Goal: Task Accomplishment & Management: Use online tool/utility

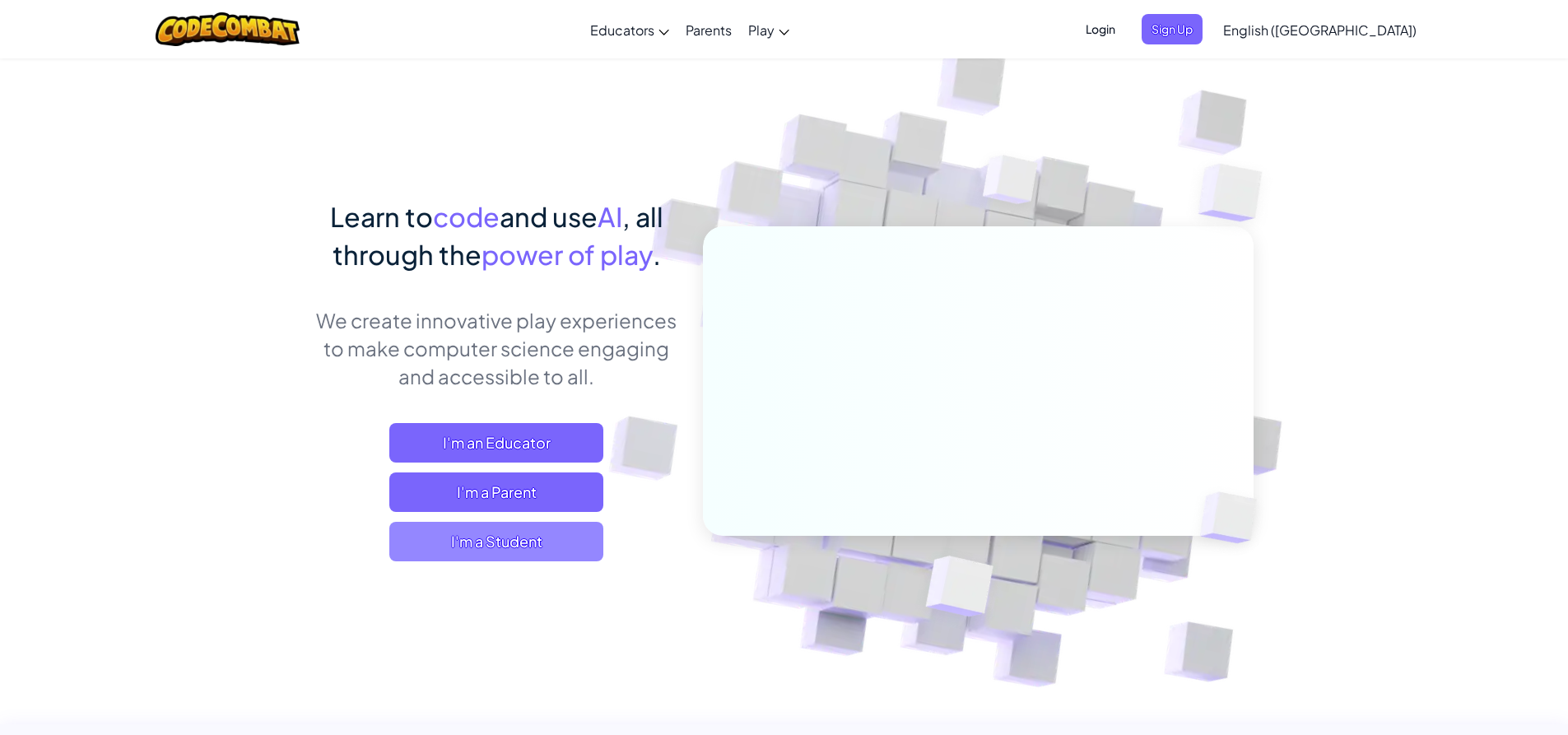
click at [515, 526] on span "I'm a Student" at bounding box center [496, 542] width 214 height 40
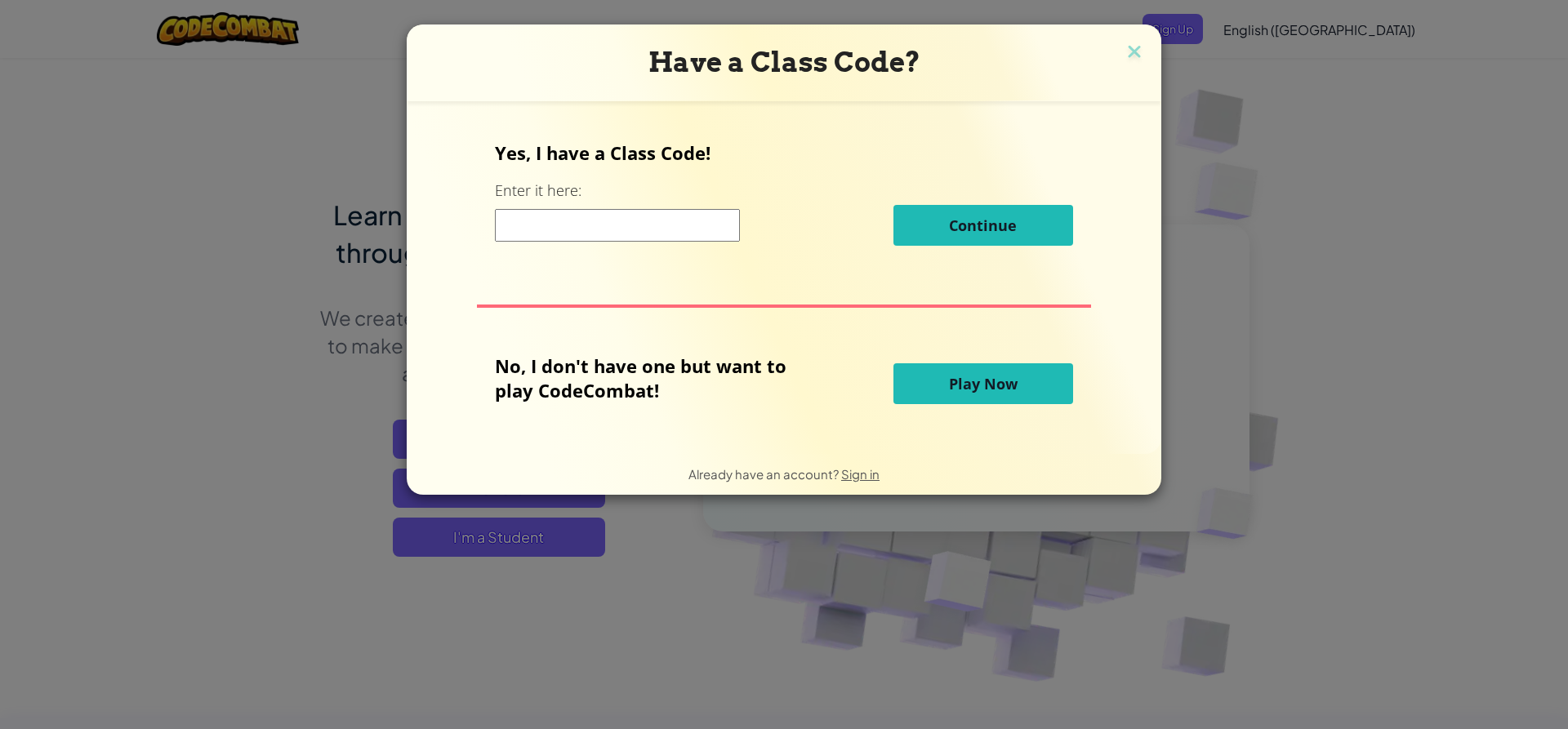
click at [933, 390] on button "Play Now" at bounding box center [983, 384] width 180 height 41
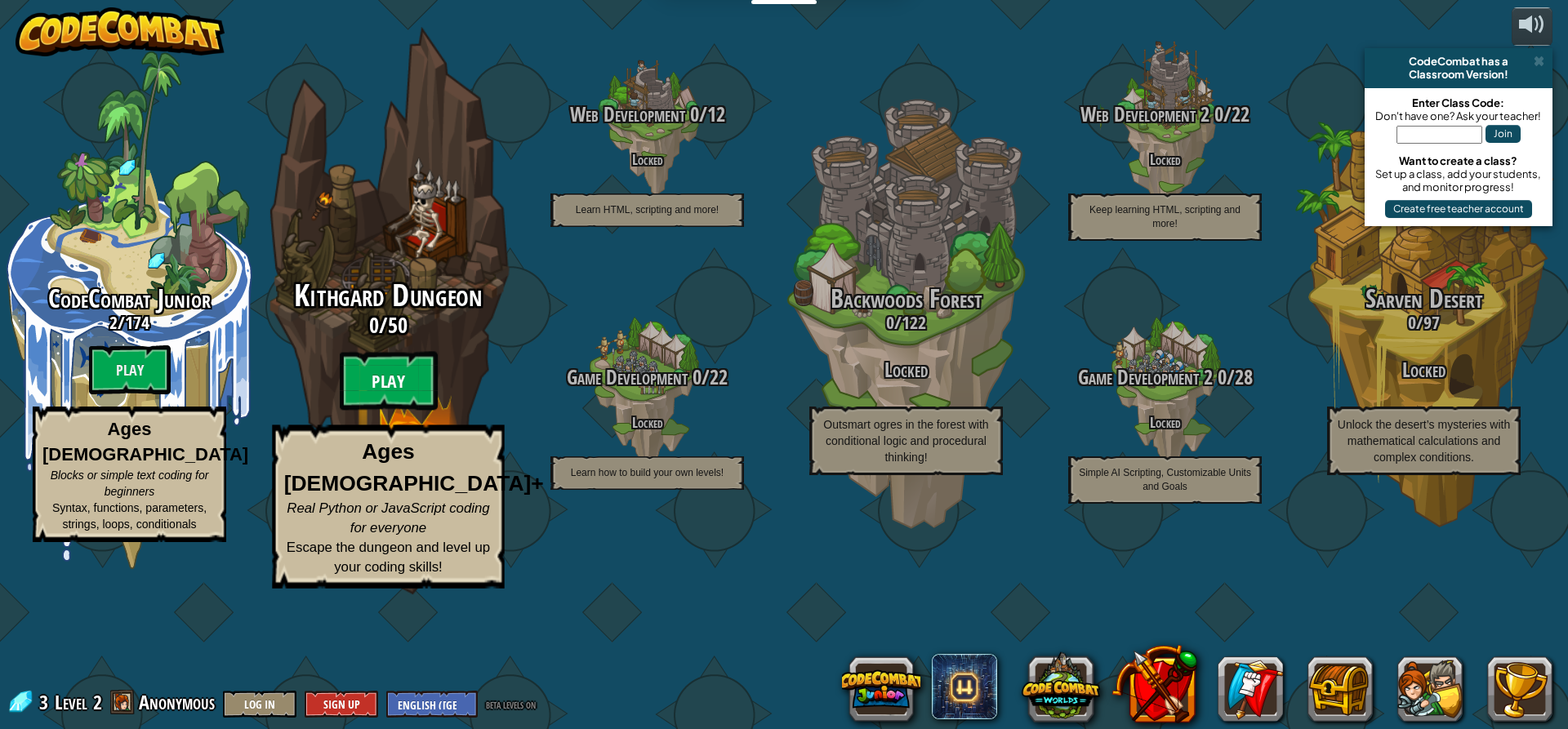
click at [391, 410] on btn "Play" at bounding box center [388, 382] width 98 height 59
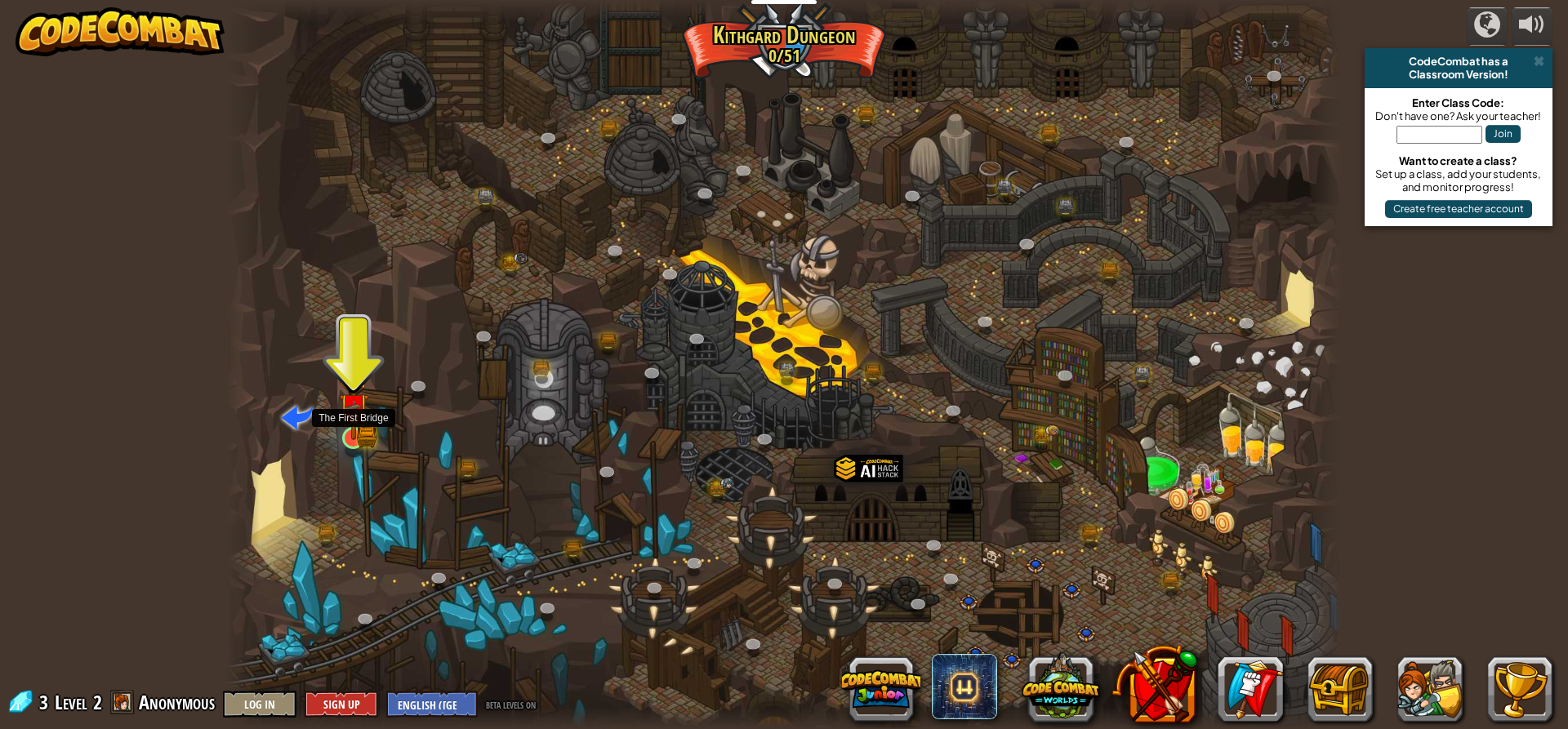
click at [355, 428] on img at bounding box center [353, 407] width 30 height 65
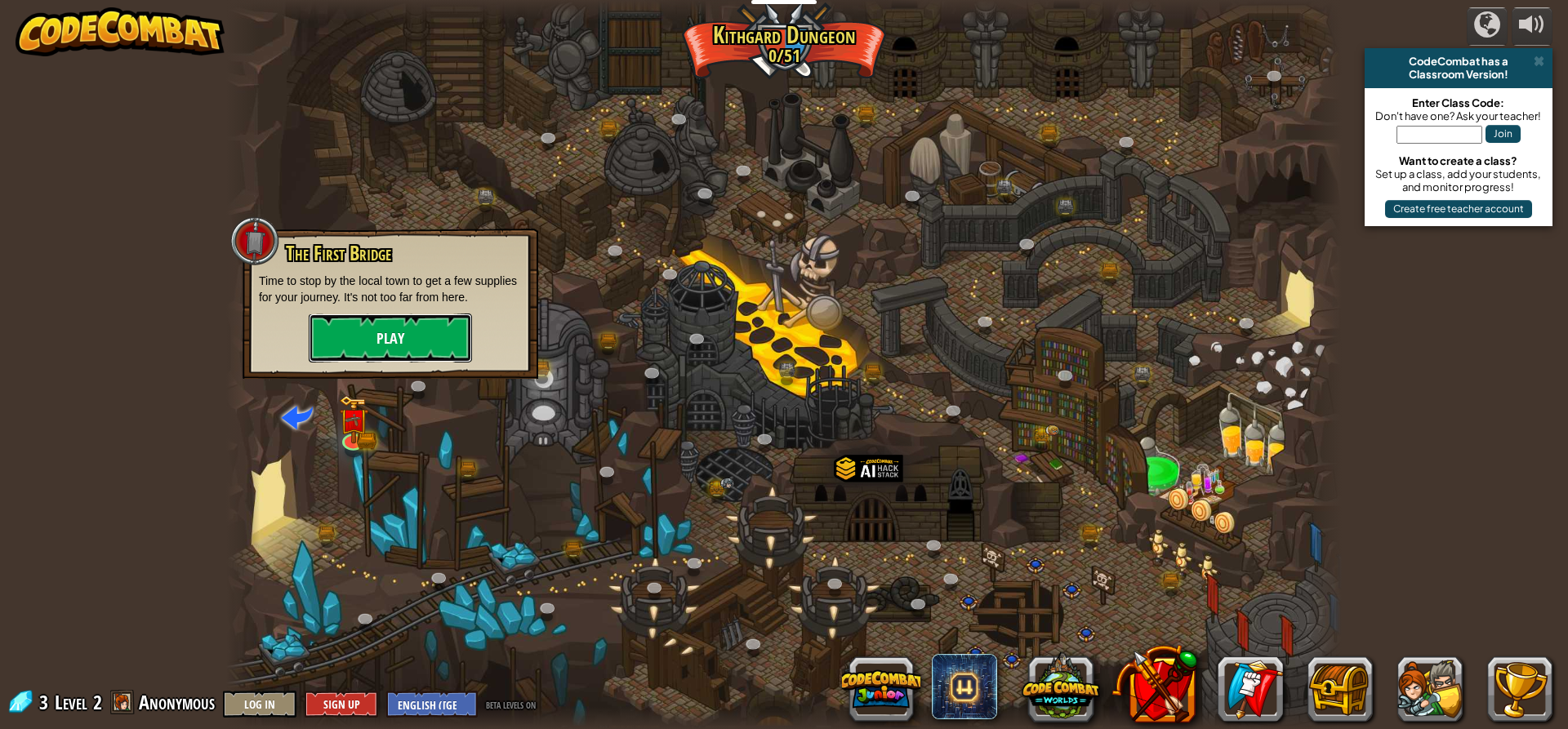
click at [393, 344] on button "Play" at bounding box center [391, 338] width 163 height 49
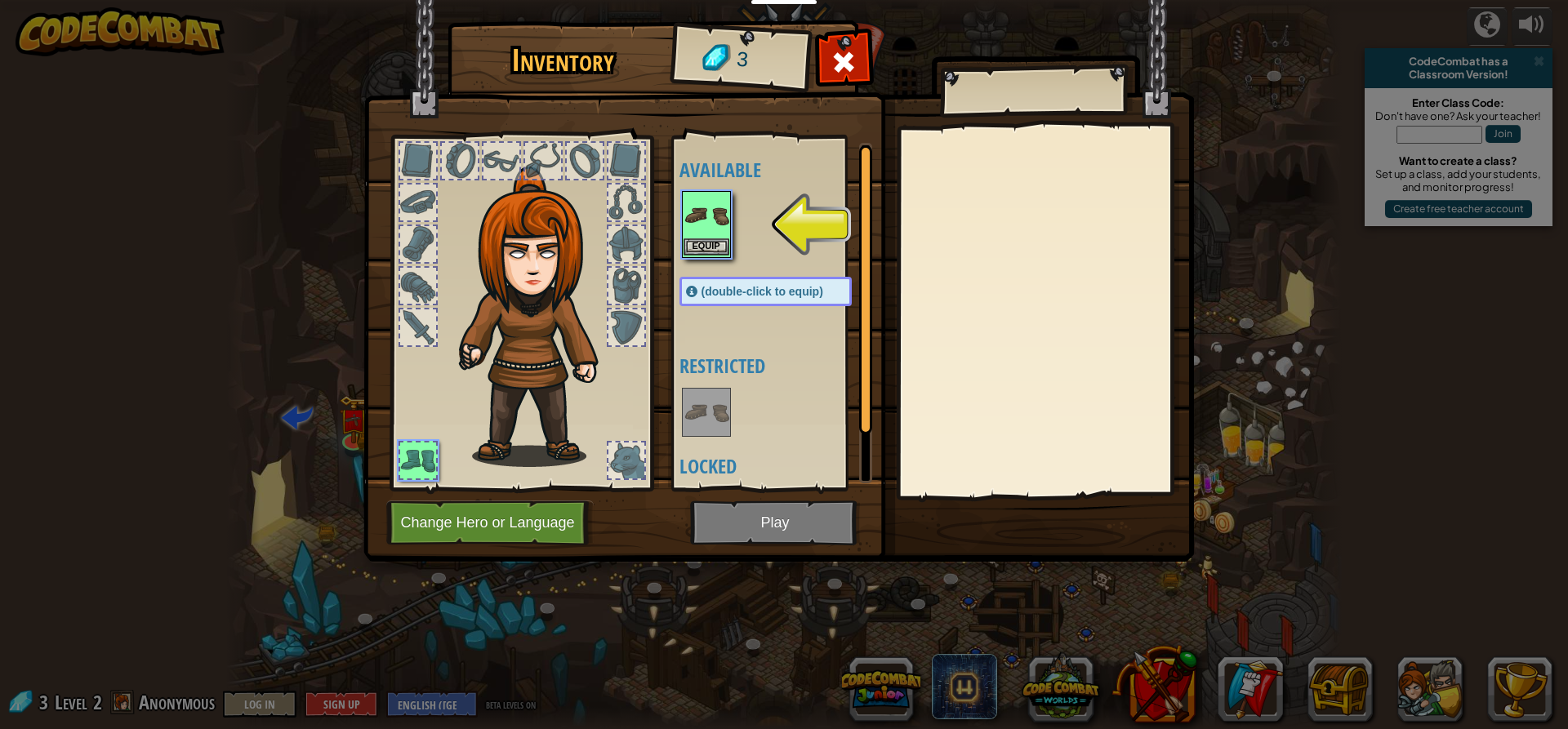
click at [706, 216] on img at bounding box center [706, 215] width 46 height 46
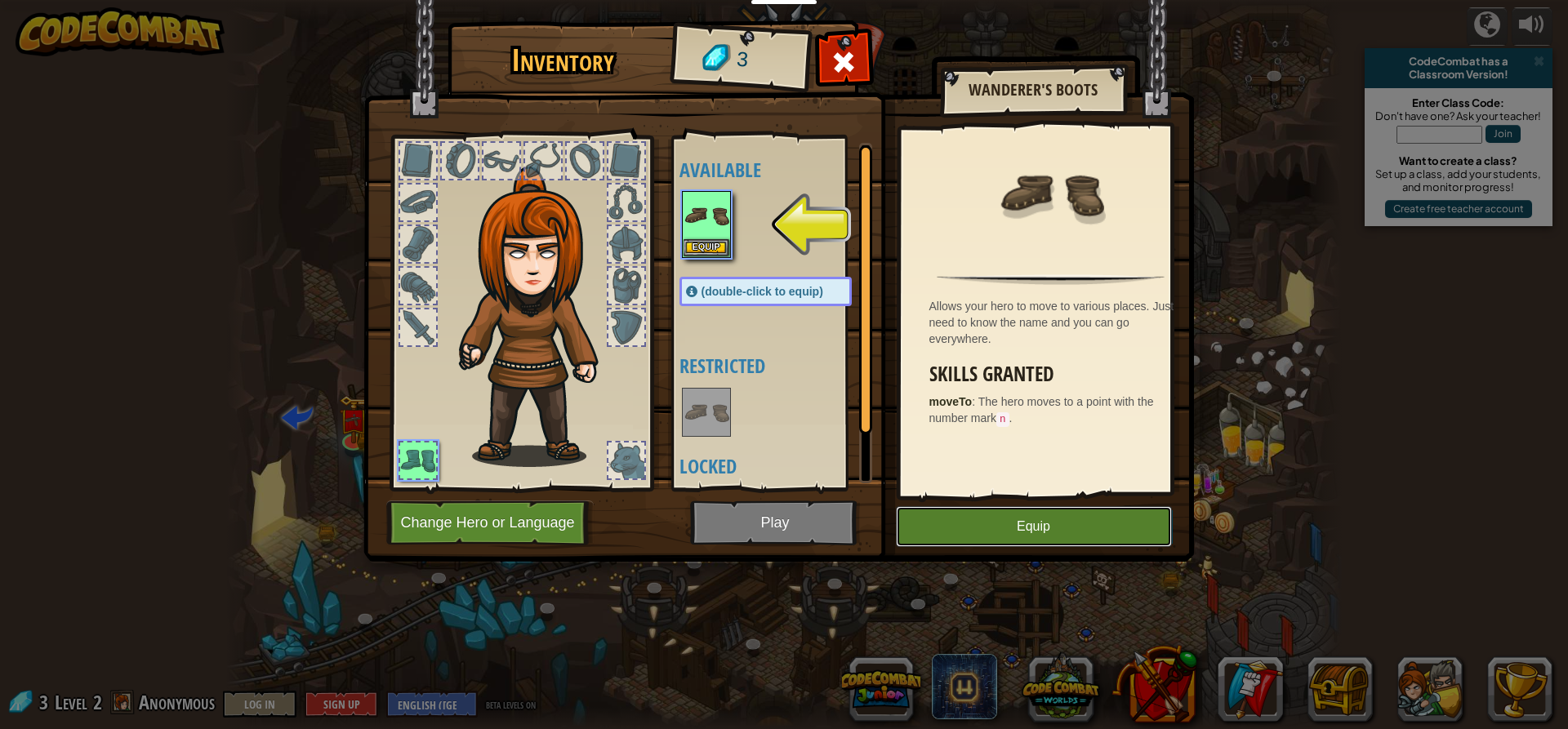
click at [993, 520] on button "Equip" at bounding box center [1034, 527] width 276 height 41
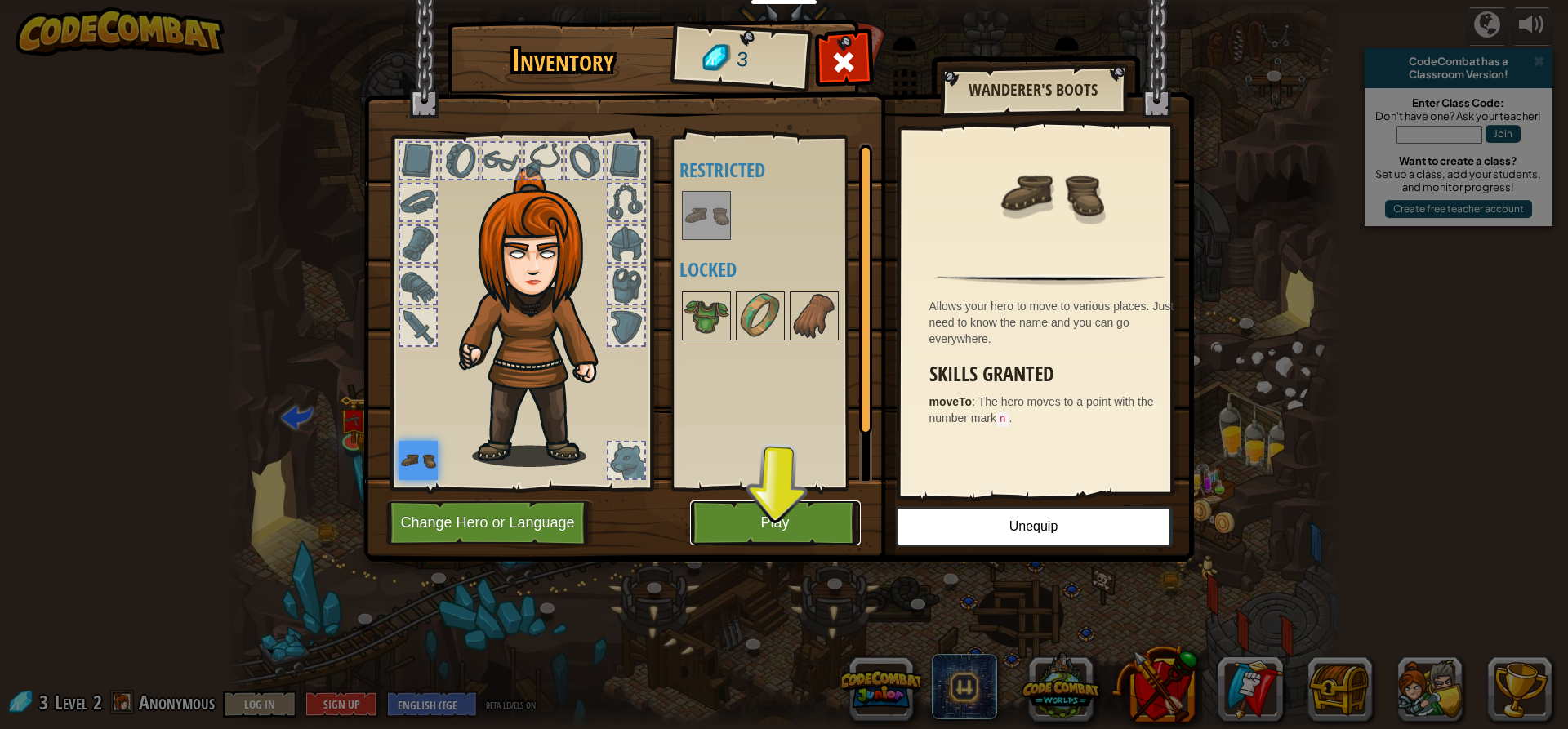
click at [780, 520] on button "Play" at bounding box center [775, 523] width 170 height 45
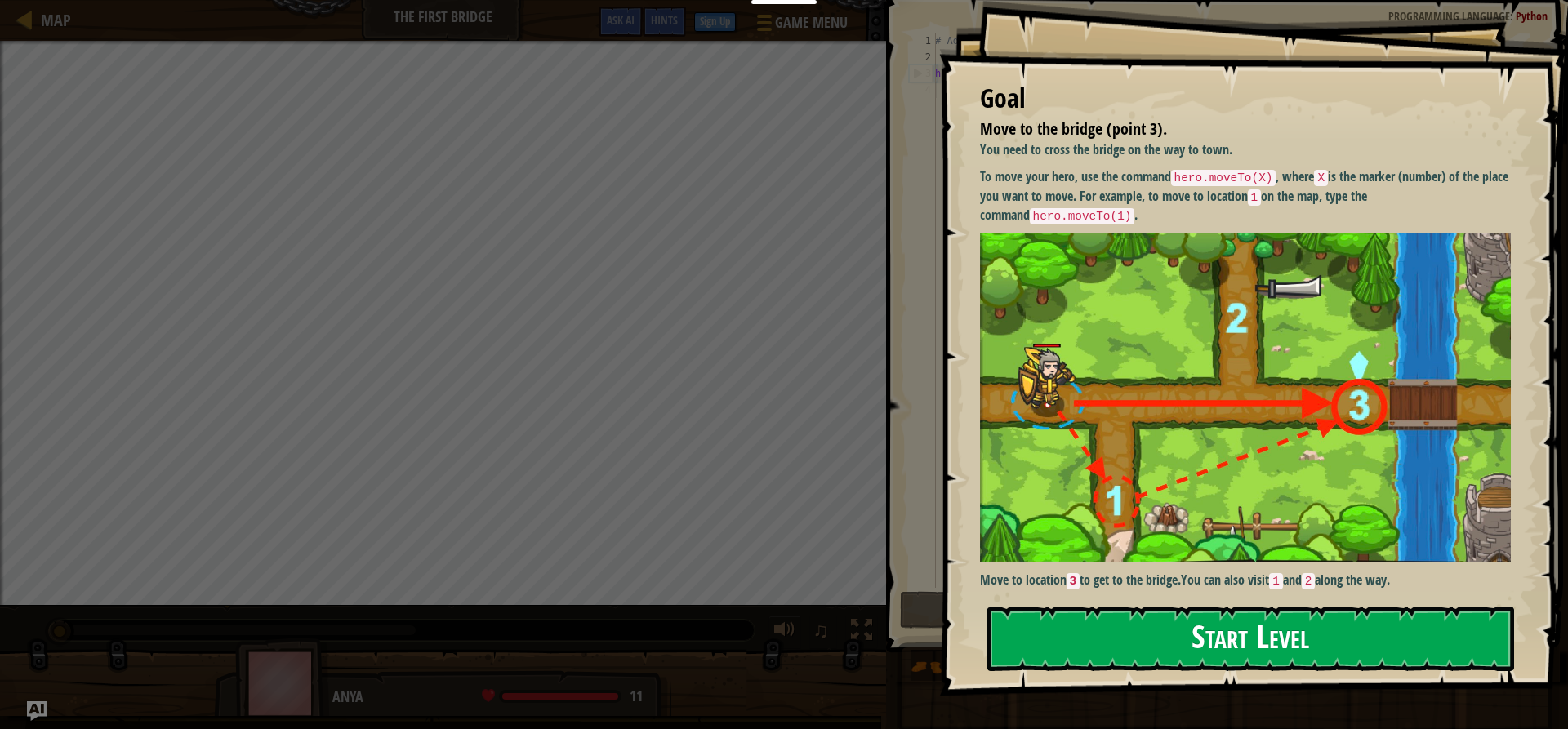
click at [1134, 647] on button "Start Level" at bounding box center [1251, 639] width 527 height 64
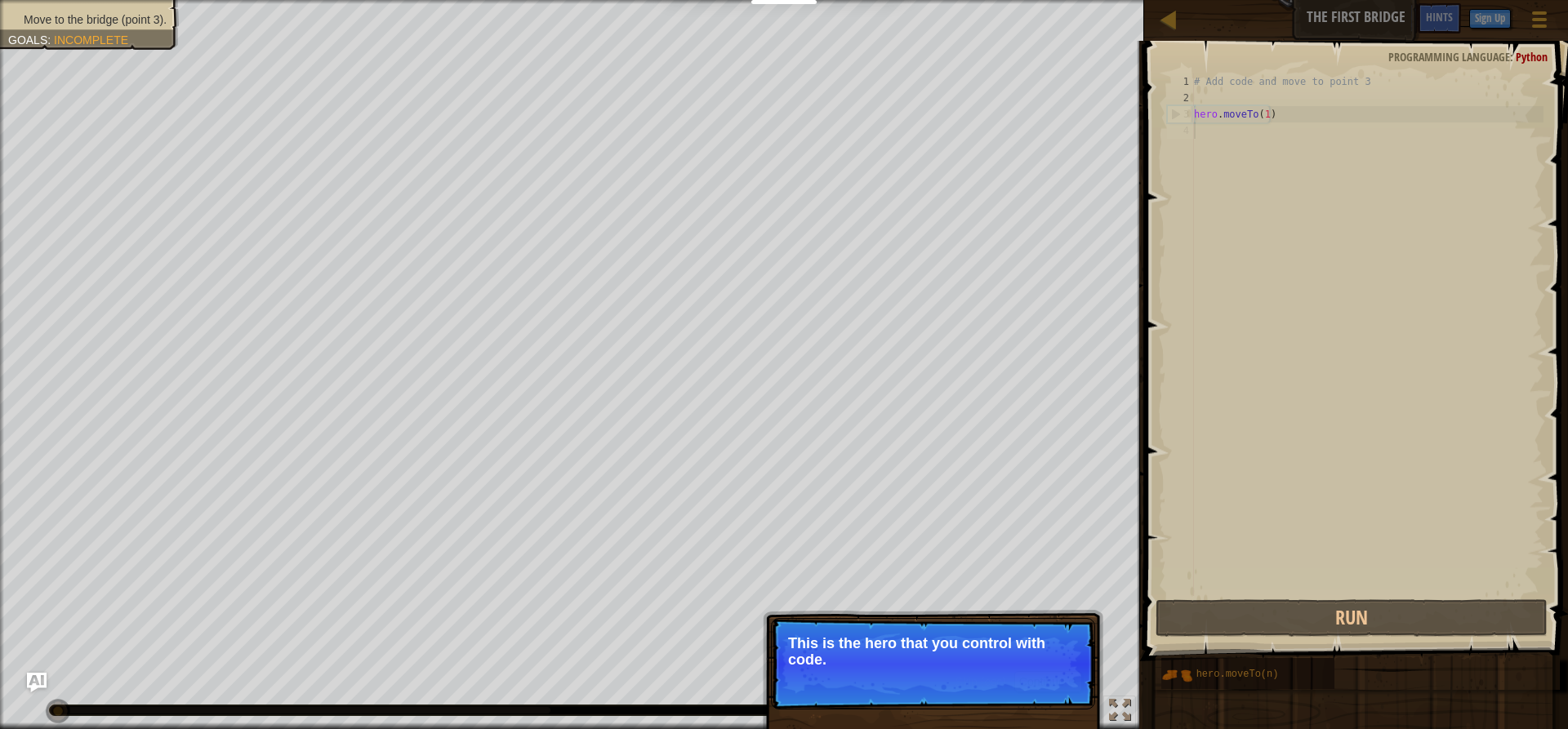
click at [891, 662] on p "This is the hero that you control with code." at bounding box center [934, 651] width 290 height 32
click at [1038, 679] on button "Continue" at bounding box center [1048, 682] width 68 height 21
click at [963, 671] on p "Skip (esc) Continue Get to the bridge by going to point 3 on the map." at bounding box center [933, 665] width 324 height 93
click at [1036, 684] on button "Continue" at bounding box center [1048, 683] width 68 height 21
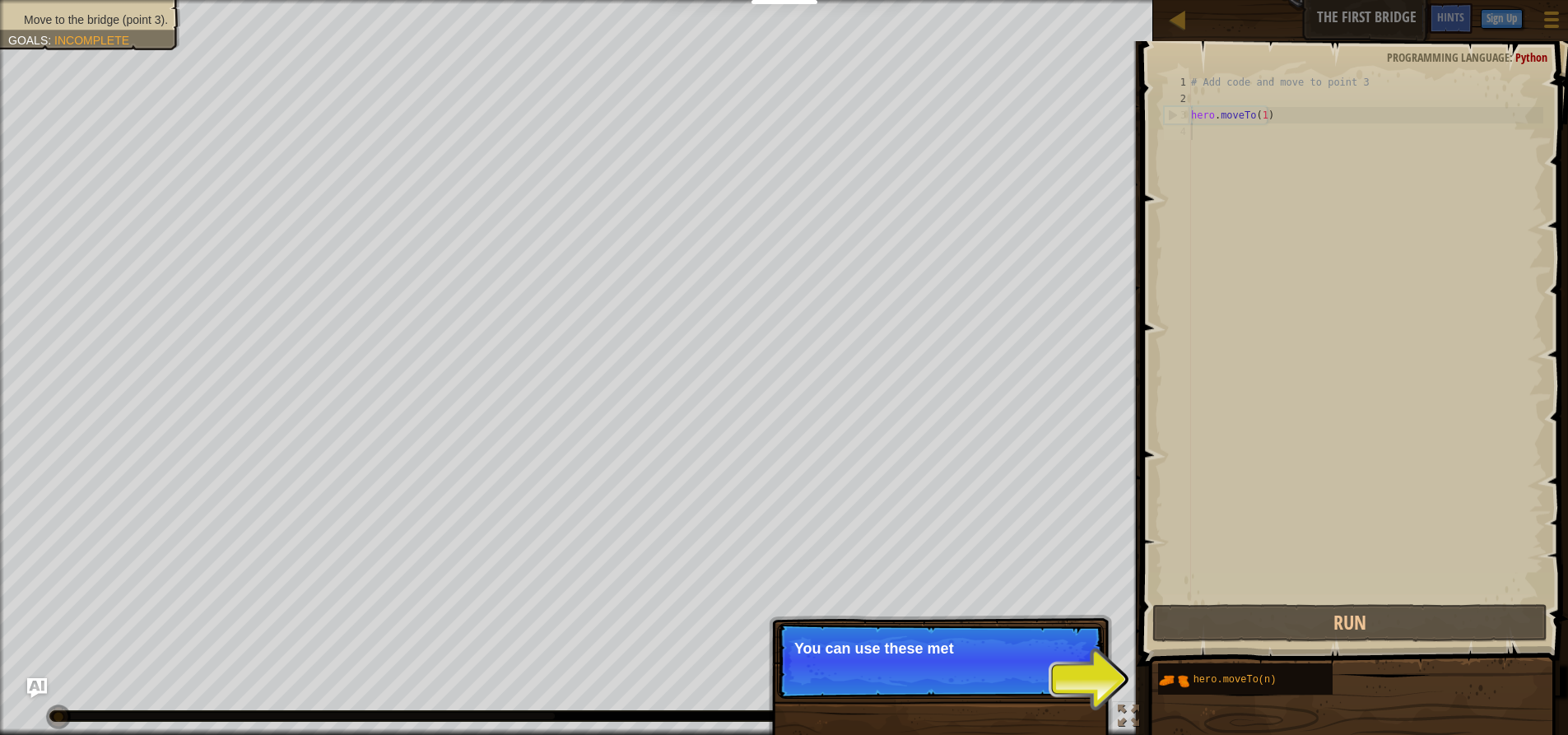
click at [1050, 691] on p "Skip (esc) Continue You can use these met" at bounding box center [940, 661] width 327 height 76
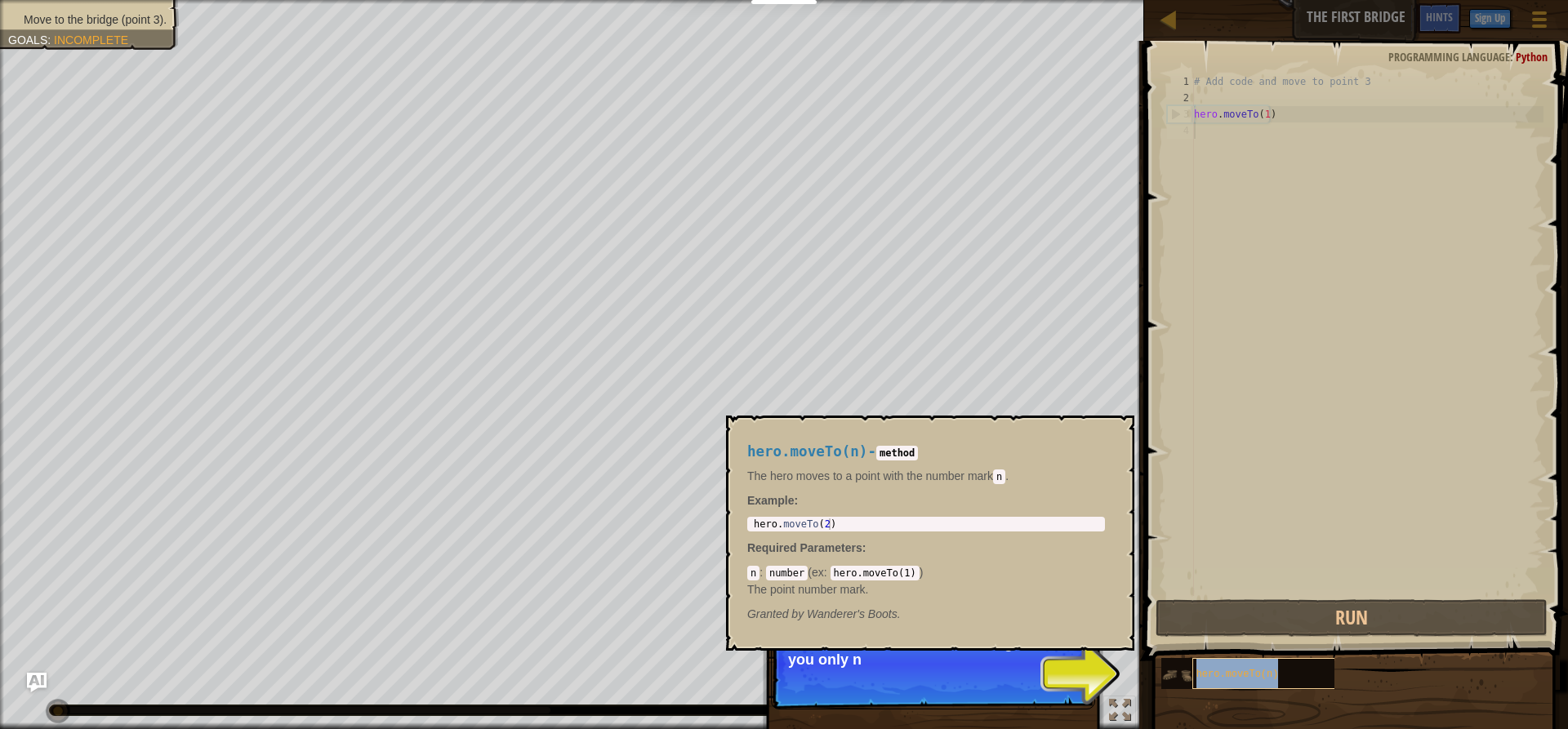
click at [1235, 676] on span "hero.moveTo(n)" at bounding box center [1237, 673] width 82 height 12
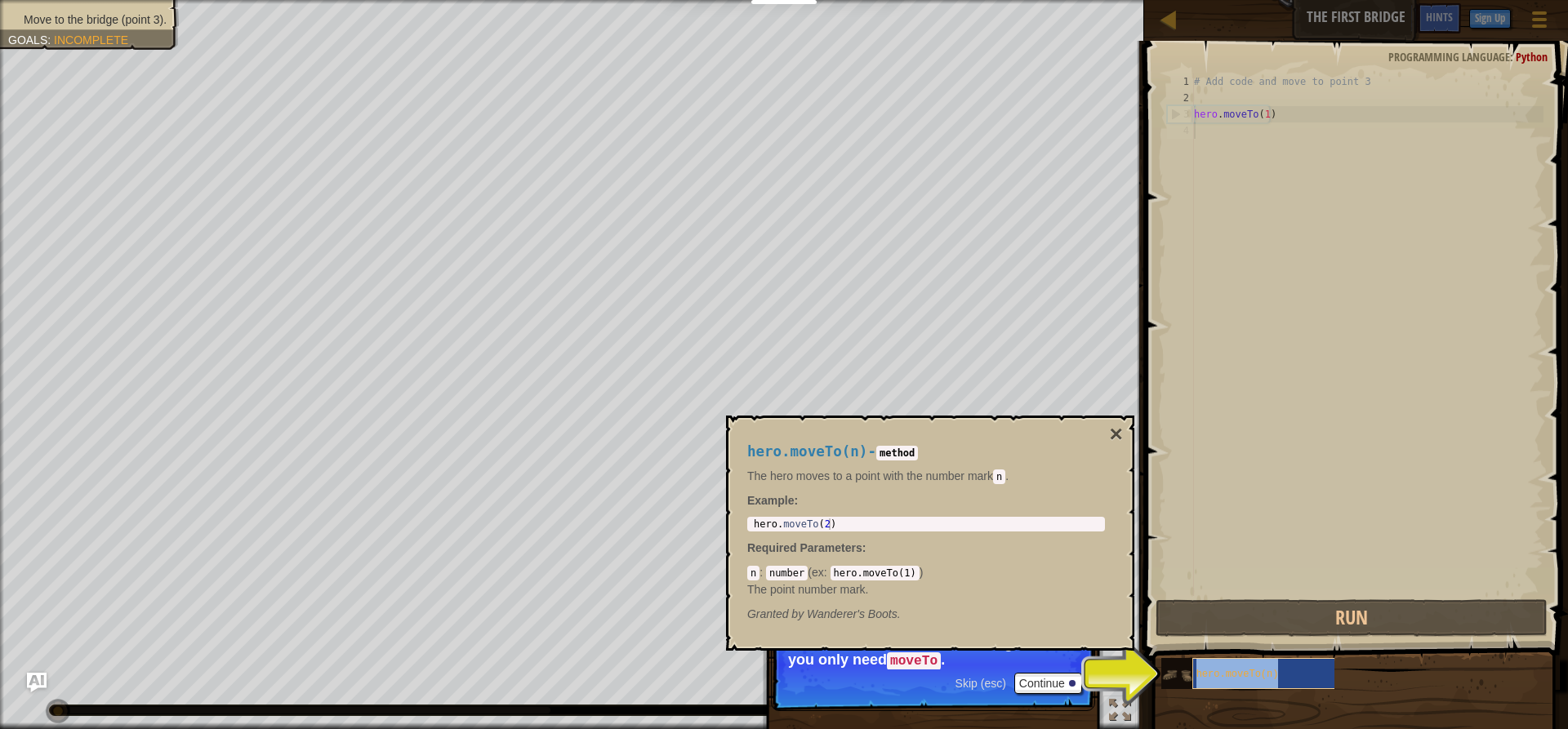
click at [1233, 675] on span "hero.moveTo(n)" at bounding box center [1237, 673] width 82 height 12
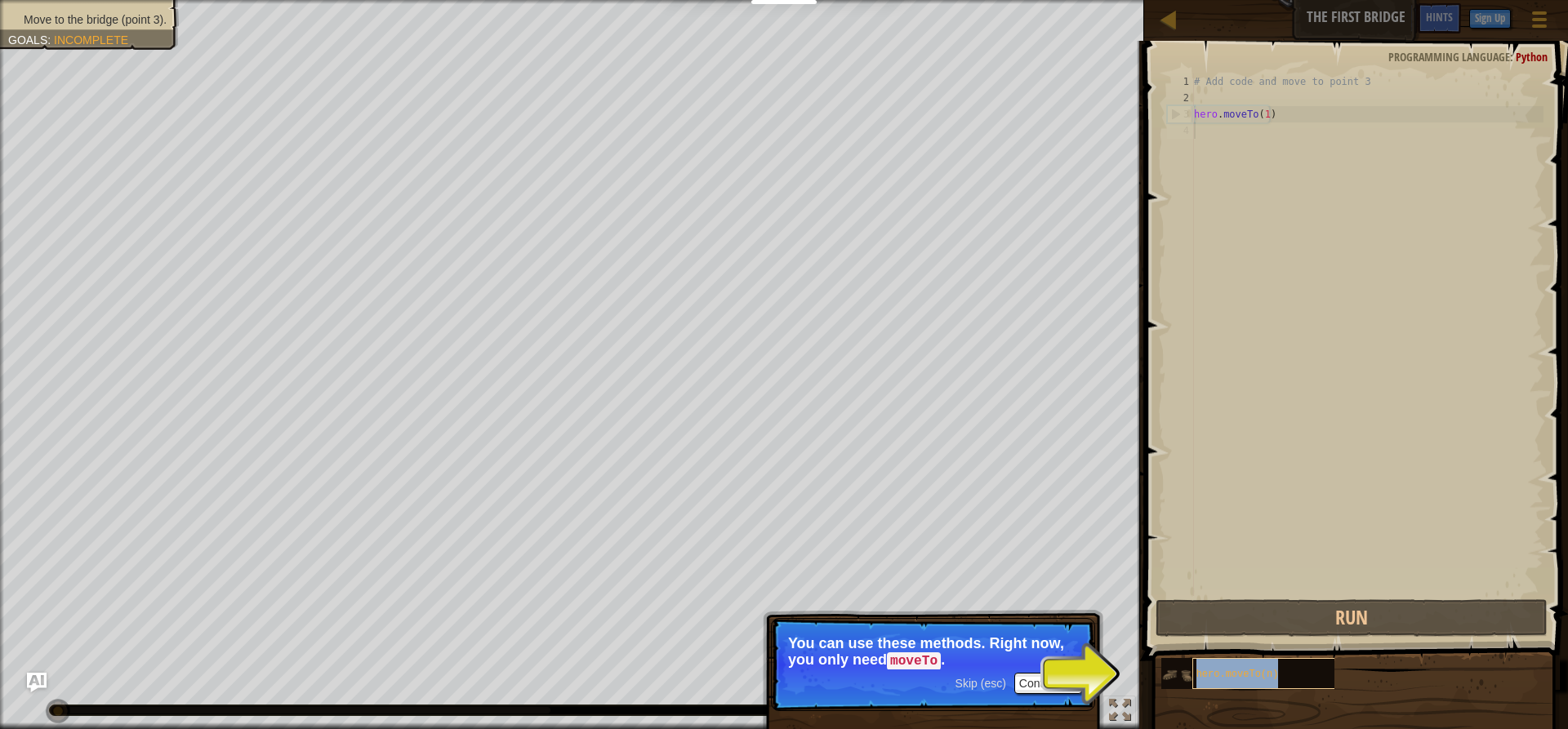
click at [1233, 675] on span "hero.moveTo(n)" at bounding box center [1237, 673] width 82 height 12
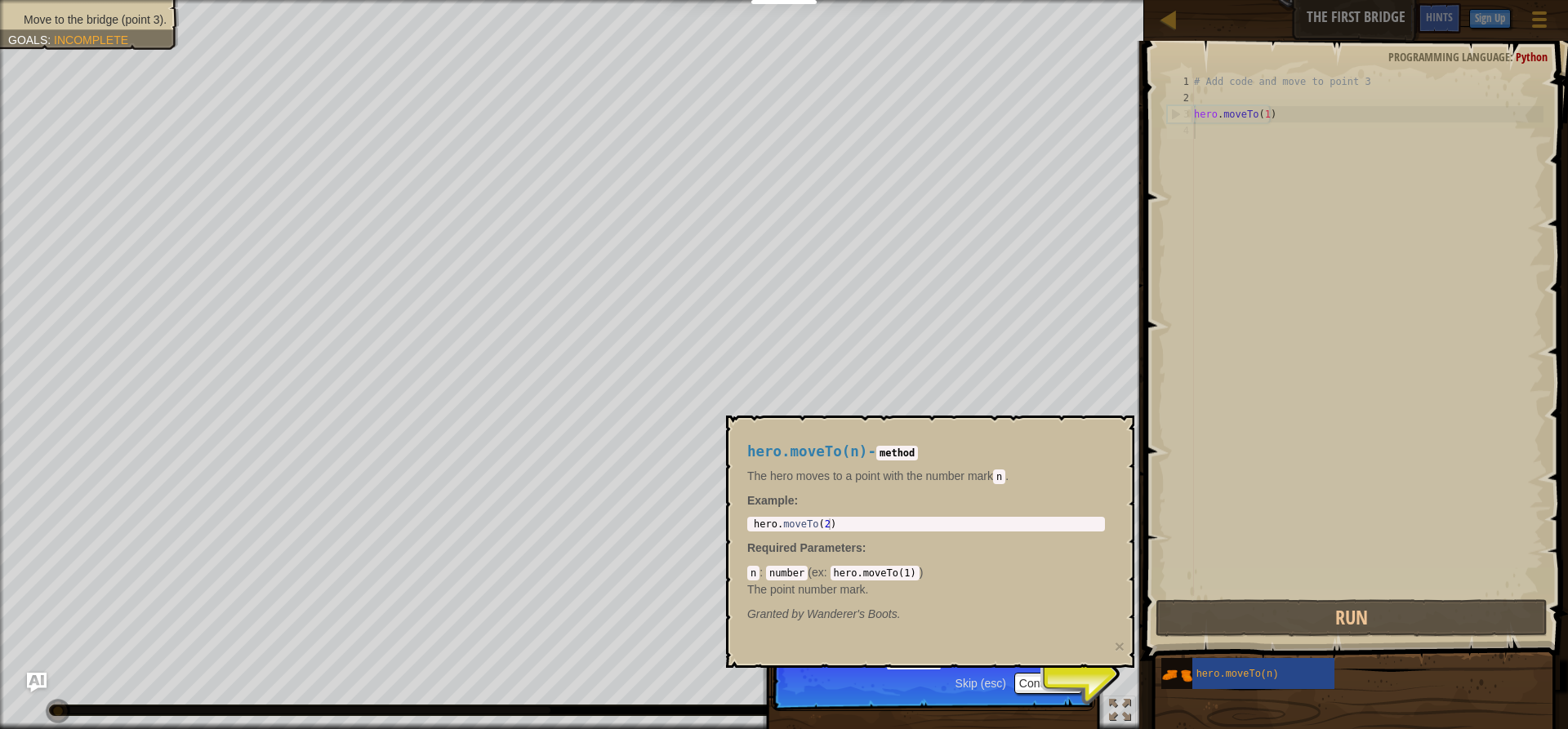
click at [1211, 133] on div "# Add code and move to point 3 hero . moveTo ( 1 )" at bounding box center [1367, 351] width 353 height 555
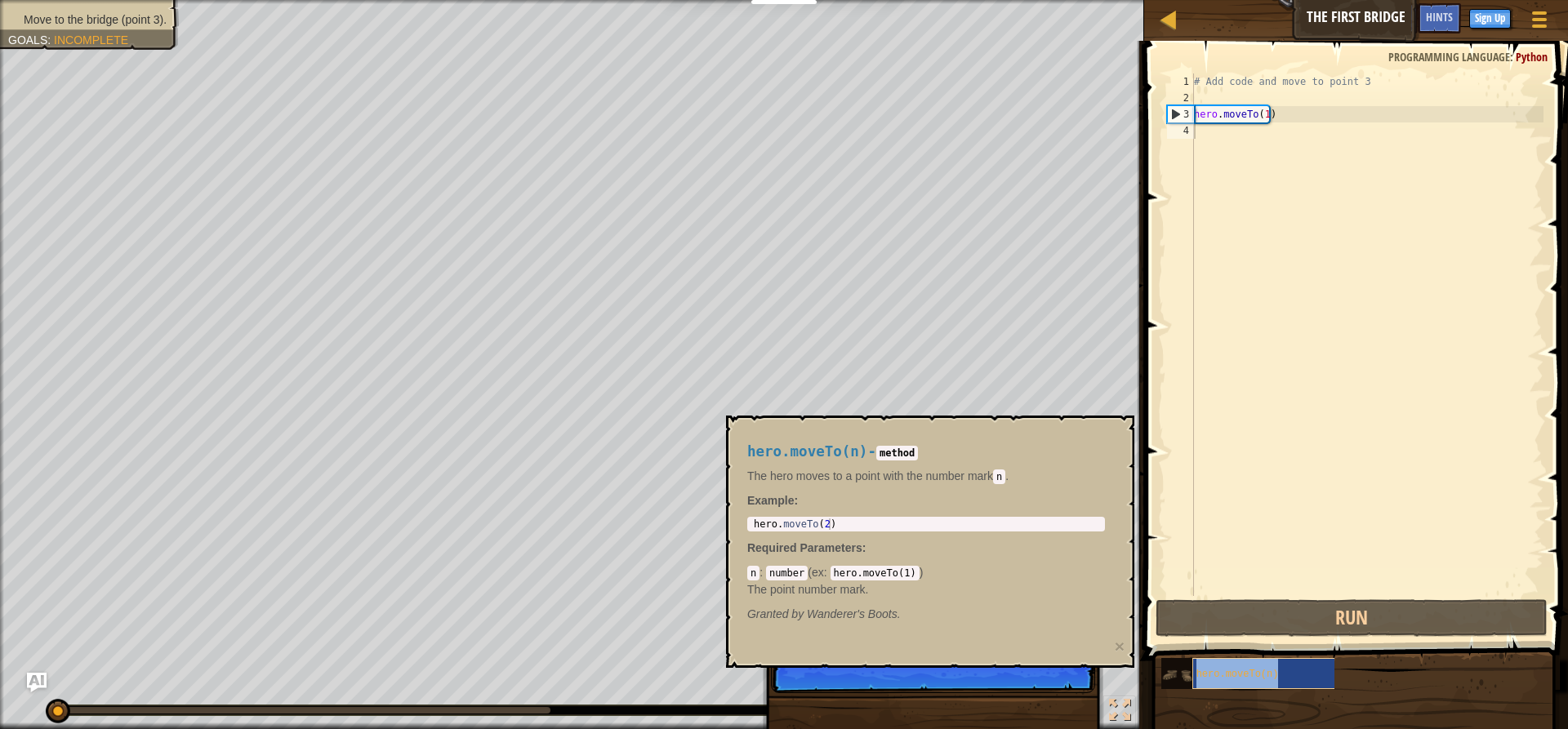
click at [1194, 673] on div "hero.moveTo(n)" at bounding box center [1271, 673] width 157 height 31
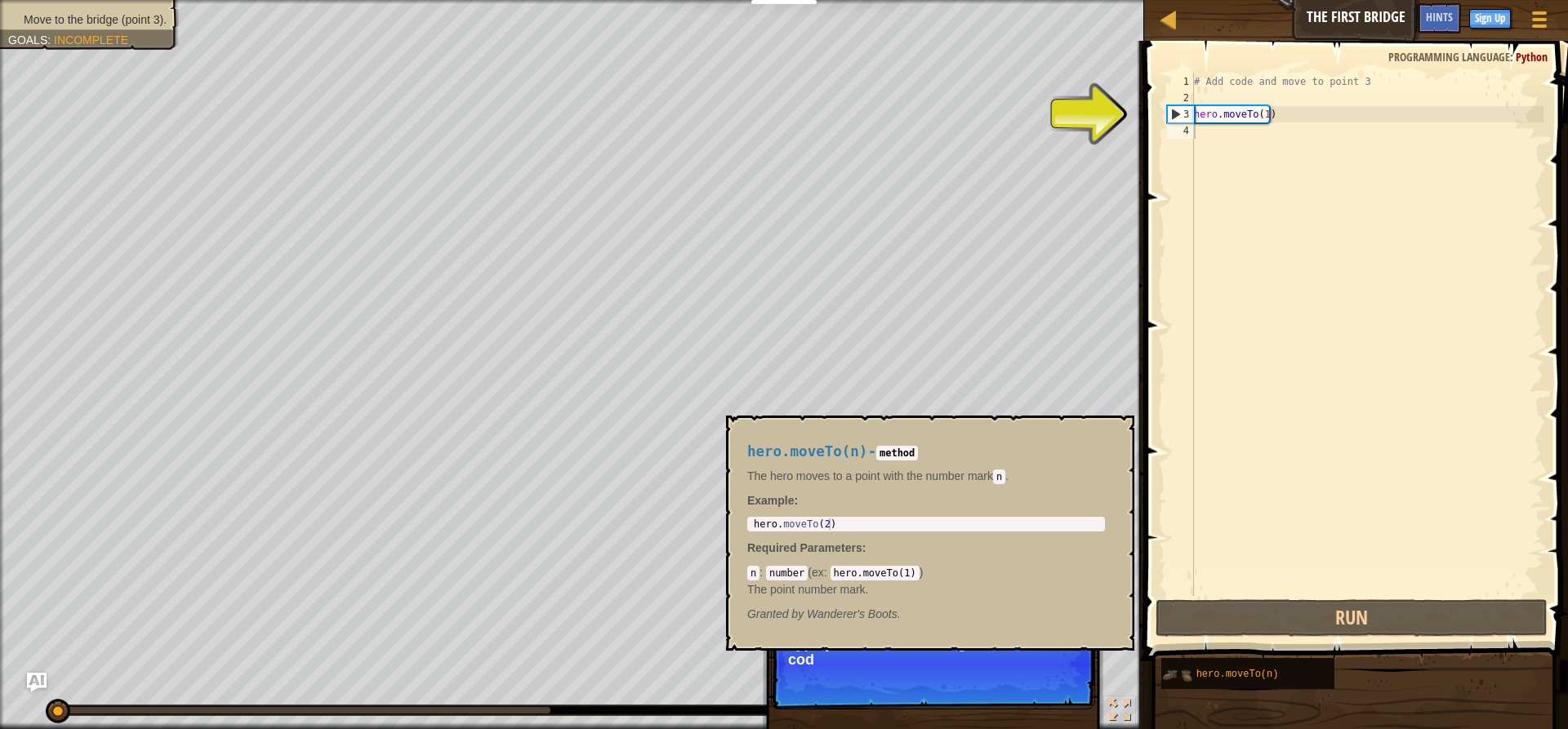
click at [1169, 665] on img at bounding box center [1176, 674] width 31 height 31
click at [1212, 667] on div "hero.moveTo(n)" at bounding box center [1271, 673] width 157 height 31
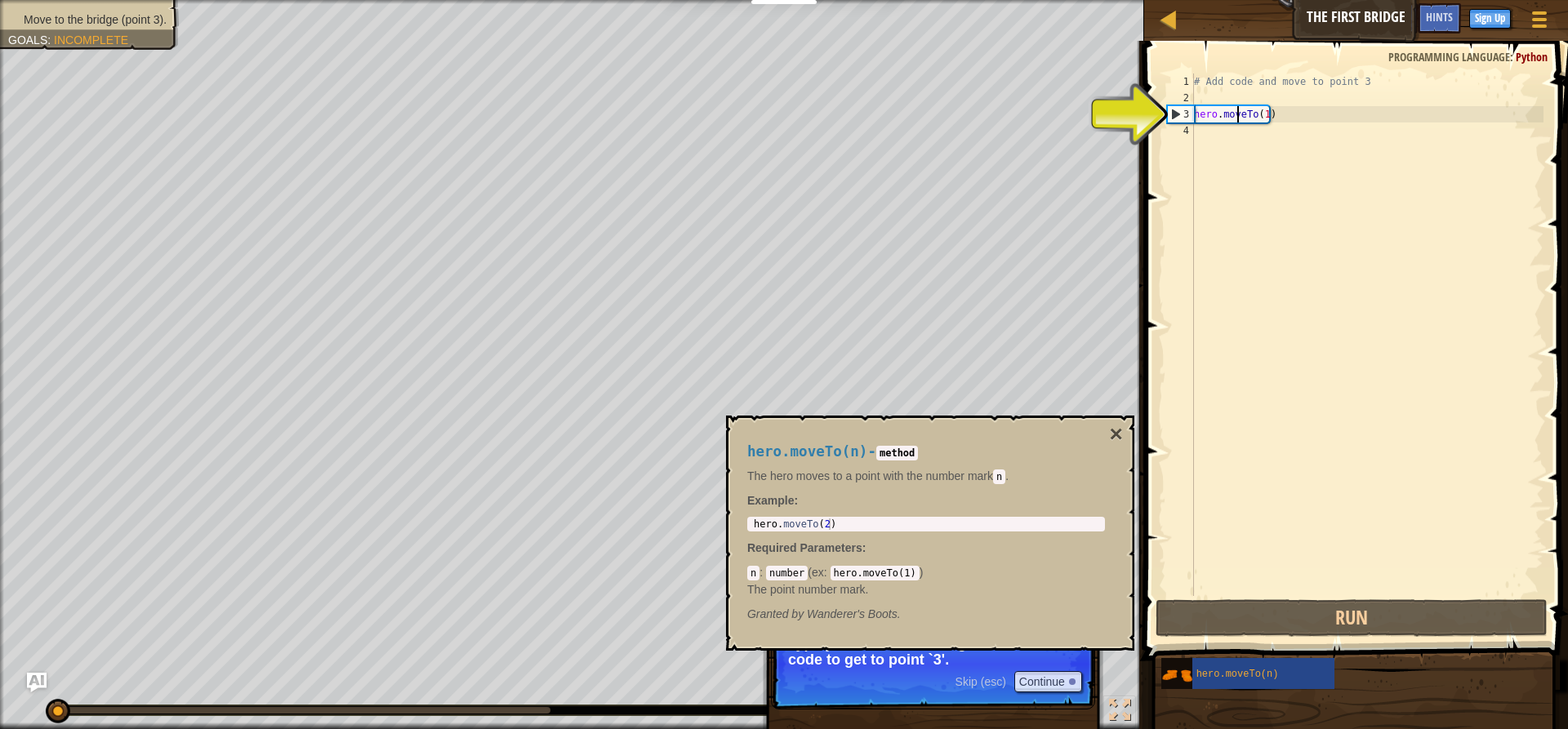
click at [1236, 108] on div "# Add code and move to point 3 hero . moveTo ( 1 )" at bounding box center [1367, 351] width 353 height 555
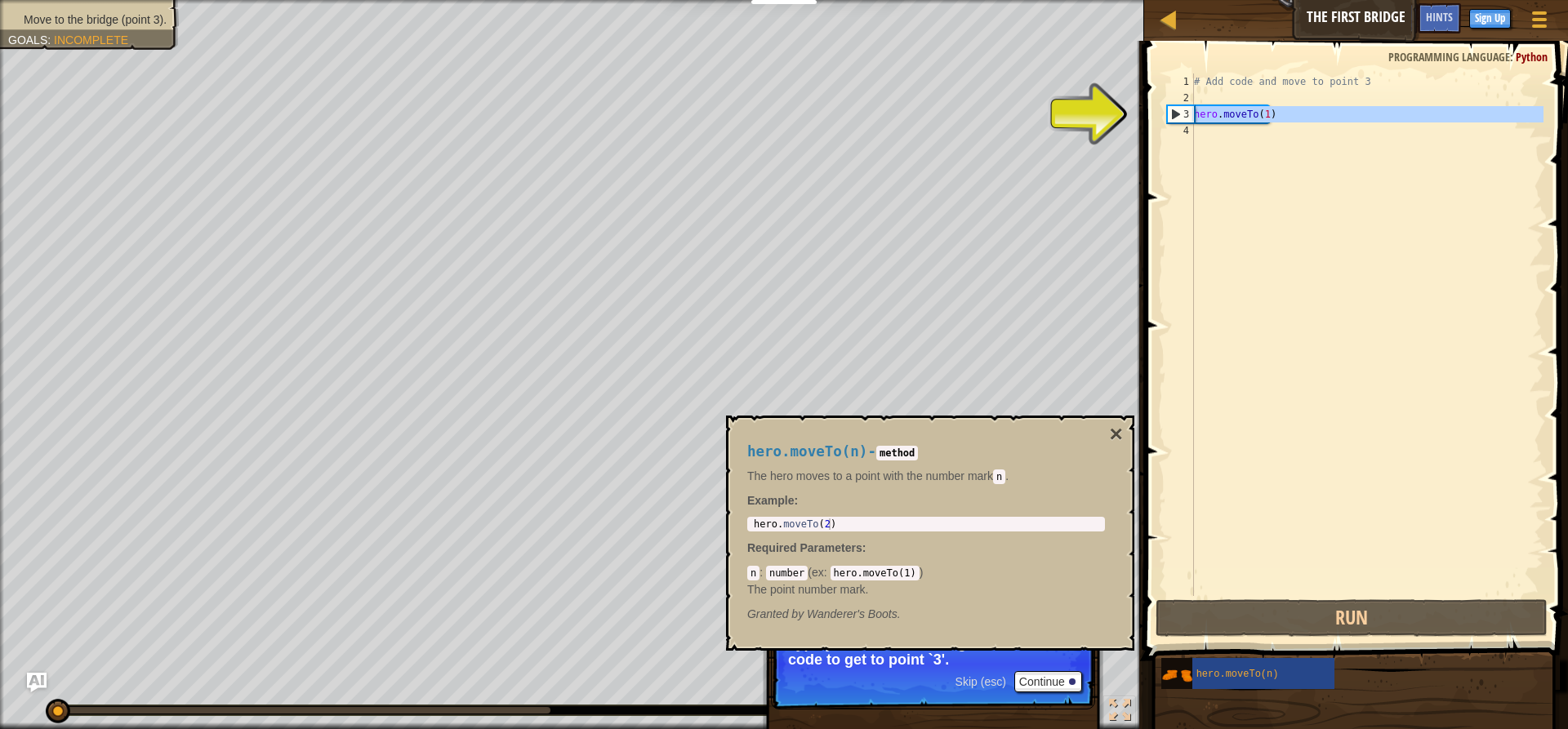
click at [1174, 113] on div "3" at bounding box center [1180, 114] width 26 height 16
type textarea "hero.moveTo(1)"
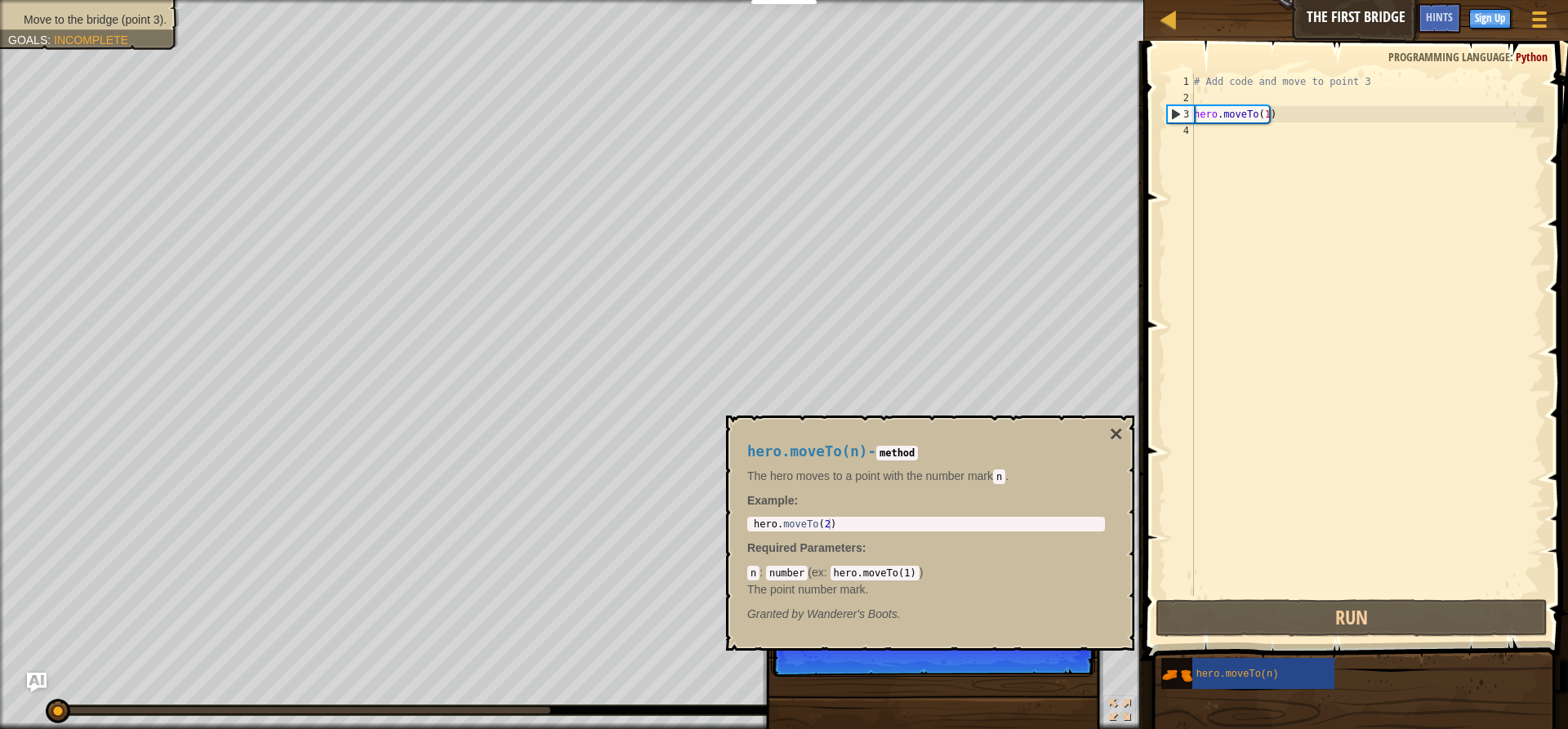
click at [1201, 125] on div "# Add code and move to point 3 hero . moveTo ( 1 )" at bounding box center [1367, 351] width 353 height 555
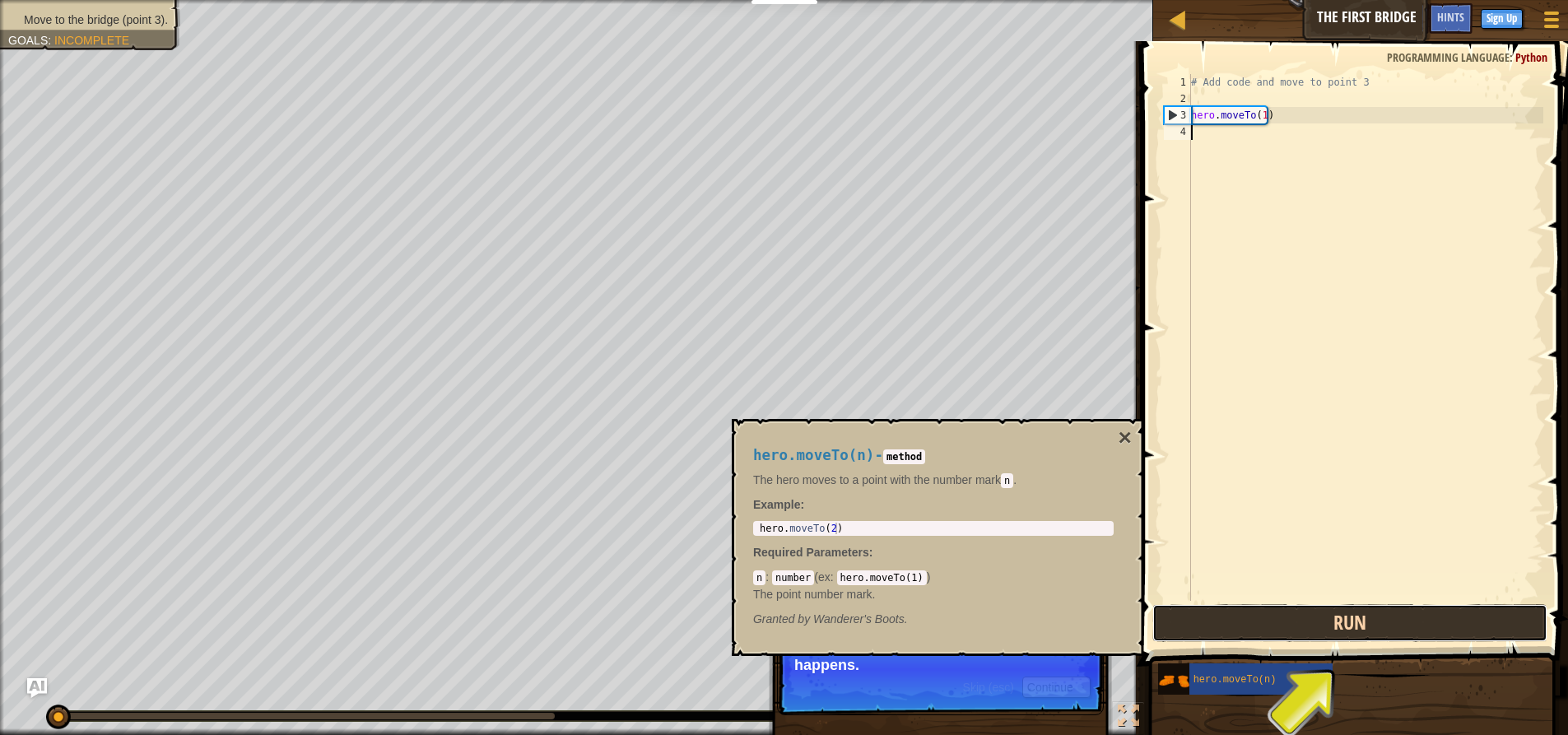
click at [1361, 617] on button "Run" at bounding box center [1349, 623] width 395 height 38
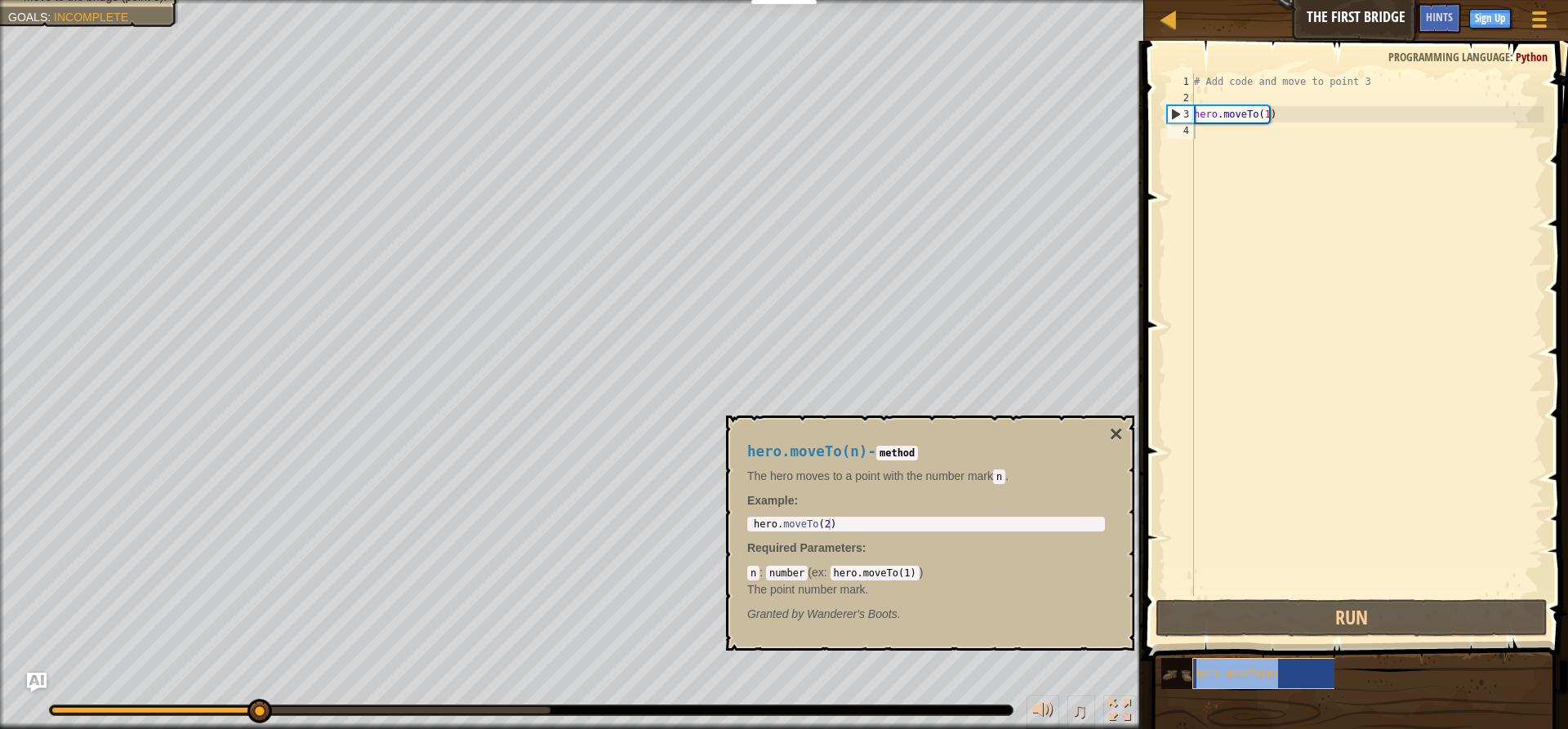
click at [1212, 672] on span "hero.moveTo(n)" at bounding box center [1237, 673] width 82 height 12
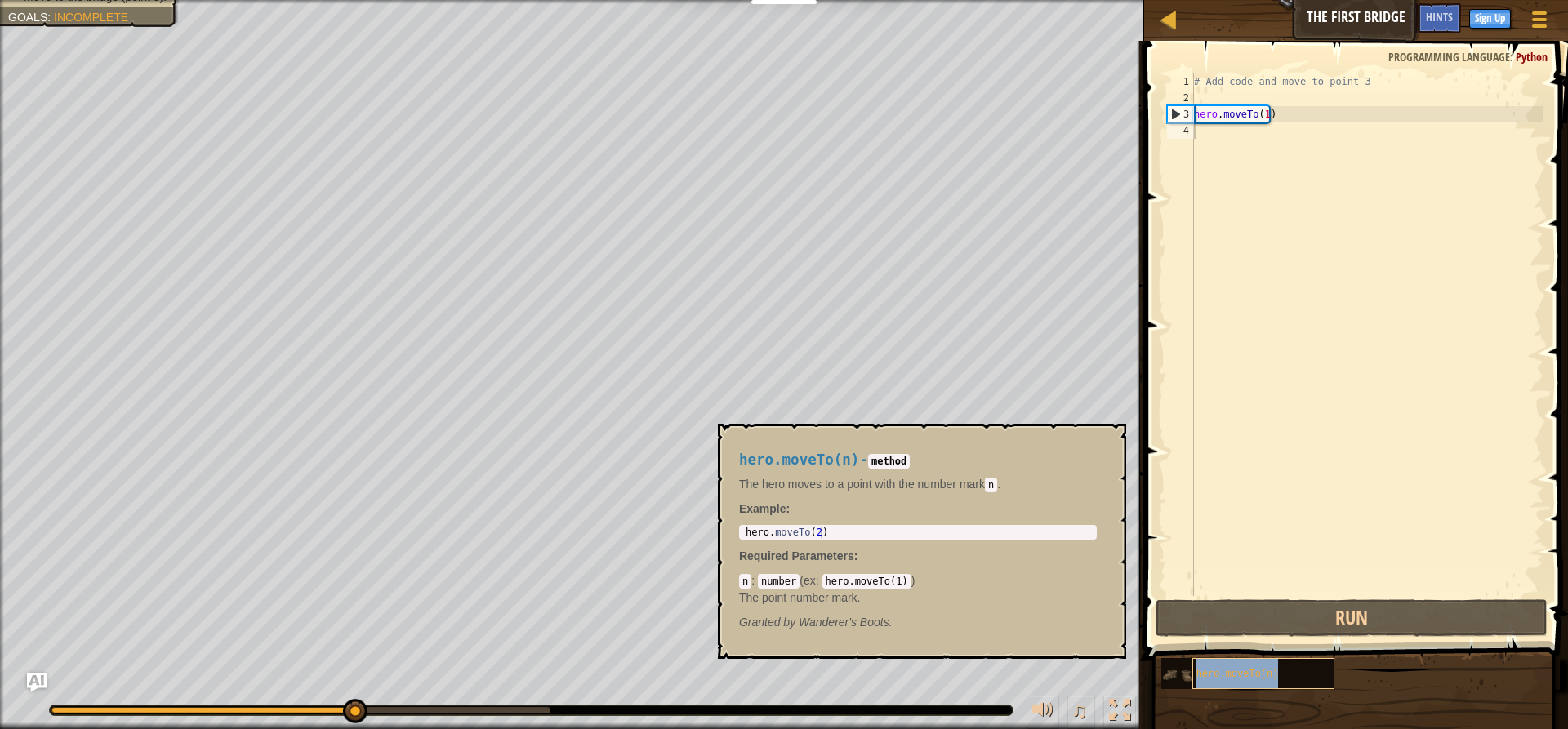
click at [1210, 677] on span "hero.moveTo(n)" at bounding box center [1237, 673] width 82 height 12
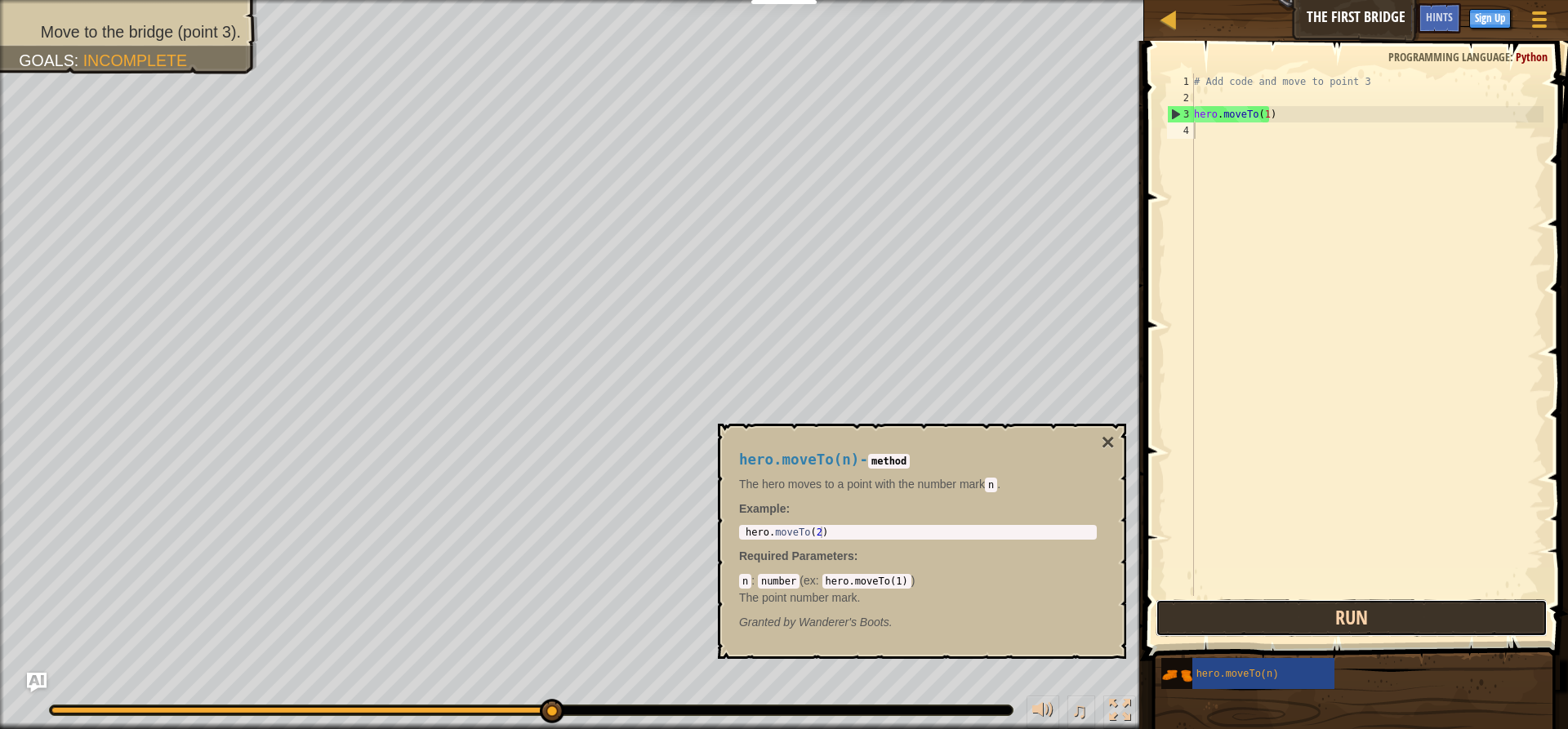
click at [1261, 621] on button "Run" at bounding box center [1351, 618] width 392 height 38
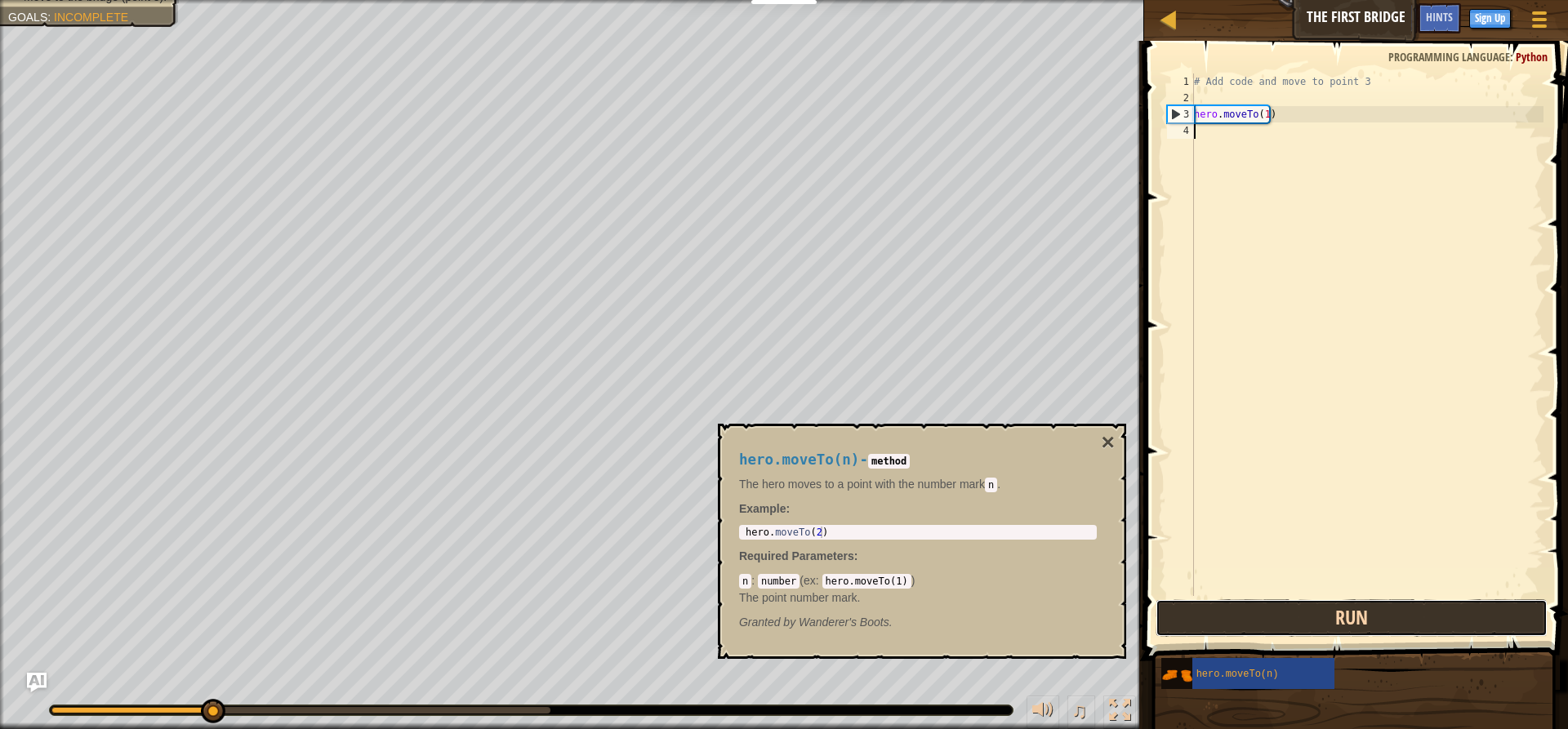
click at [1261, 622] on button "Run" at bounding box center [1351, 618] width 392 height 38
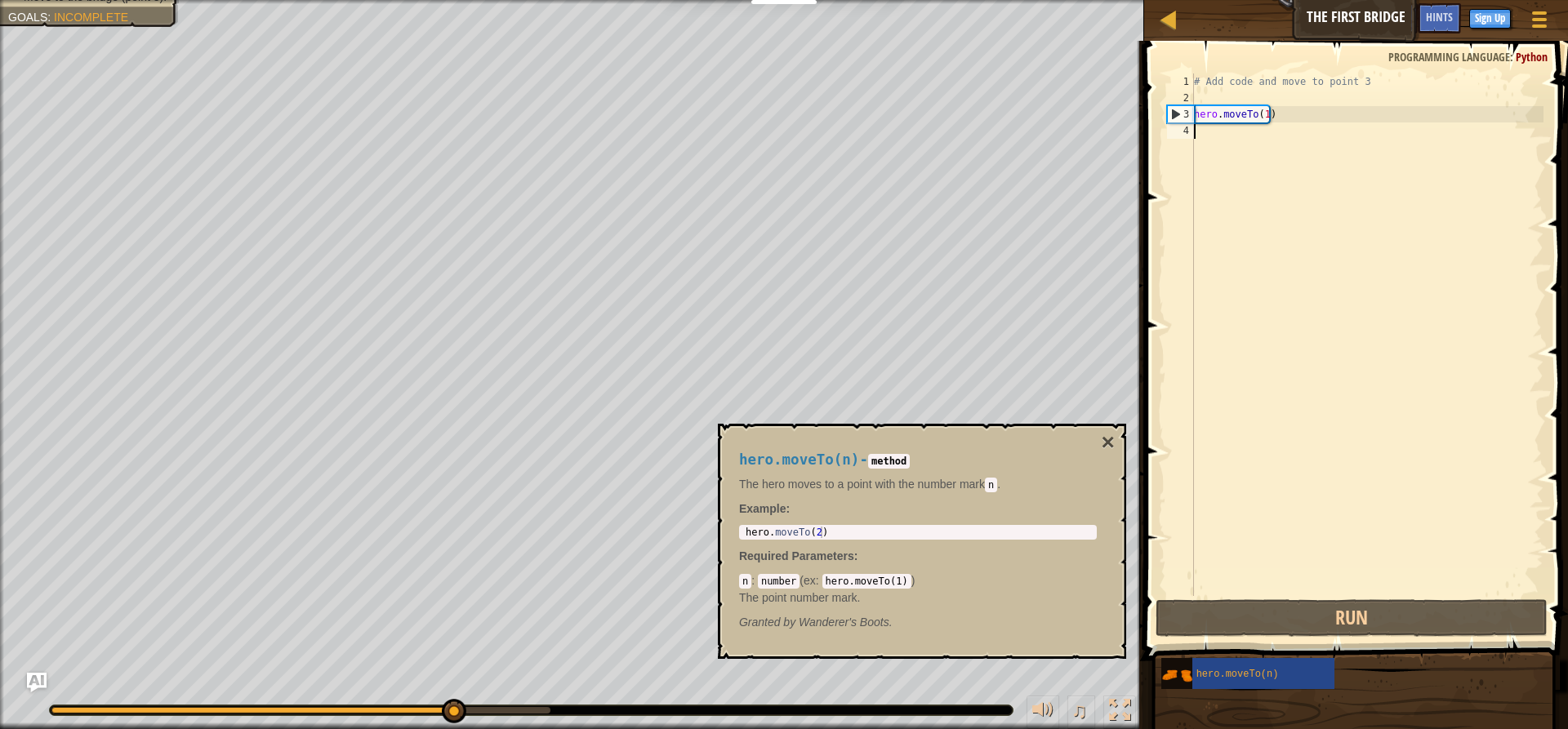
type textarea "hero.moveTo(2)"
click at [831, 530] on div "hero . moveTo ( 2 )" at bounding box center [918, 544] width 351 height 34
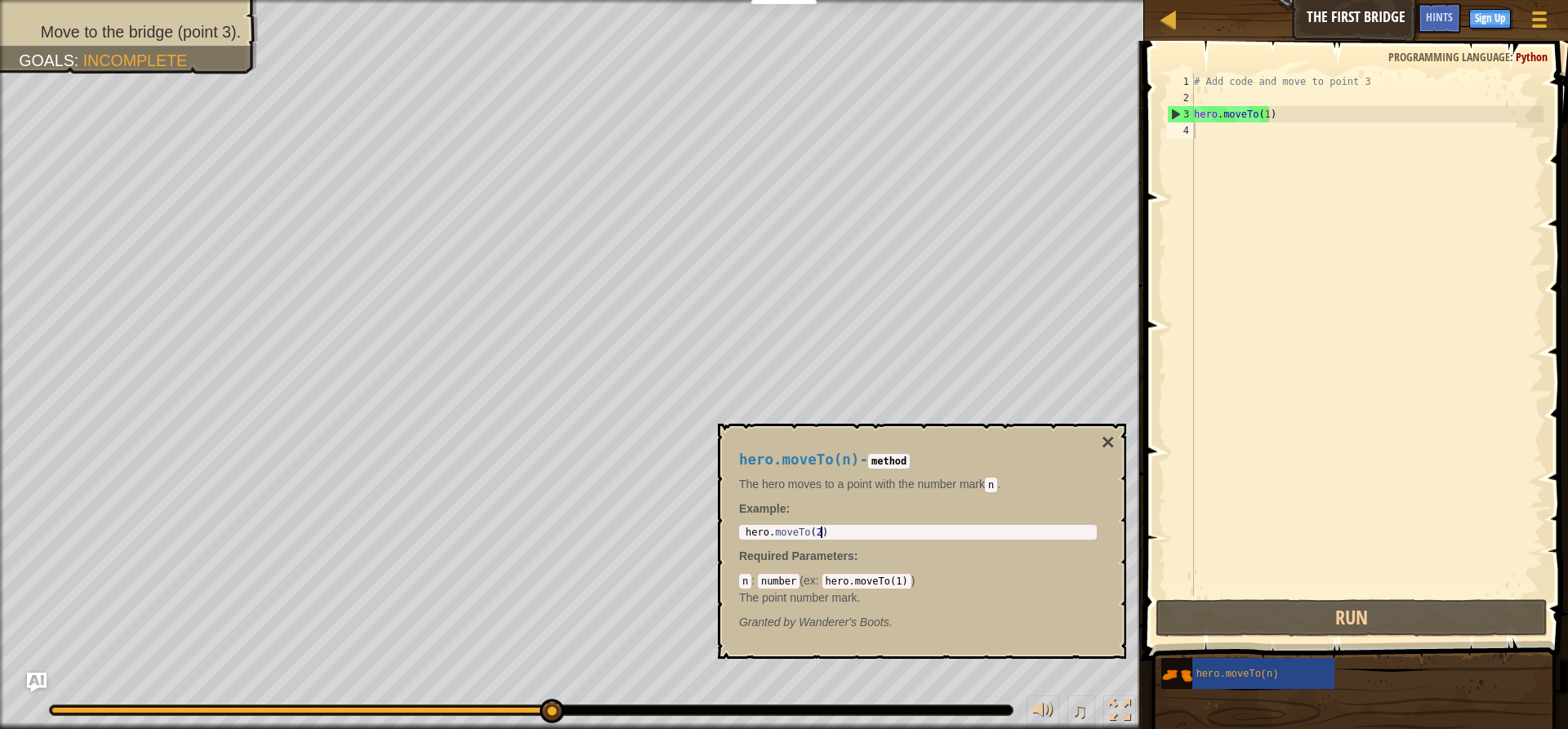
click at [812, 533] on div "hero . moveTo ( 2 )" at bounding box center [918, 544] width 351 height 34
click at [831, 534] on div "hero . moveTo ( 2 )" at bounding box center [918, 544] width 351 height 34
click at [1258, 672] on span "hero.moveTo(n)" at bounding box center [1237, 673] width 82 height 12
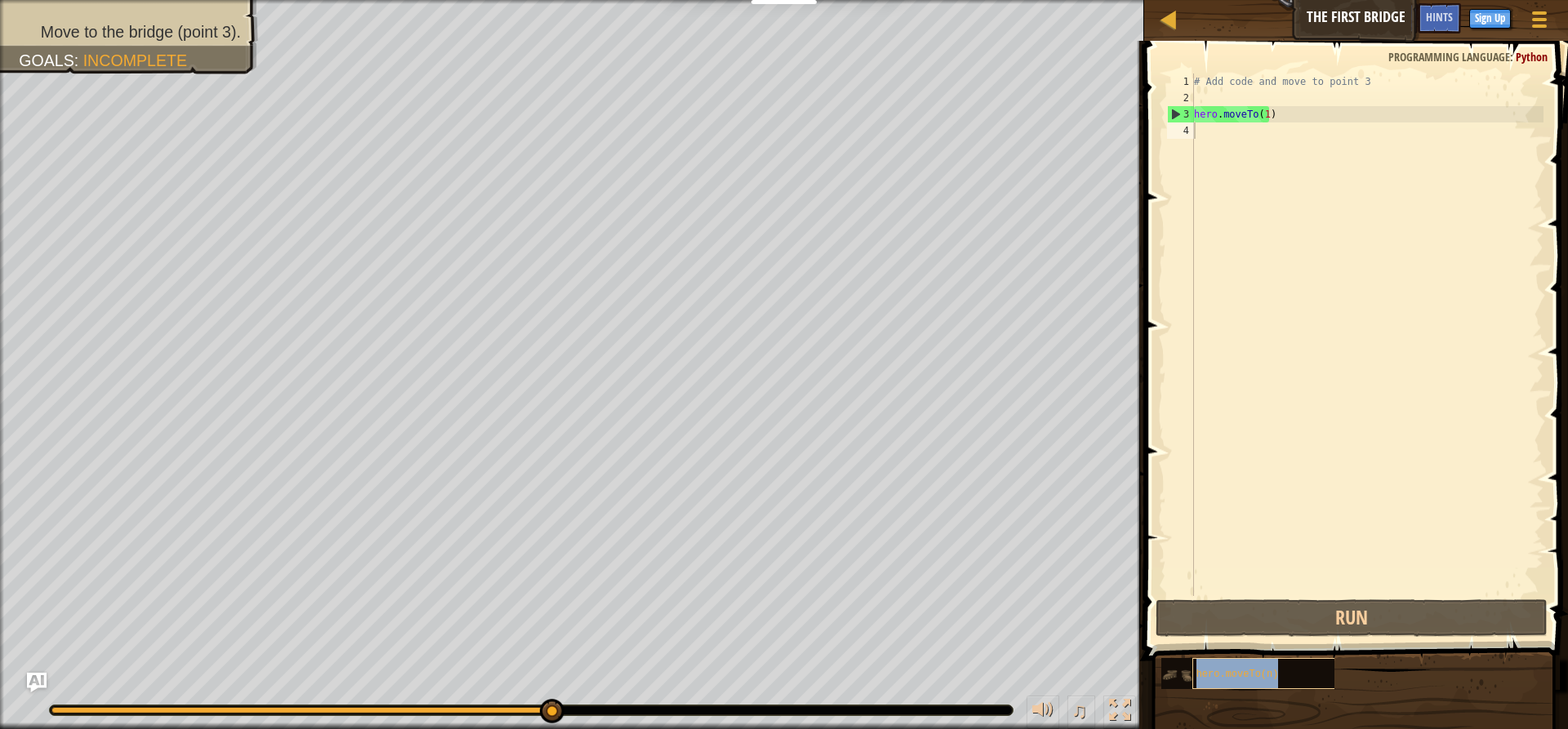
click at [1253, 673] on span "hero.moveTo(n)" at bounding box center [1237, 673] width 82 height 12
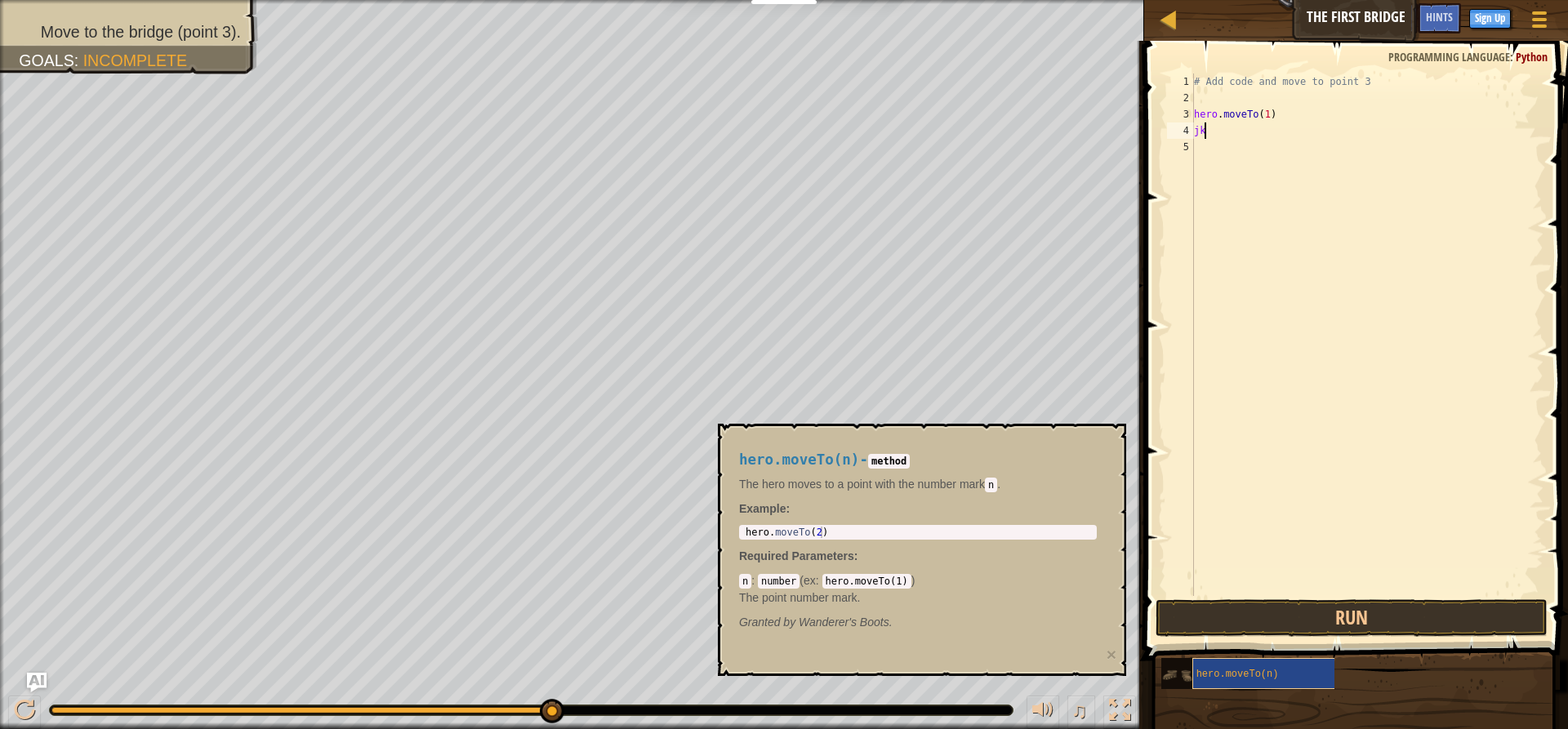
type textarea "j"
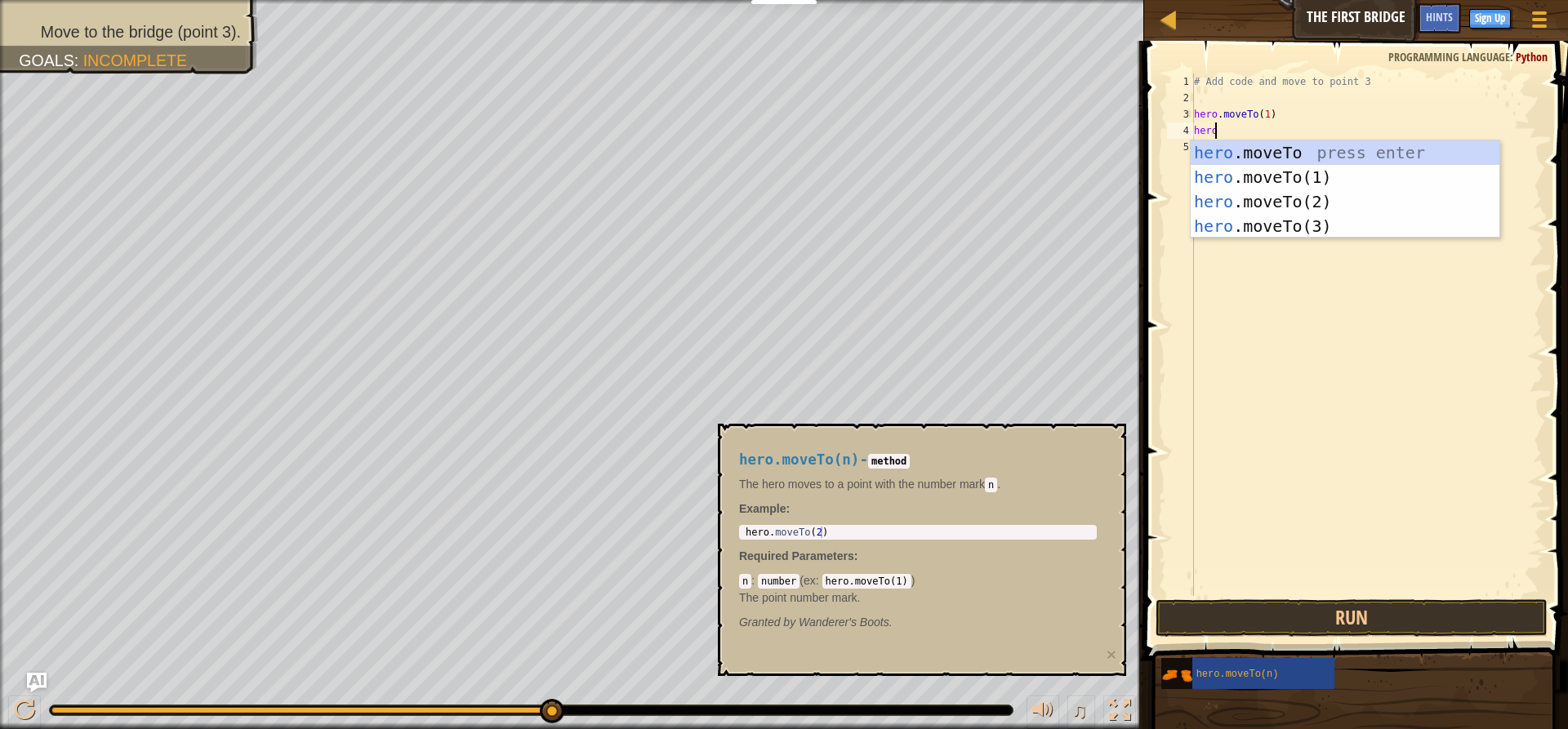
scroll to position [7, 1]
click at [1259, 205] on div "hero .moveTo press enter hero .moveTo(1) press enter hero .moveTo(2) press ente…" at bounding box center [1345, 214] width 309 height 147
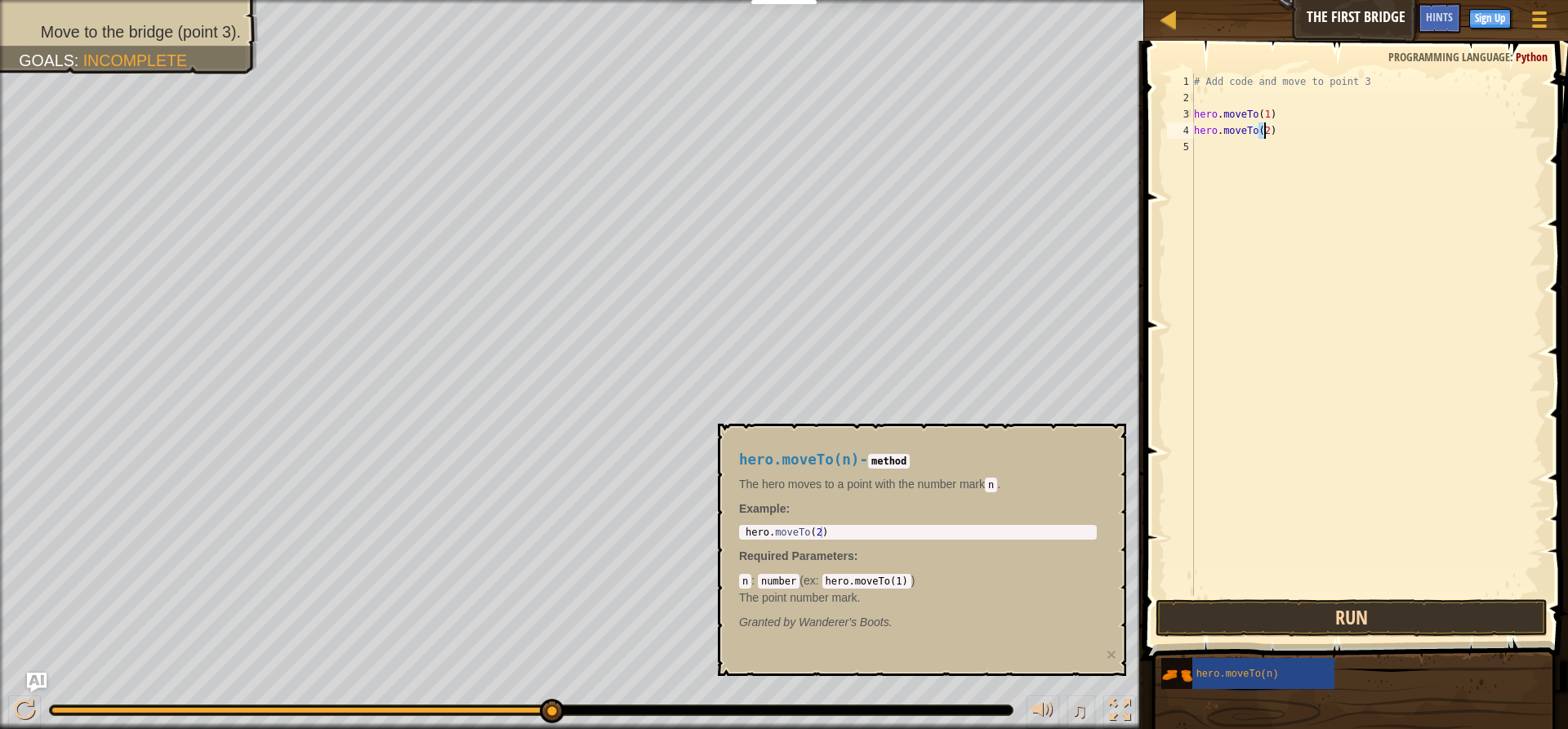
type textarea "hero.moveTo(2)"
click at [1297, 606] on button "Run" at bounding box center [1351, 618] width 392 height 38
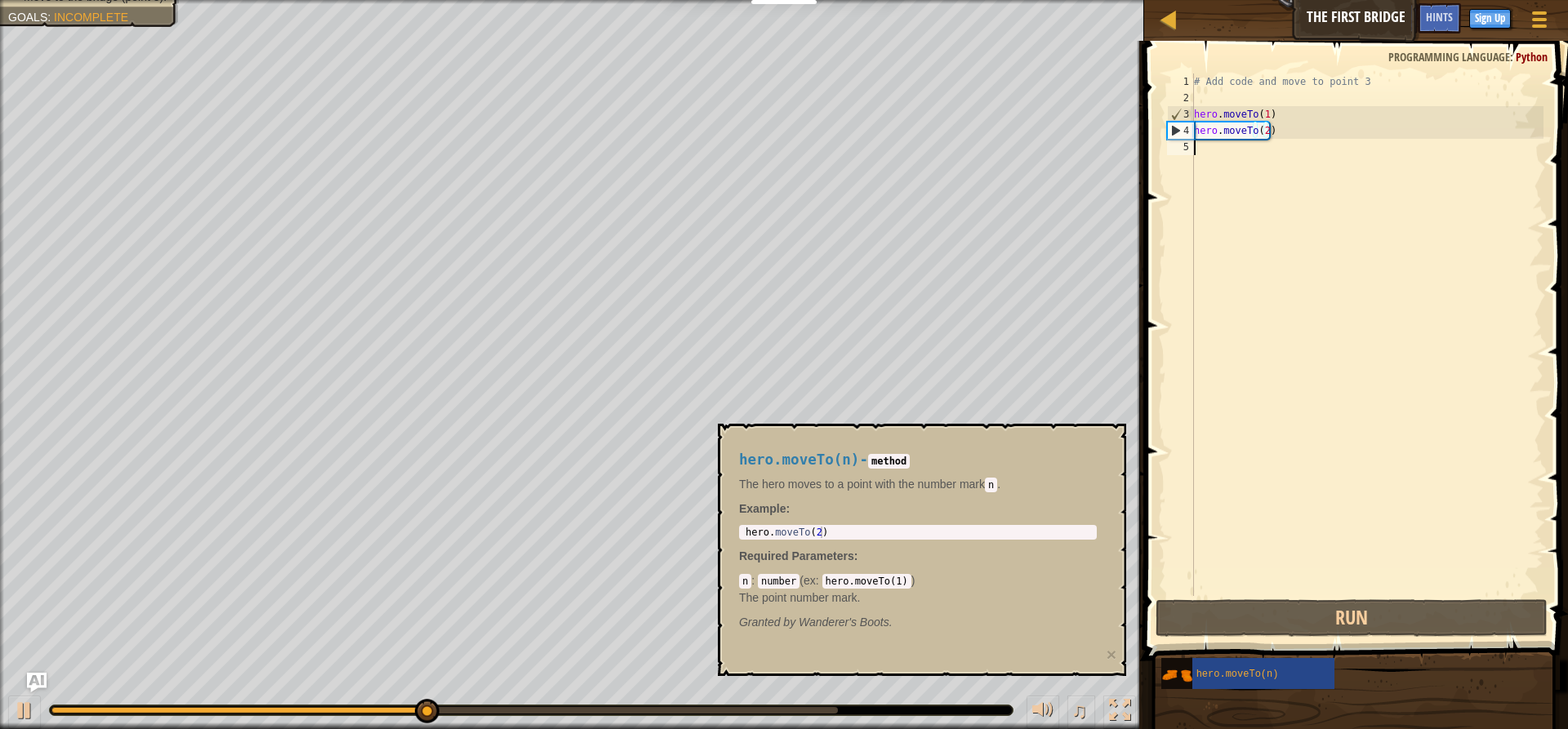
click at [1209, 144] on div "# Add code and move to point 3 hero . moveTo ( 1 ) hero . moveTo ( 2 )" at bounding box center [1367, 351] width 353 height 555
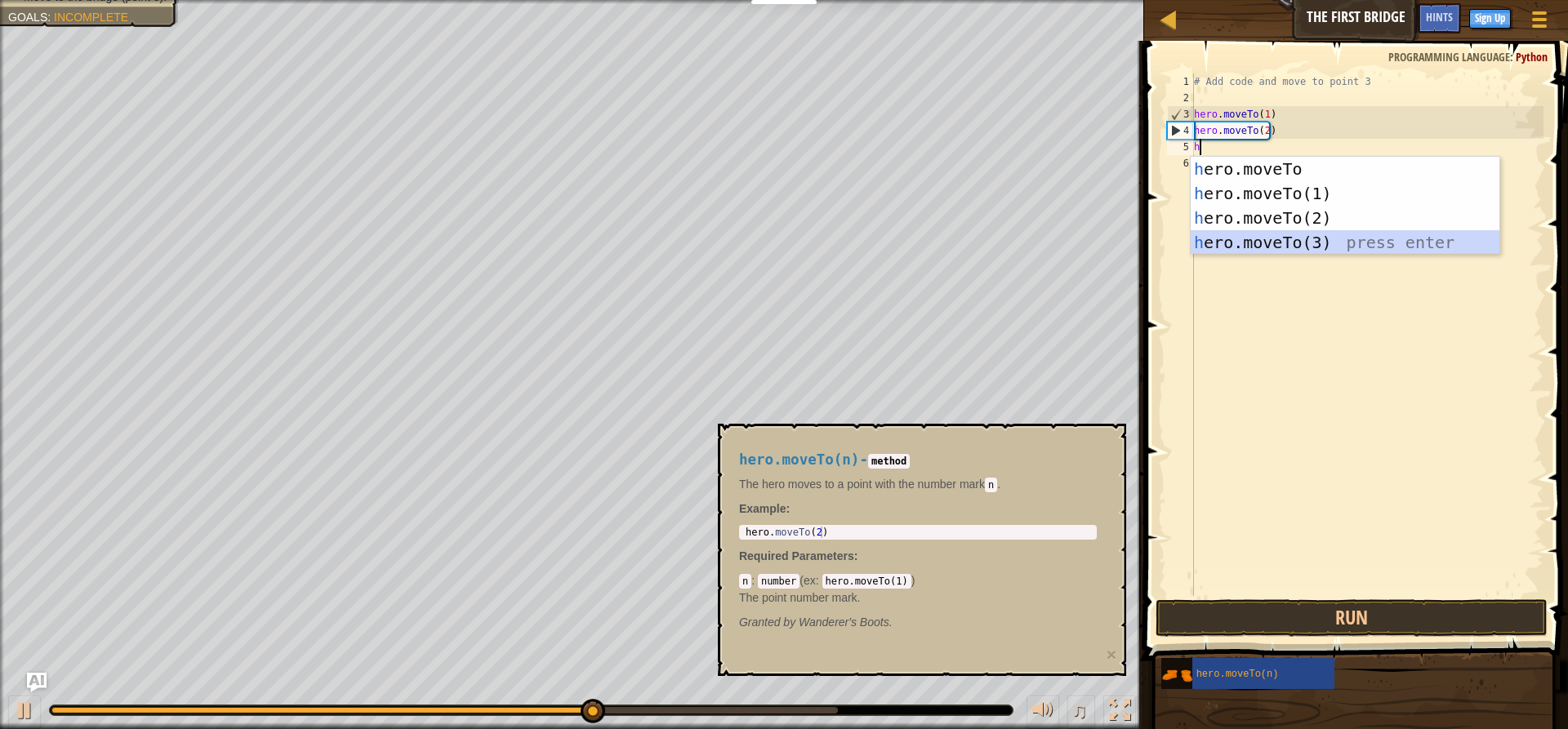
click at [1245, 242] on div "h ero.moveTo press enter h ero.moveTo(1) press enter h ero.moveTo(2) press ente…" at bounding box center [1345, 230] width 309 height 147
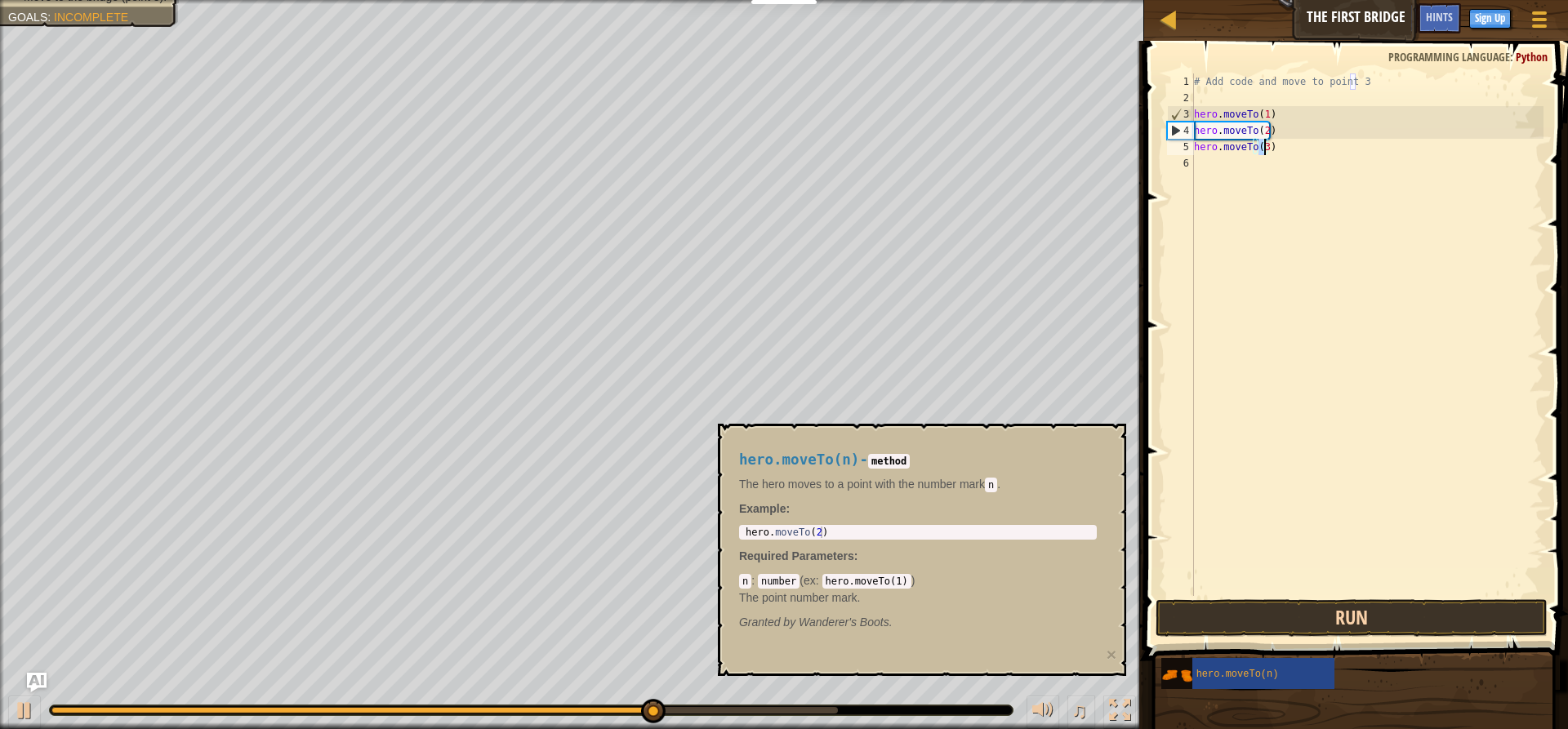
type textarea "hero.moveTo(3)"
click at [1254, 610] on button "Run" at bounding box center [1351, 618] width 392 height 38
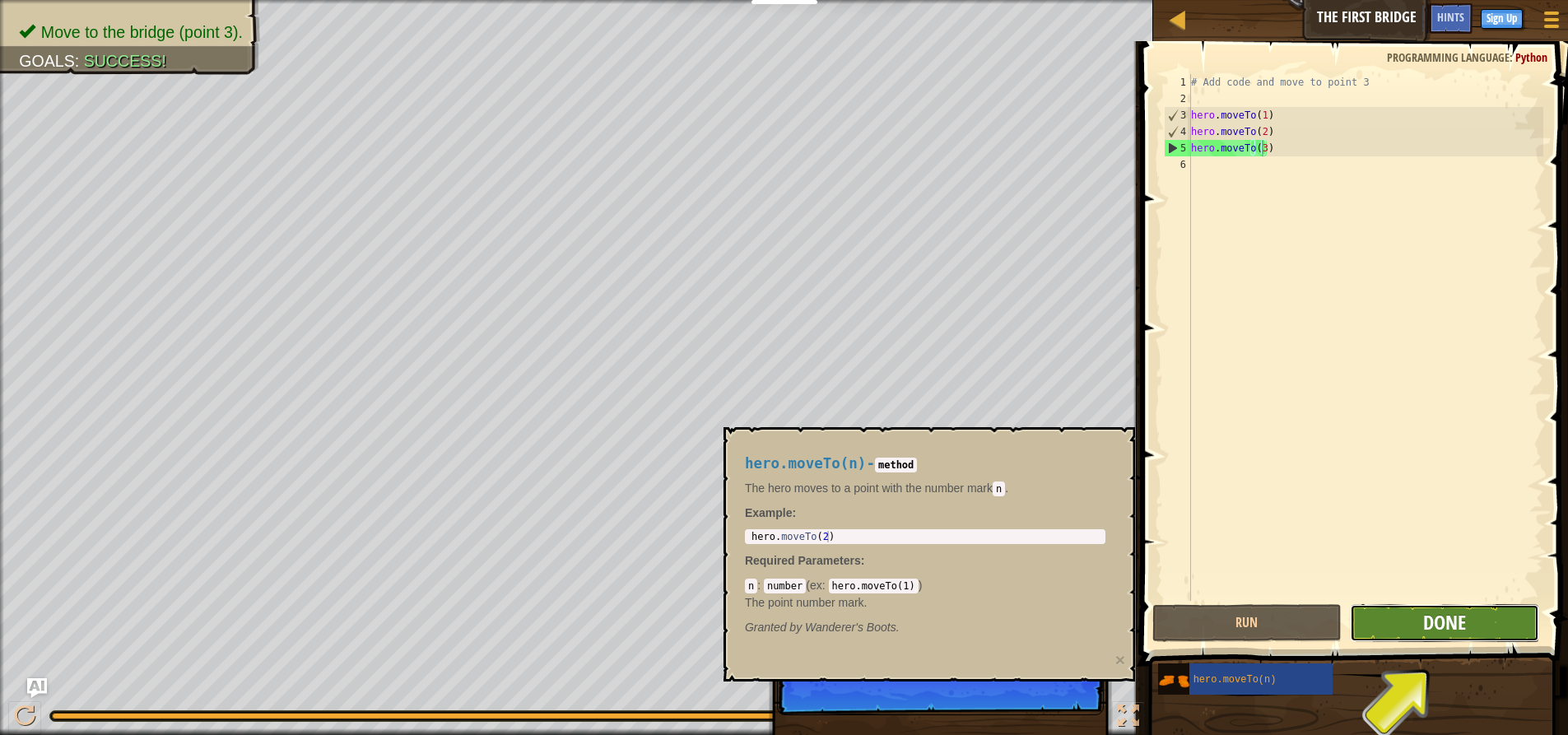
click at [1452, 617] on span "Done" at bounding box center [1444, 621] width 42 height 26
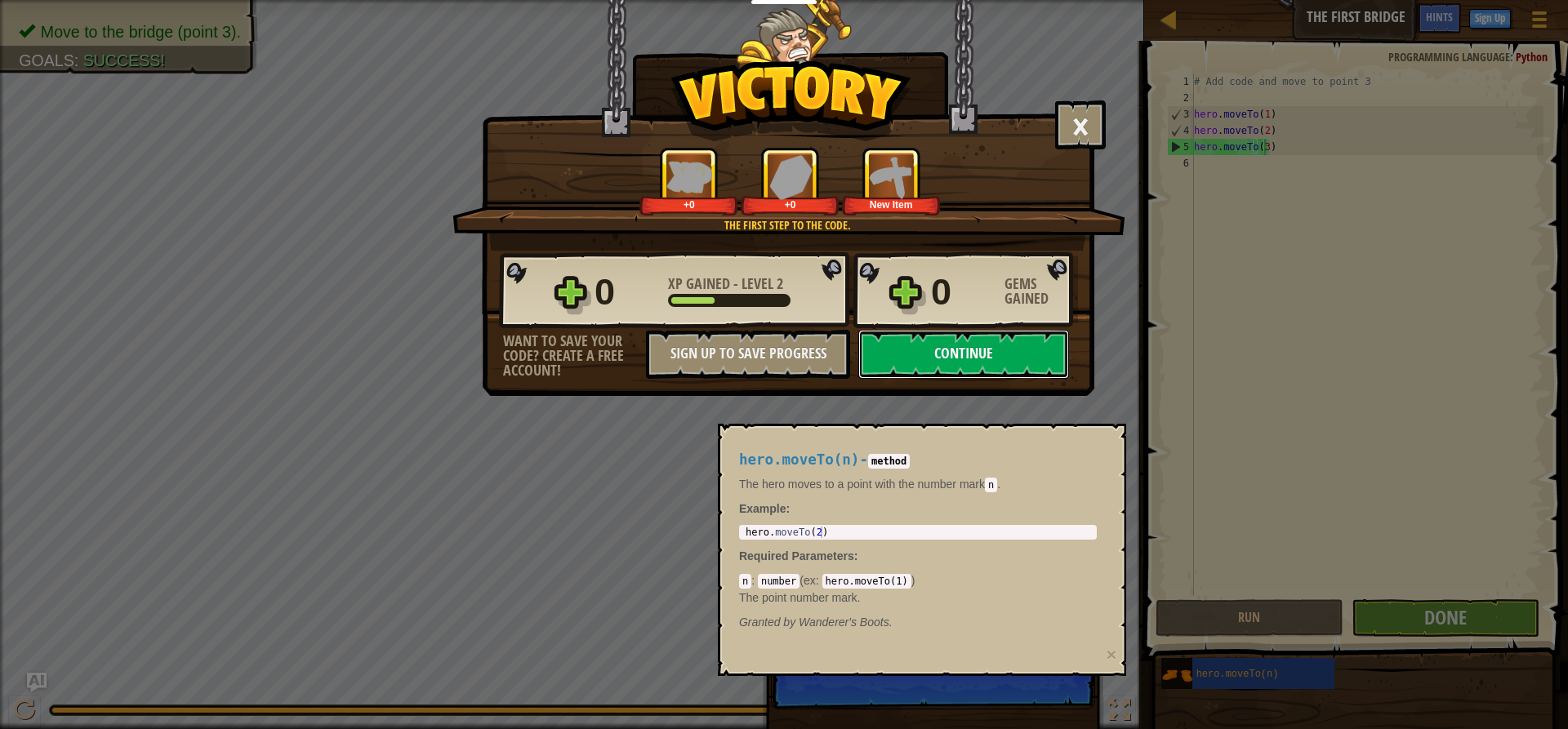
click at [1009, 351] on button "Continue" at bounding box center [963, 354] width 211 height 49
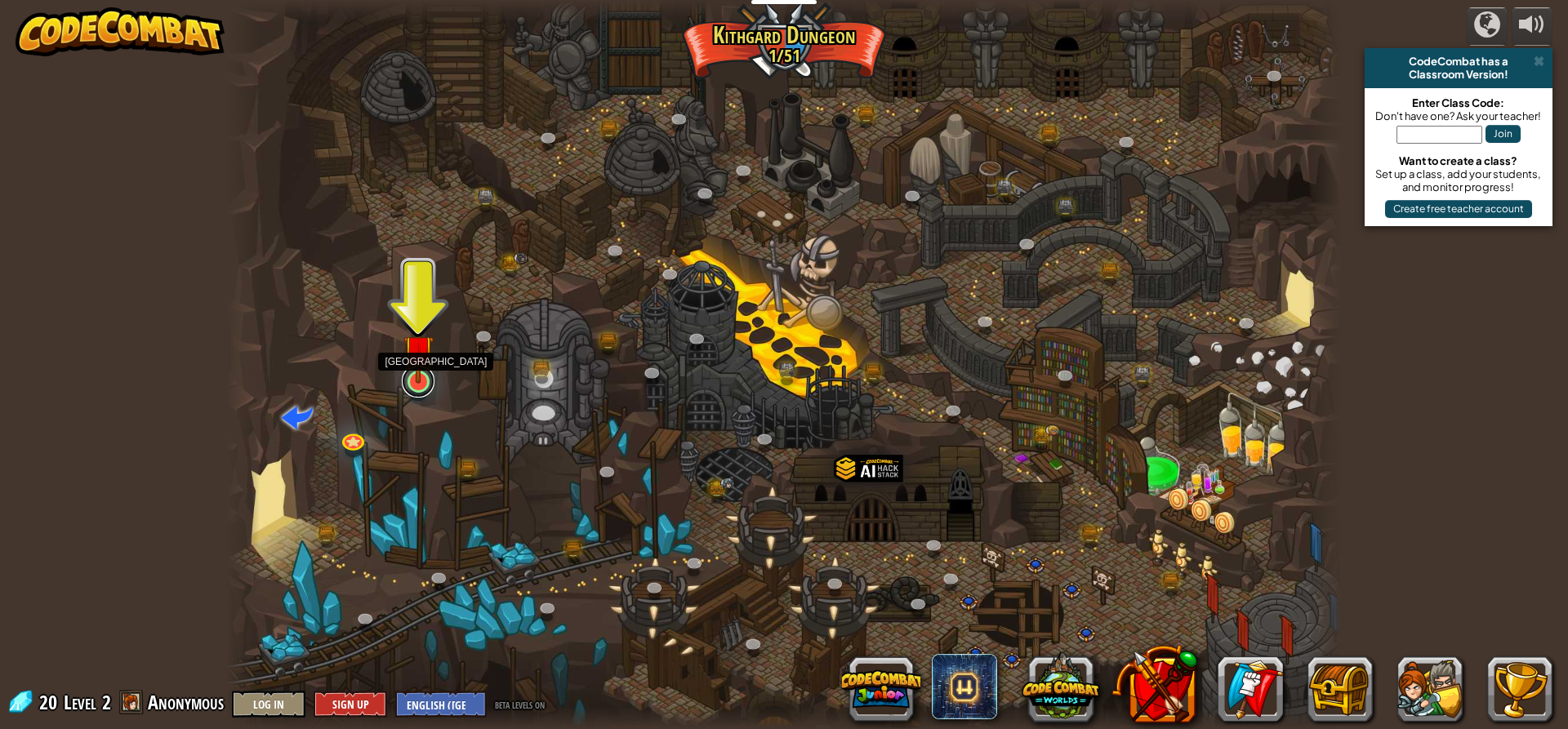
click at [402, 381] on link at bounding box center [418, 381] width 32 height 32
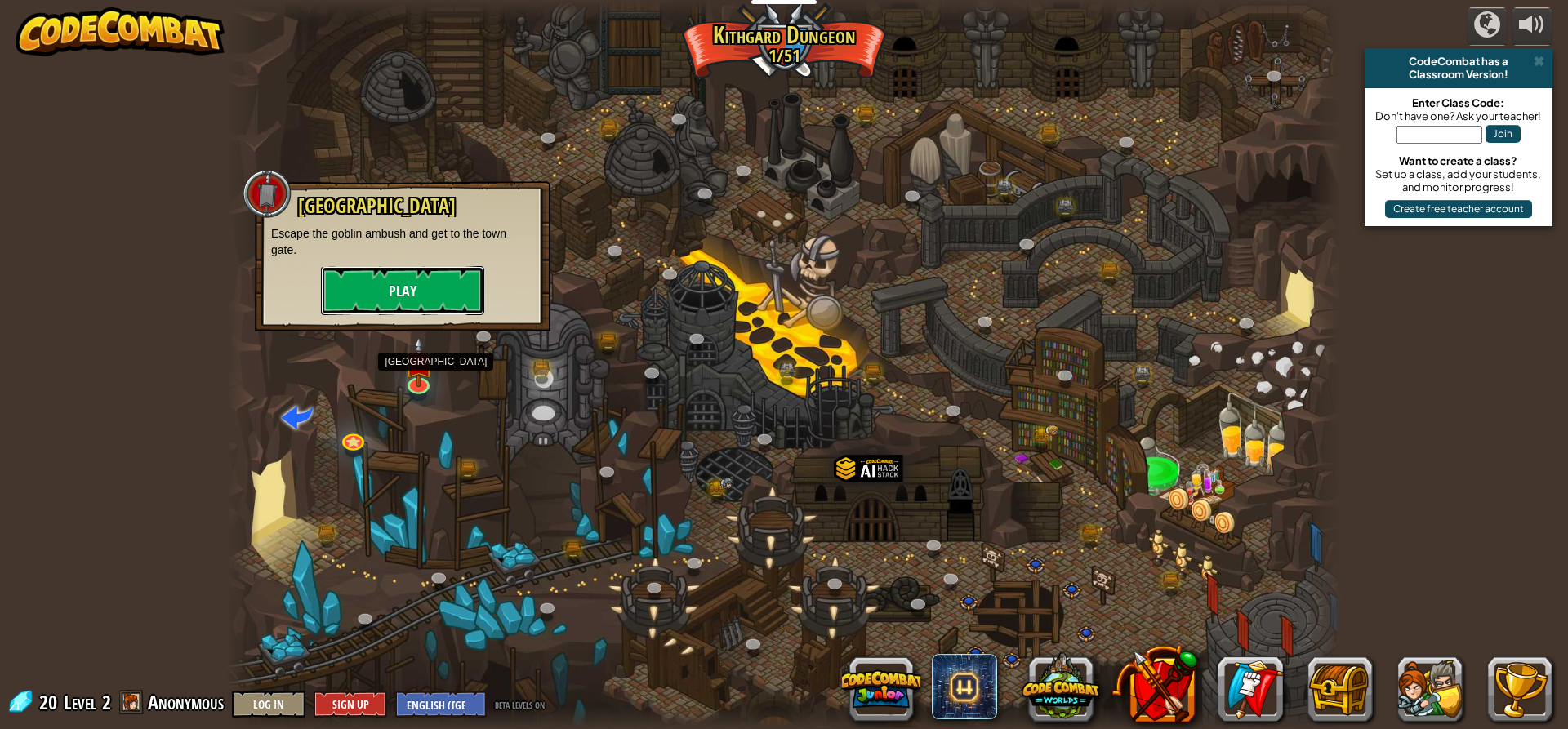
click at [429, 287] on button "Play" at bounding box center [402, 290] width 163 height 49
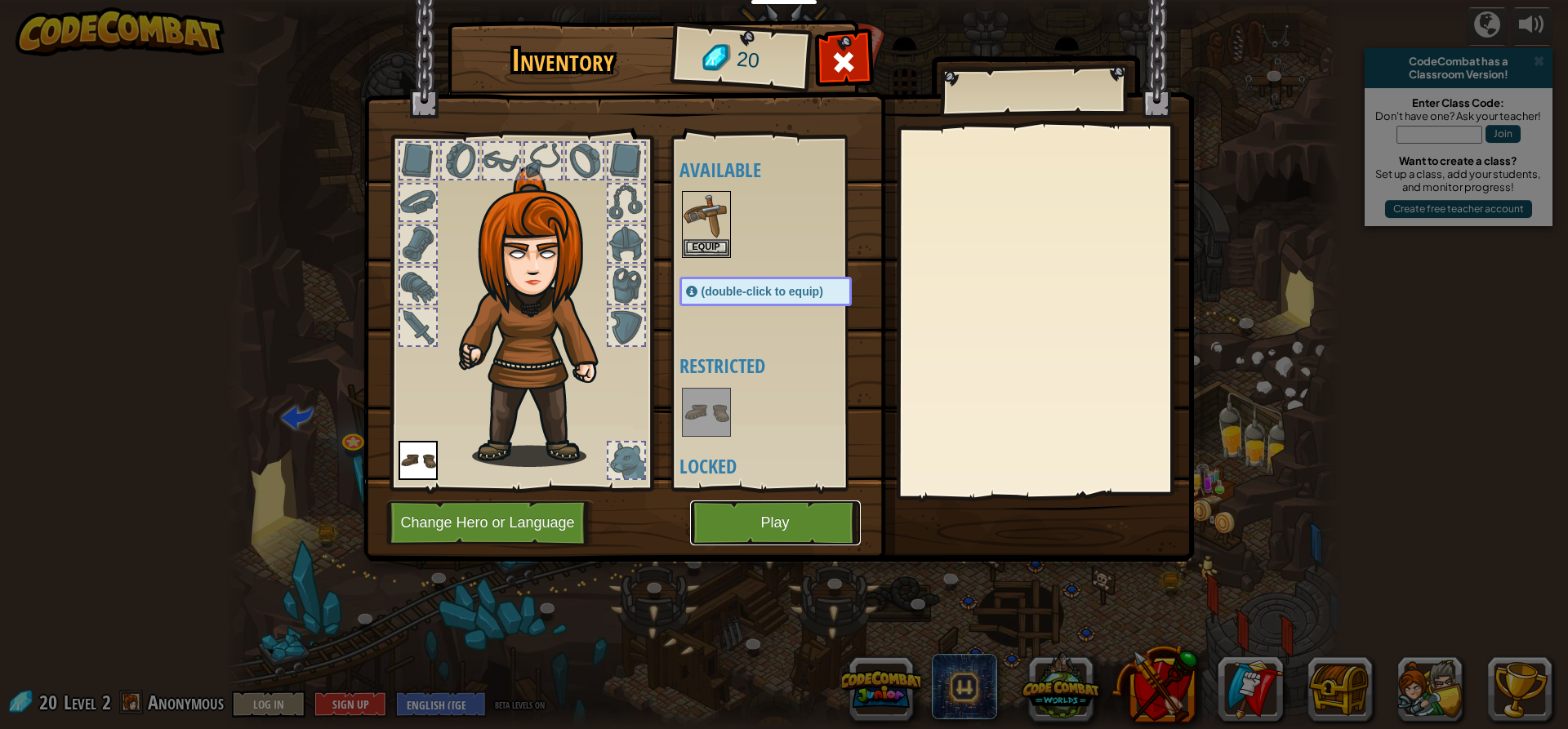
click at [721, 509] on button "Play" at bounding box center [775, 523] width 170 height 45
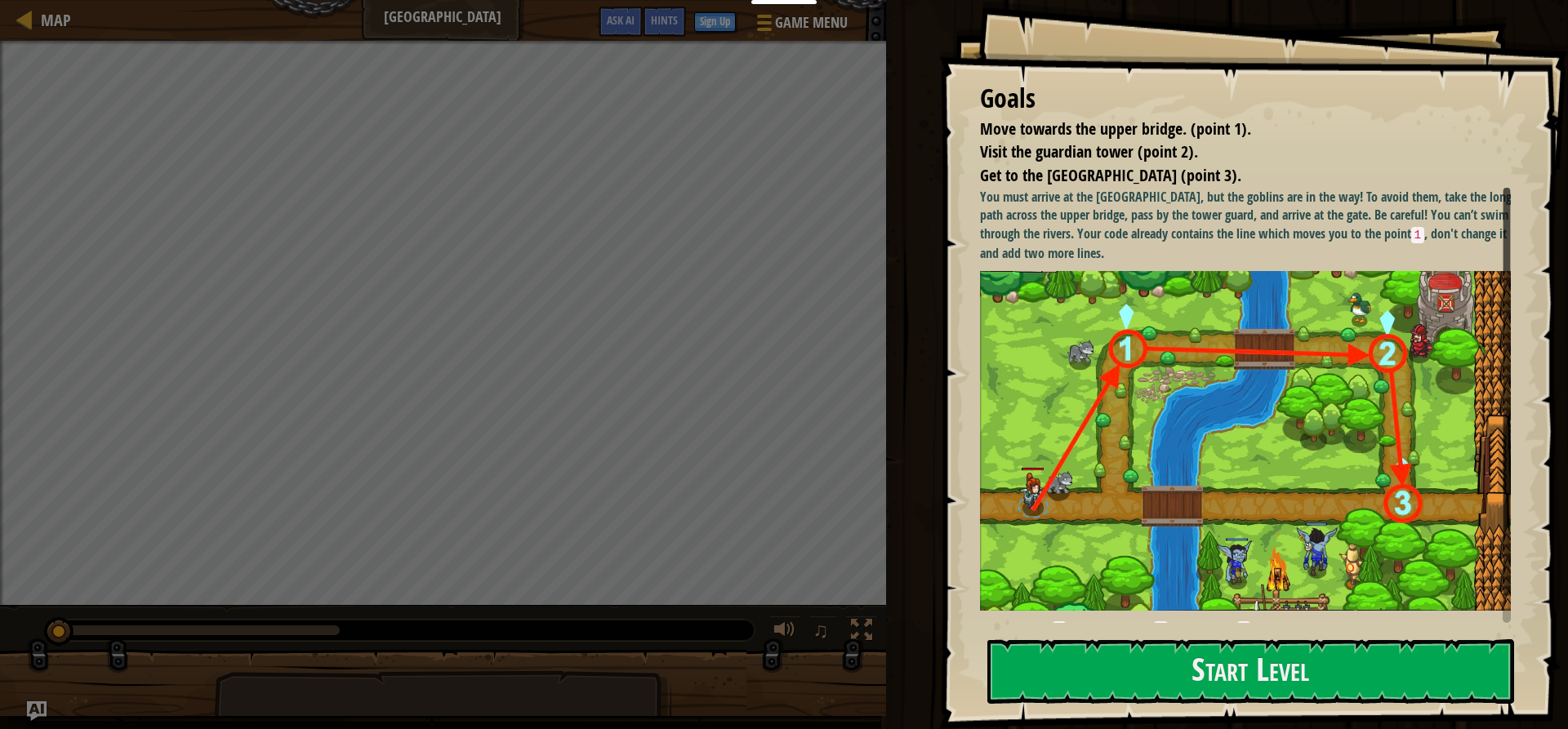
click at [1181, 631] on div "Goals Move towards the upper bridge. (point 1). Visit the [GEOGRAPHIC_DATA] (po…" at bounding box center [1254, 364] width 629 height 729
click at [1179, 655] on button "Start Level" at bounding box center [1251, 672] width 527 height 64
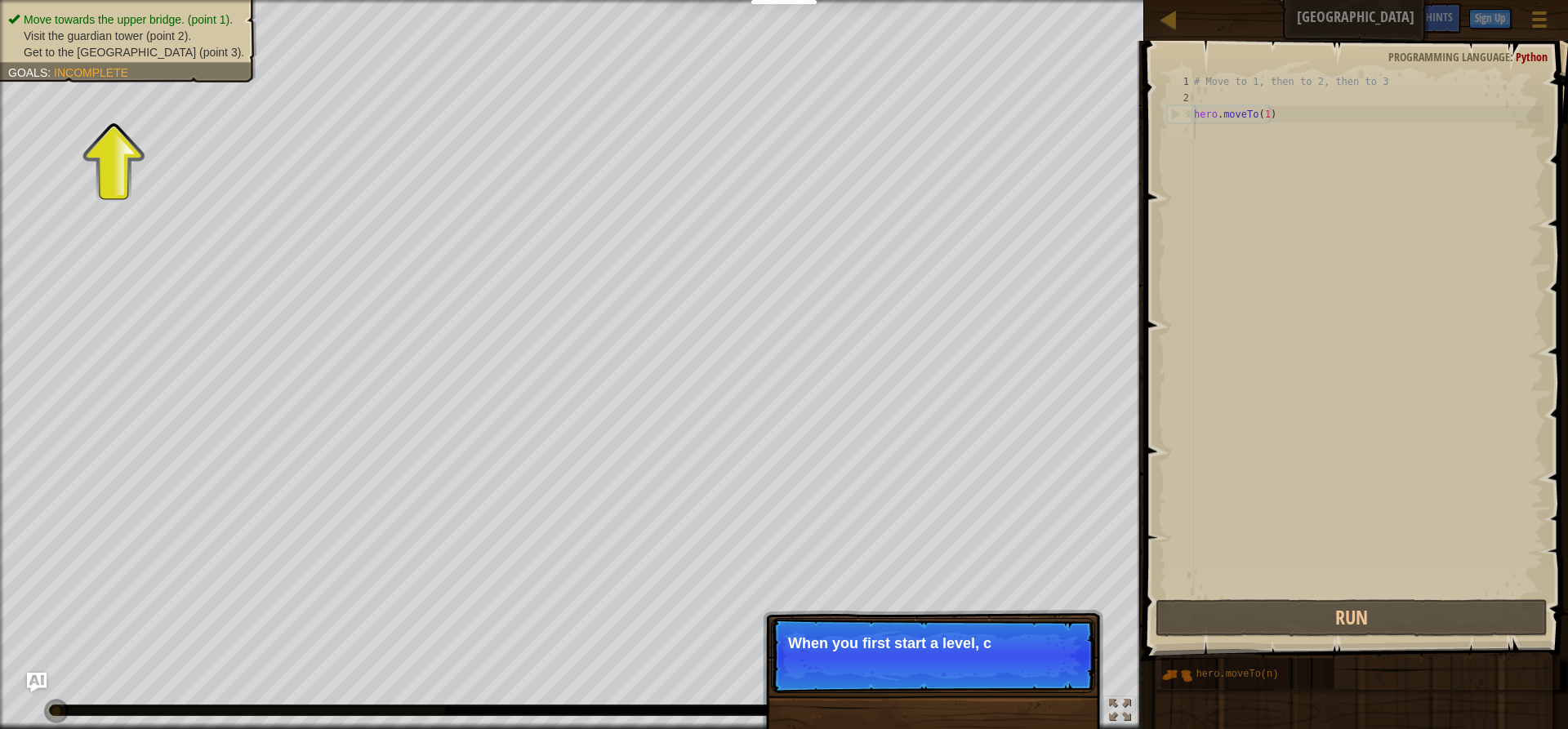
click at [1066, 718] on div "Skip (esc) Continue When you first start a level, c" at bounding box center [933, 739] width 340 height 242
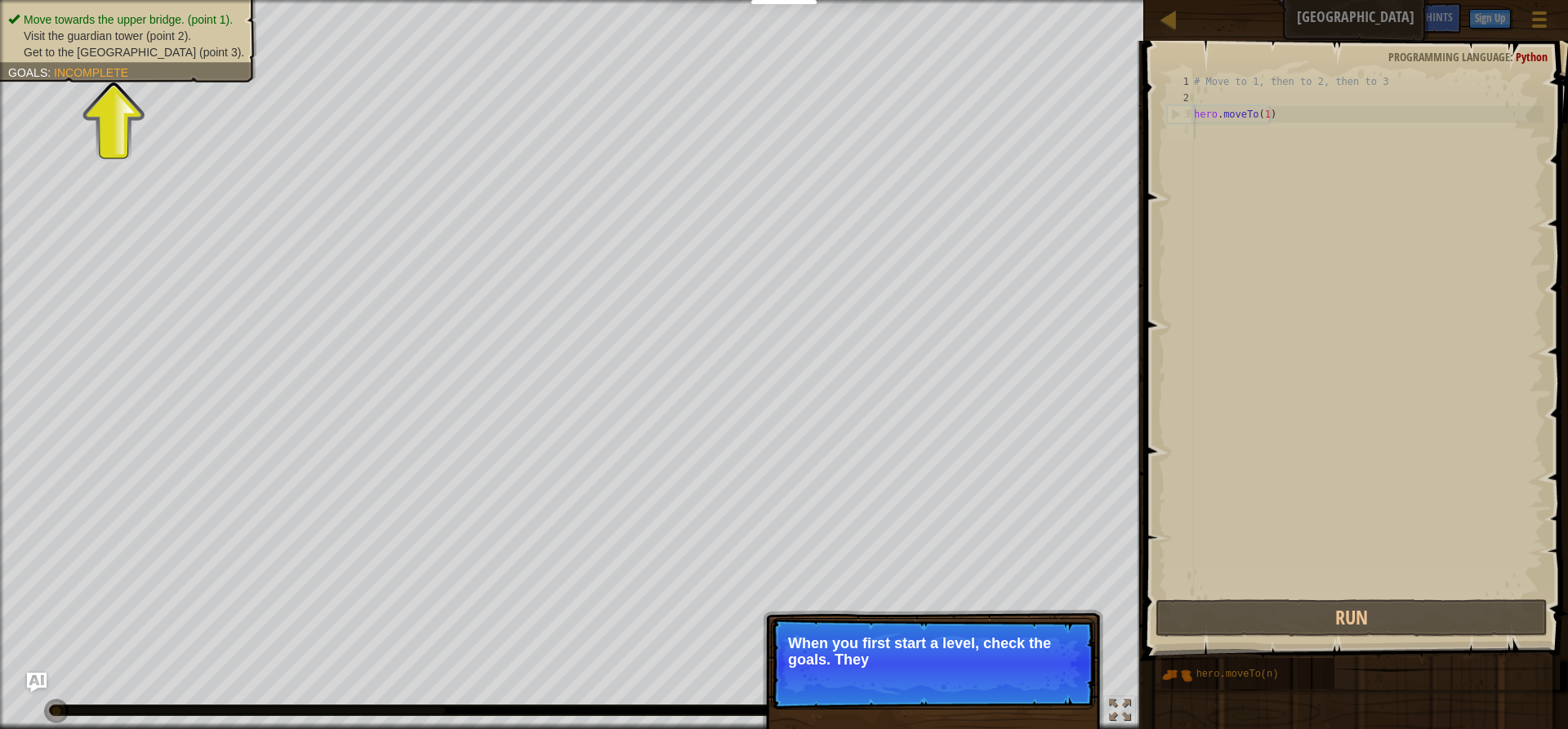
click at [1030, 696] on p "Skip (esc) Continue When you first start a level, check the goals. They" at bounding box center [933, 664] width 324 height 91
click at [1030, 696] on p "Skip (esc) Continue When you first start a level, check the goals. They tell yo…" at bounding box center [933, 664] width 324 height 91
click at [1030, 695] on p "Skip (esc) Continue When you first start a level, check the goals. They tell yo…" at bounding box center [933, 664] width 324 height 91
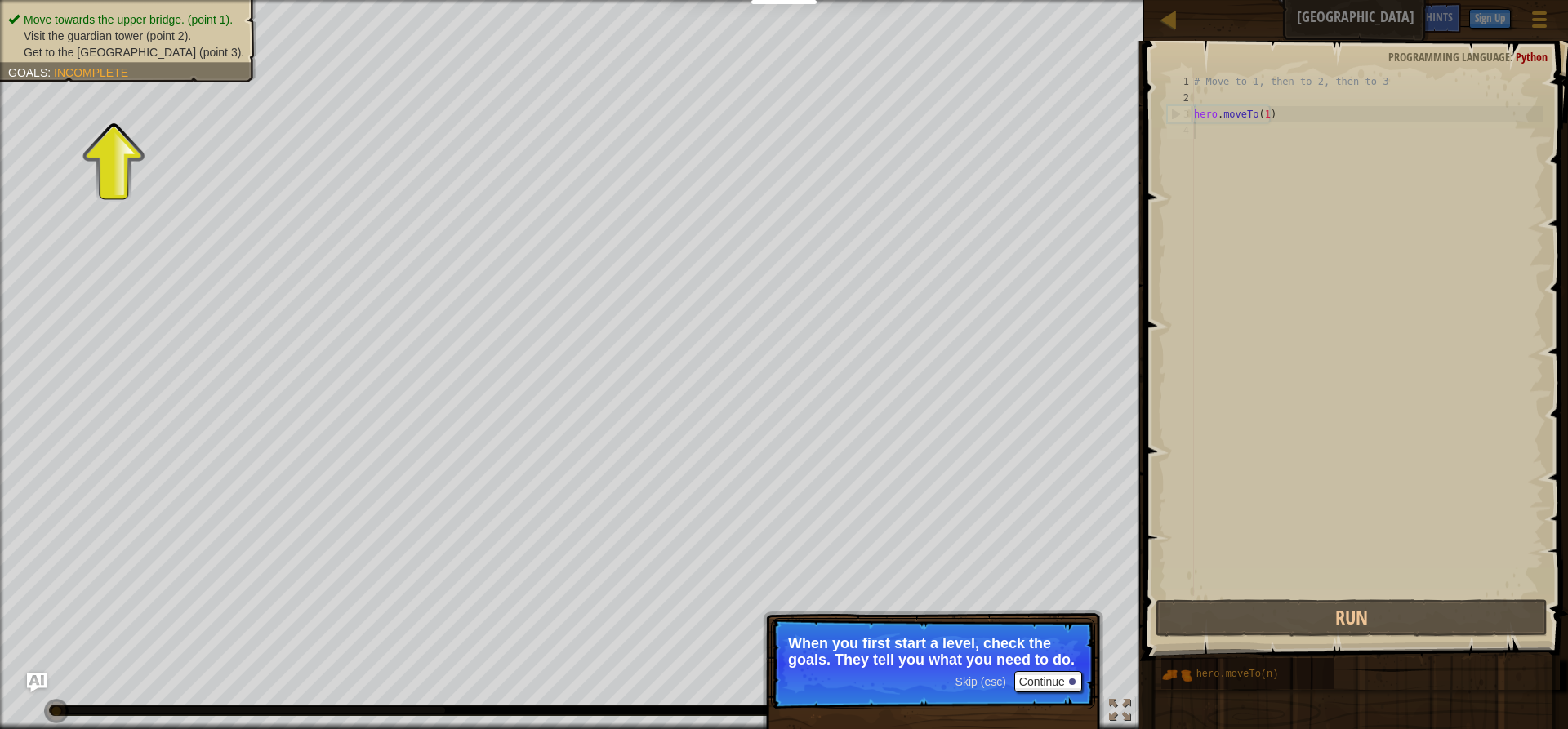
click at [1030, 695] on p "Skip (esc) Continue When you first start a level, check the goals. They tell yo…" at bounding box center [933, 664] width 324 height 91
click at [1037, 678] on button "Continue" at bounding box center [1048, 682] width 68 height 21
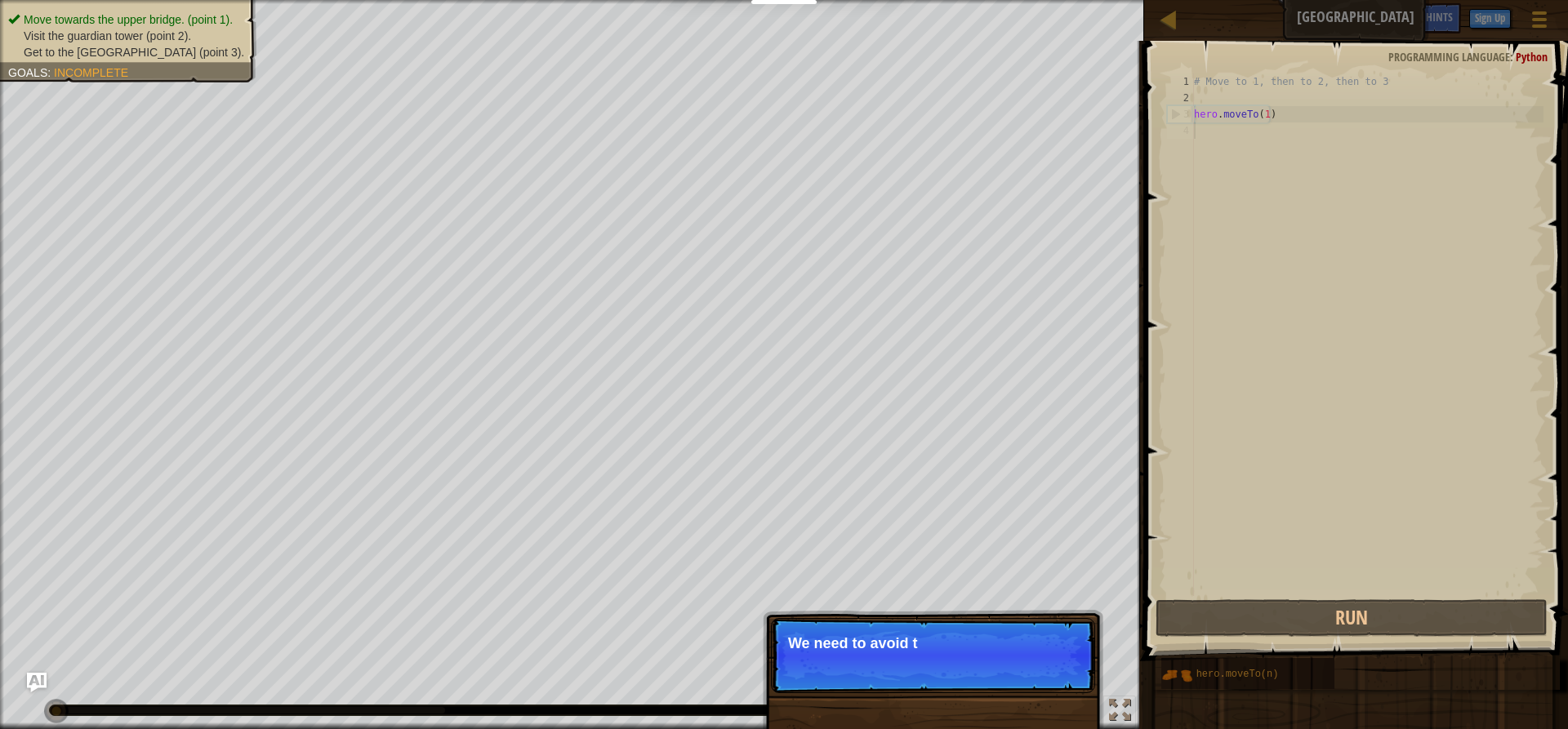
click at [1035, 673] on p "Skip (esc) Continue We need to avoid t" at bounding box center [933, 656] width 324 height 75
click at [1035, 673] on p "Skip (esc) Continue We need to avoid the gob" at bounding box center [933, 656] width 324 height 75
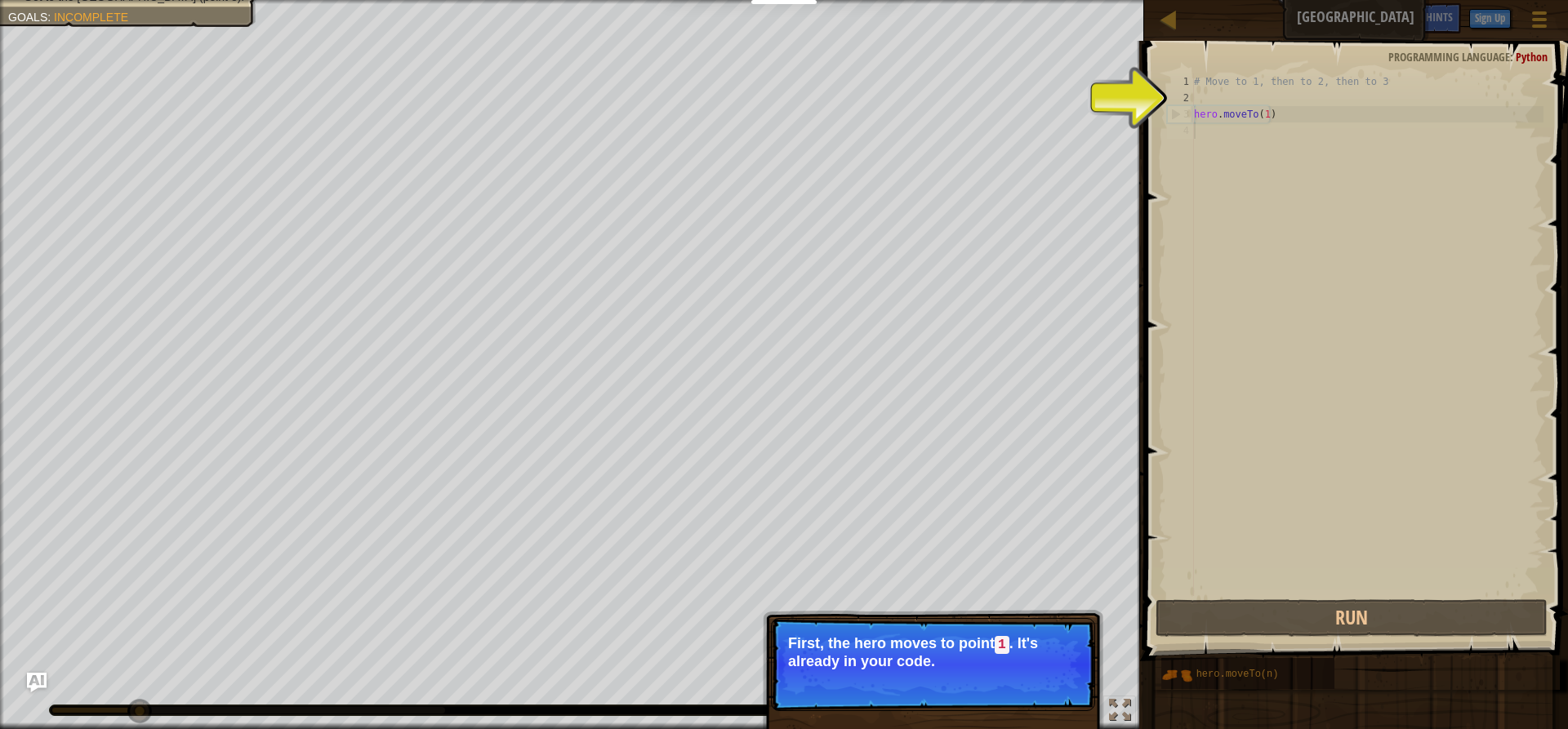
click at [1194, 116] on div "# Move to 1, then to 2, then to 3 hero . moveTo ( 1 )" at bounding box center [1367, 351] width 353 height 555
click at [1181, 117] on div "3" at bounding box center [1180, 114] width 26 height 16
type textarea "hero.moveTo(1)"
click at [1286, 117] on div "# Move to 1, then to 2, then to 3 hero . moveTo ( 1 )" at bounding box center [1367, 351] width 353 height 555
click at [1281, 117] on div "# Move to 1, then to 2, then to 3 hero . moveTo ( 1 )" at bounding box center [1367, 351] width 353 height 555
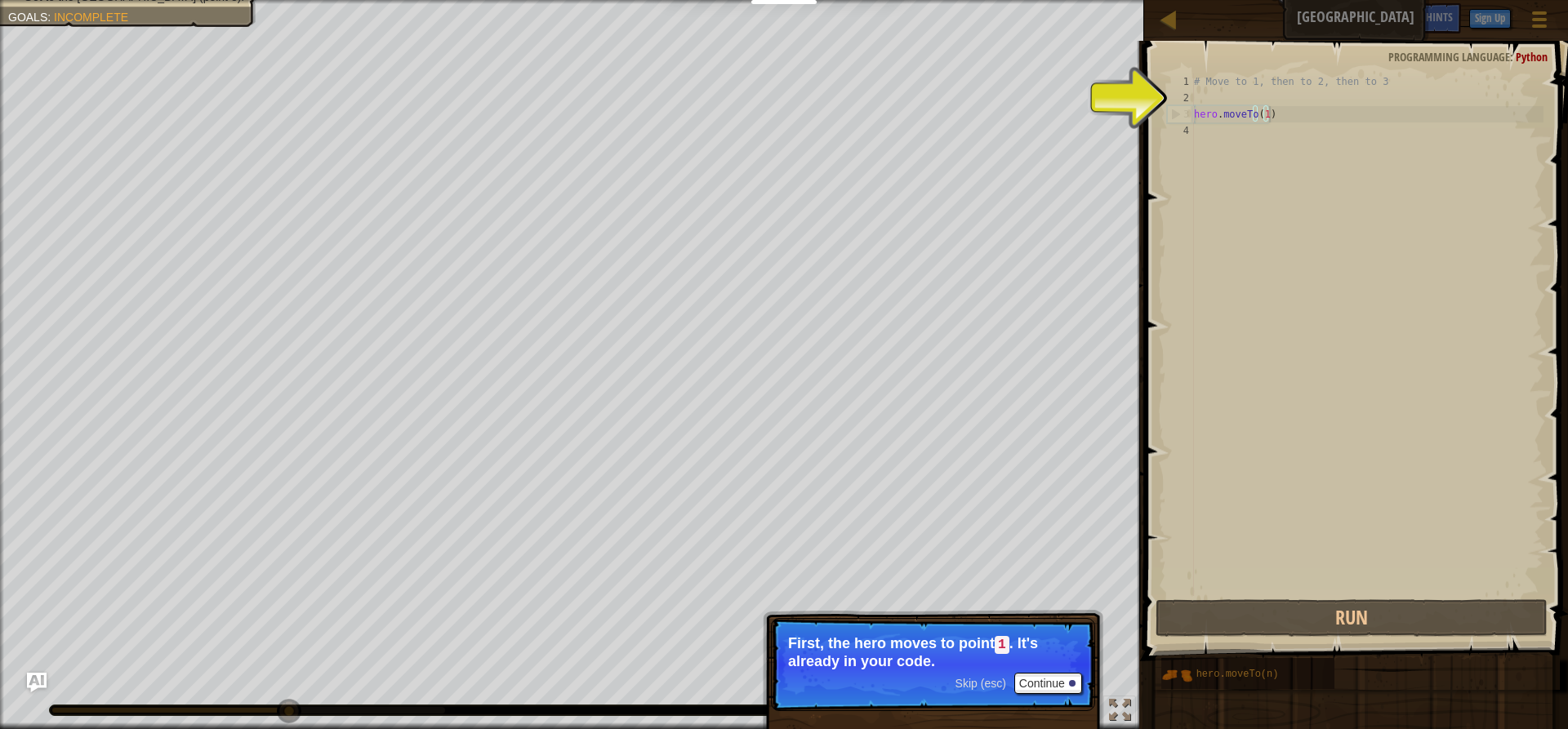
click at [1205, 126] on div "# Move to 1, then to 2, then to 3 hero . moveTo ( 1 )" at bounding box center [1367, 351] width 353 height 555
click at [1196, 134] on div "# Move to 1, then to 2, then to 3 hero . moveTo ( 1 )" at bounding box center [1367, 351] width 353 height 555
click at [1197, 134] on div "# Move to 1, then to 2, then to 3 hero . moveTo ( 1 )" at bounding box center [1367, 351] width 353 height 555
click at [1198, 133] on div "# Move to 1, then to 2, then to 3 hero . moveTo ( 1 )" at bounding box center [1367, 351] width 353 height 555
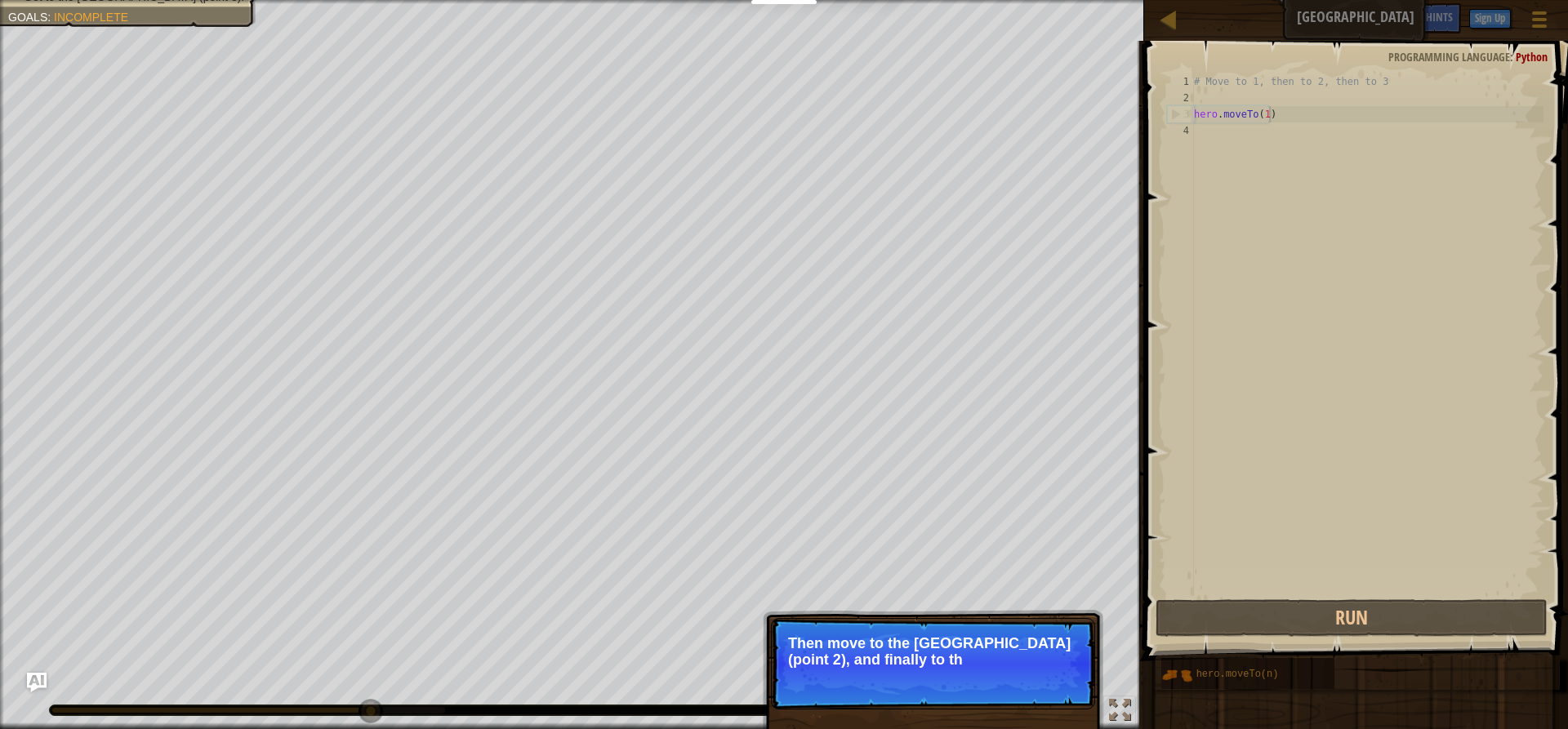
click at [1296, 116] on div "# Move to 1, then to 2, then to 3 hero . moveTo ( 1 )" at bounding box center [1367, 351] width 353 height 555
type textarea "hero.moveTo(1)"
click at [1263, 115] on div "# Move to 1, then to 2, then to 3 hero . moveTo ( 1 )" at bounding box center [1367, 351] width 353 height 555
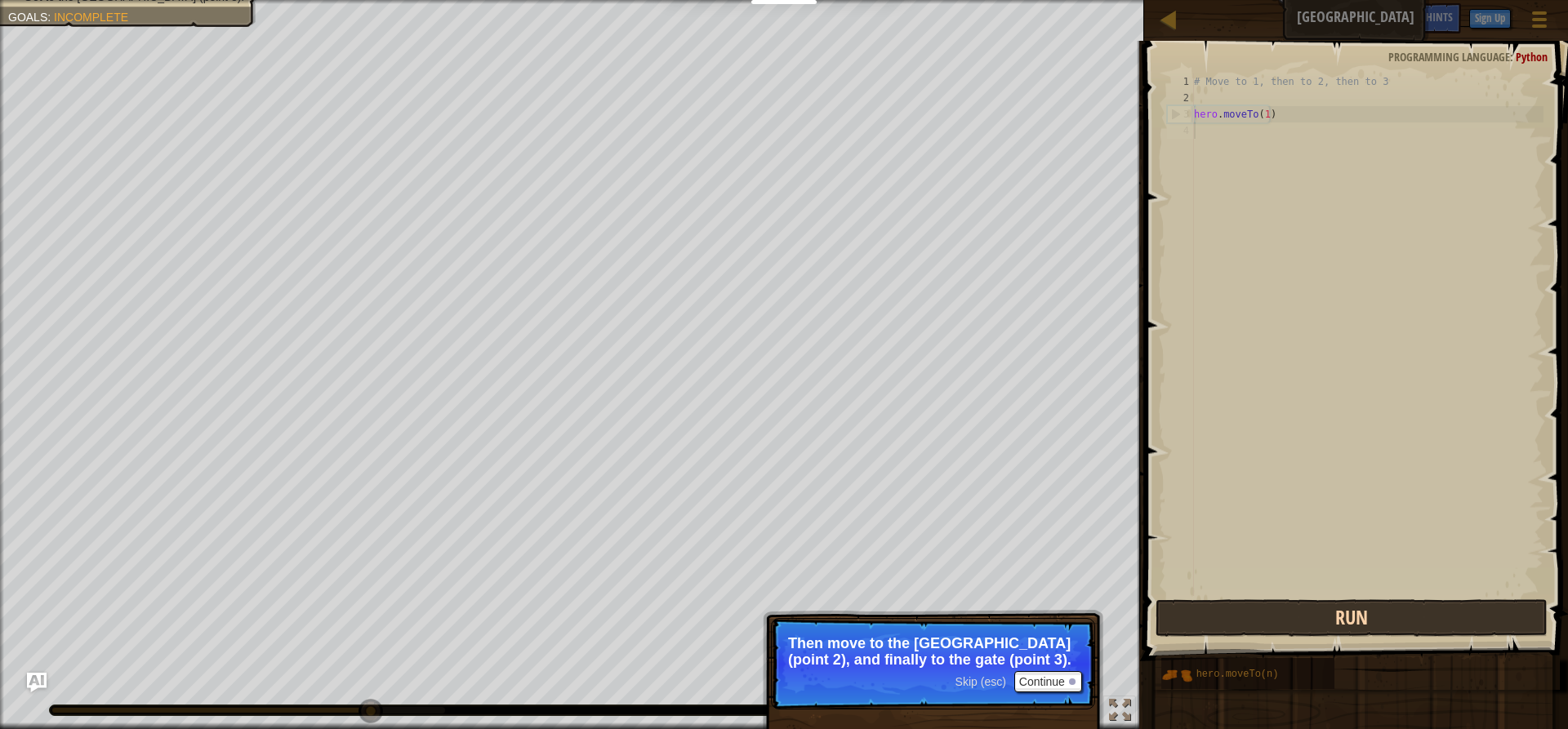
click at [1324, 611] on div "hero.moveTo(1) 1 2 3 4 # Move to 1, then to 2, then to 3 hero . moveTo ( 1 ) הה…" at bounding box center [1353, 383] width 428 height 668
click at [1322, 615] on button "Run" at bounding box center [1351, 618] width 392 height 38
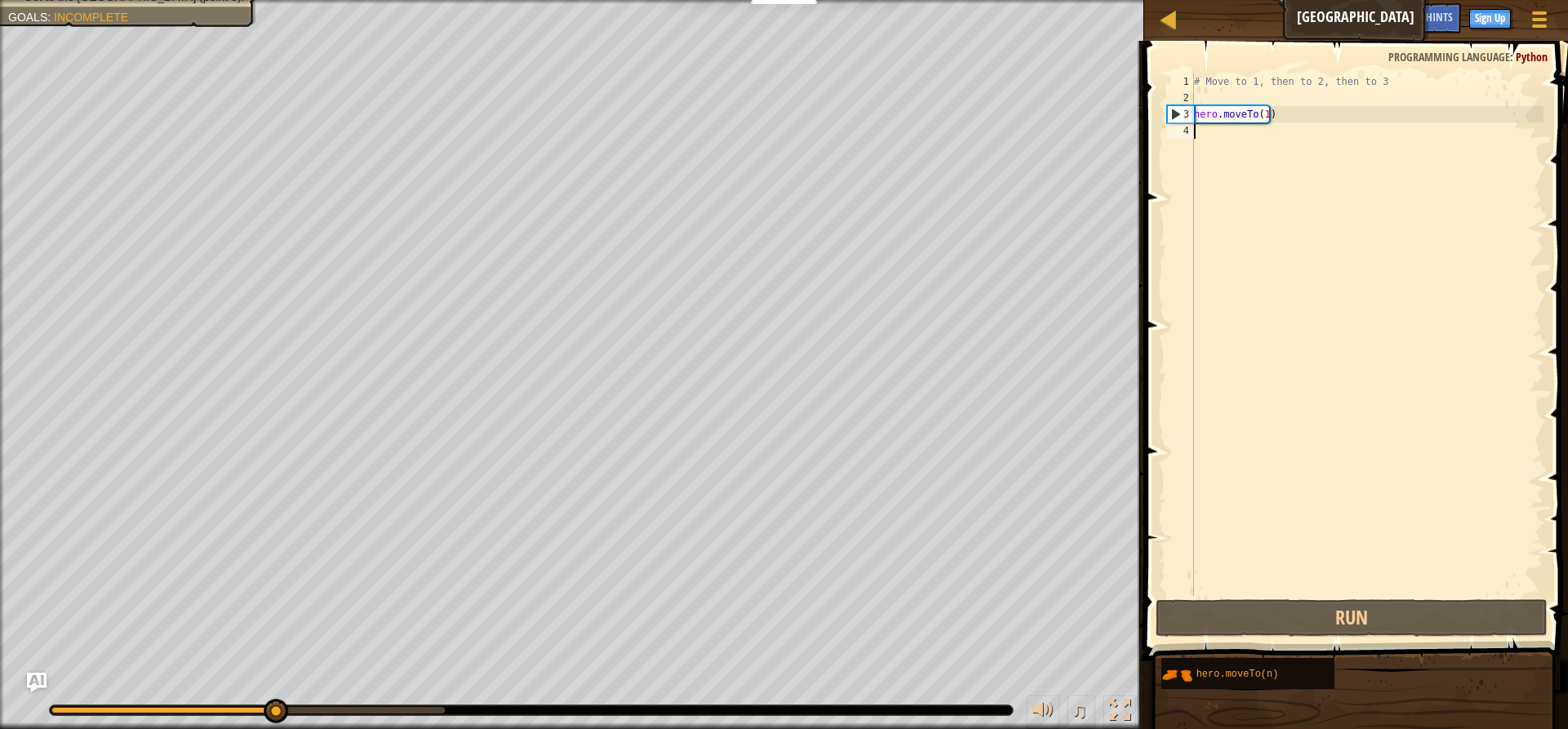
click at [1196, 140] on div "# Move to 1, then to 2, then to 3 hero . moveTo ( 1 )" at bounding box center [1367, 351] width 353 height 555
click at [1200, 125] on div "# Move to 1, then to 2, then to 3 hero . moveTo ( 1 )" at bounding box center [1367, 351] width 353 height 555
click at [1190, 129] on div "4" at bounding box center [1180, 131] width 27 height 16
click at [1194, 129] on div "# Move to 1, then to 2, then to 3 hero . moveTo ( 1 )" at bounding box center [1367, 351] width 353 height 555
click at [1196, 129] on div "# Move to 1, then to 2, then to 3 hero . moveTo ( 1 )" at bounding box center [1367, 351] width 353 height 555
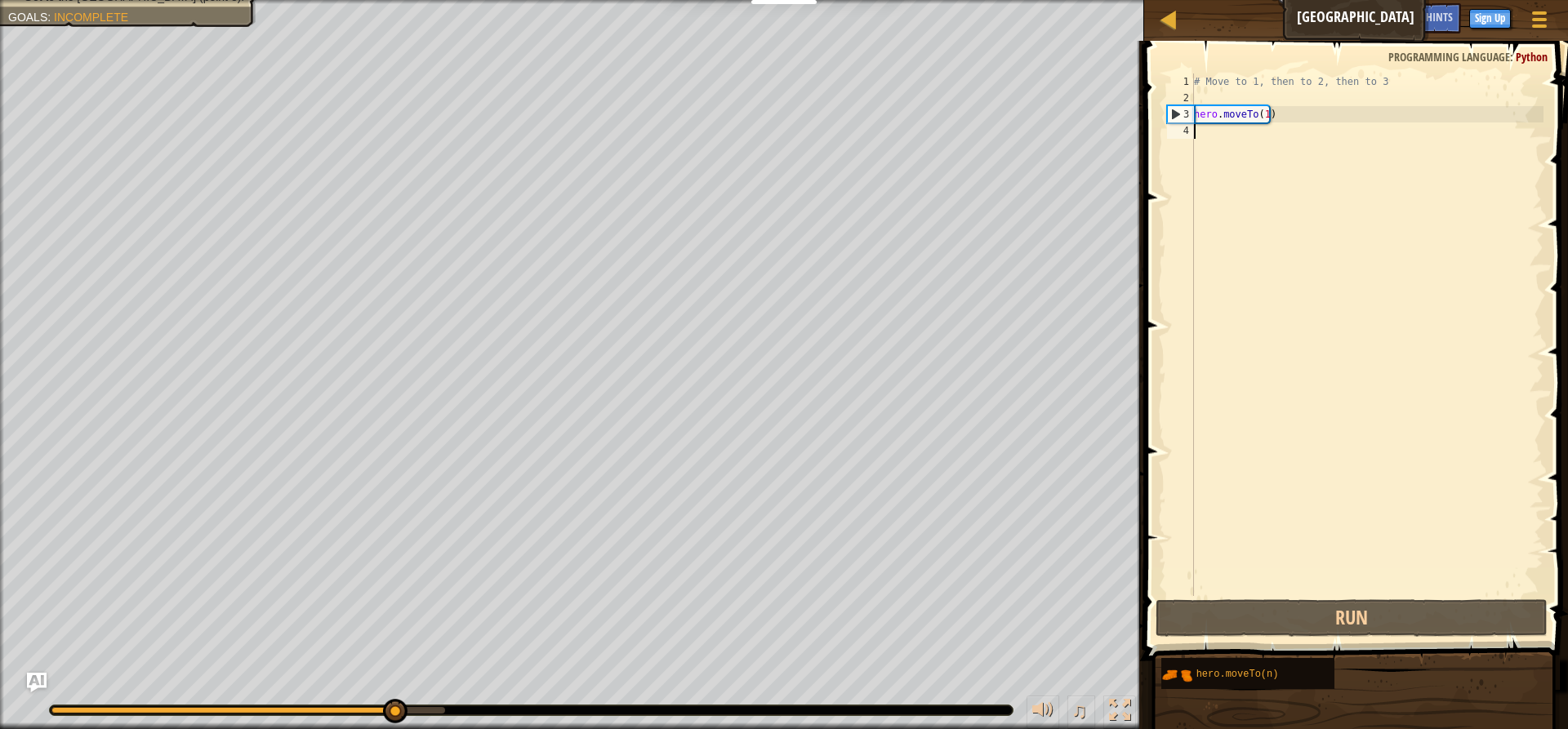
click at [1200, 129] on div "# Move to 1, then to 2, then to 3 hero . moveTo ( 1 )" at bounding box center [1367, 351] width 353 height 555
click at [1203, 129] on div "# Move to 1, then to 2, then to 3 hero . moveTo ( 1 )" at bounding box center [1367, 351] width 353 height 555
click at [1221, 133] on div "# Move to 1, then to 2, then to 3 hero . moveTo ( 1 )" at bounding box center [1367, 351] width 353 height 555
click at [1240, 118] on div "# Move to 1, then to 2, then to 3 hero . moveTo ( 1 )" at bounding box center [1367, 351] width 353 height 555
type textarea "hero.moveTo(1)"
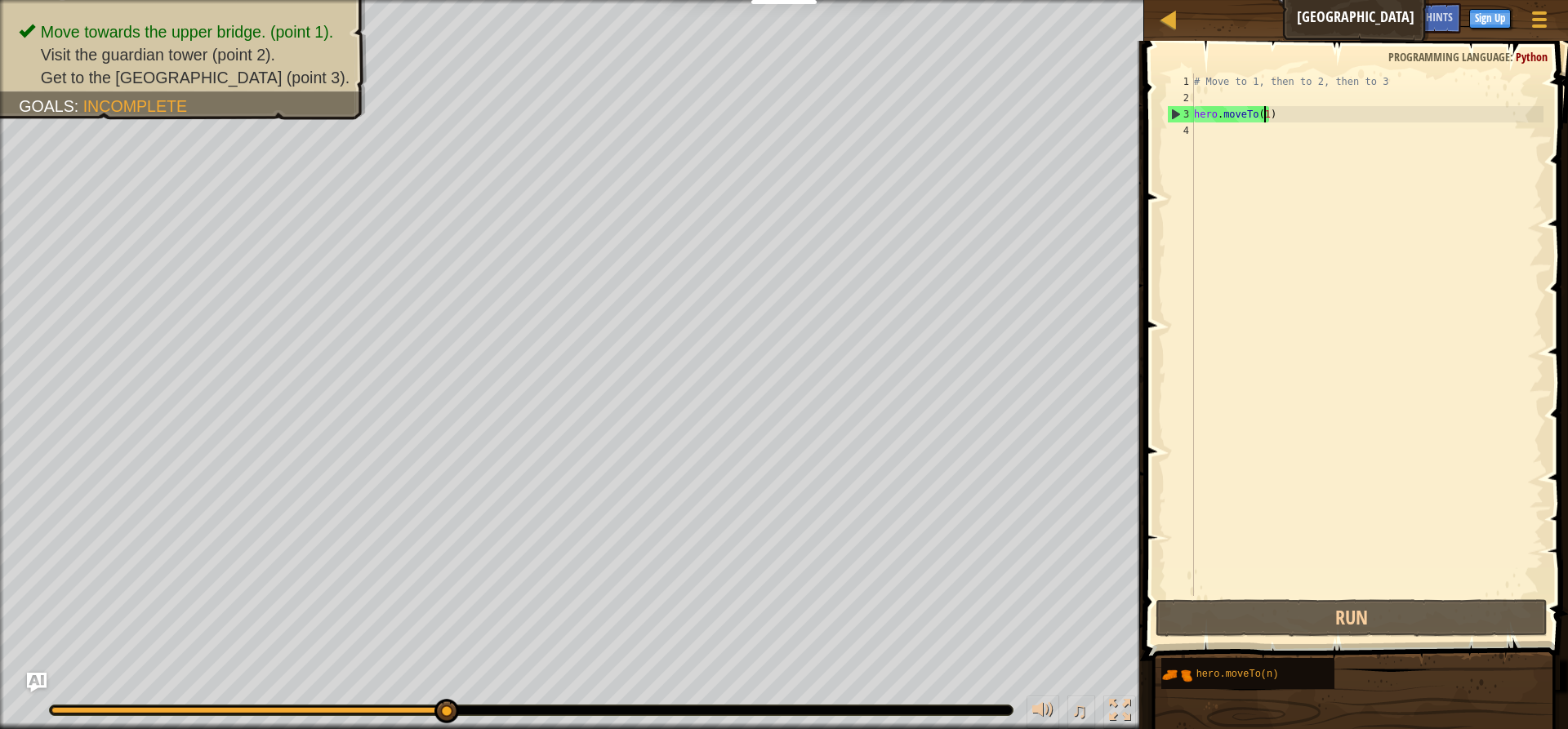
click at [1267, 118] on div "# Move to 1, then to 2, then to 3 hero . moveTo ( 1 )" at bounding box center [1367, 351] width 353 height 555
click at [1267, 118] on div "# Move to 1, then to 2, then to 3 hero . moveTo ( 1 )" at bounding box center [1367, 334] width 353 height 522
drag, startPoint x: 1247, startPoint y: 124, endPoint x: 1228, endPoint y: 134, distance: 21.5
click at [1243, 126] on div "# Move to 1, then to 2, then to 3 hero . moveTo ( 1 )" at bounding box center [1367, 351] width 353 height 555
click at [1216, 141] on div "# Move to 1, then to 2, then to 3 hero . moveTo ( 1 )" at bounding box center [1367, 351] width 353 height 555
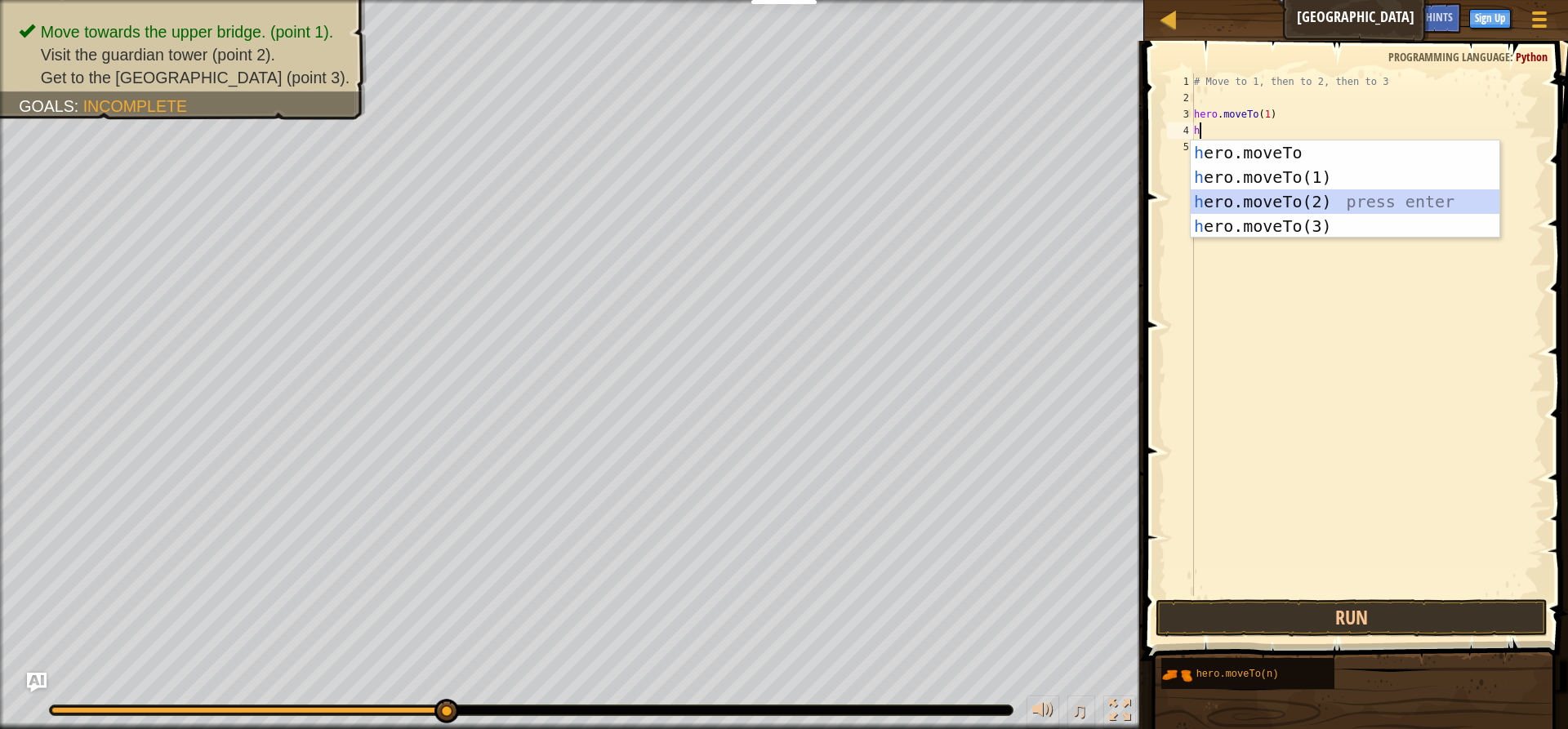
click at [1236, 195] on div "h ero.moveTo press enter h ero.moveTo(1) press enter h ero.moveTo(2) press ente…" at bounding box center [1345, 214] width 309 height 147
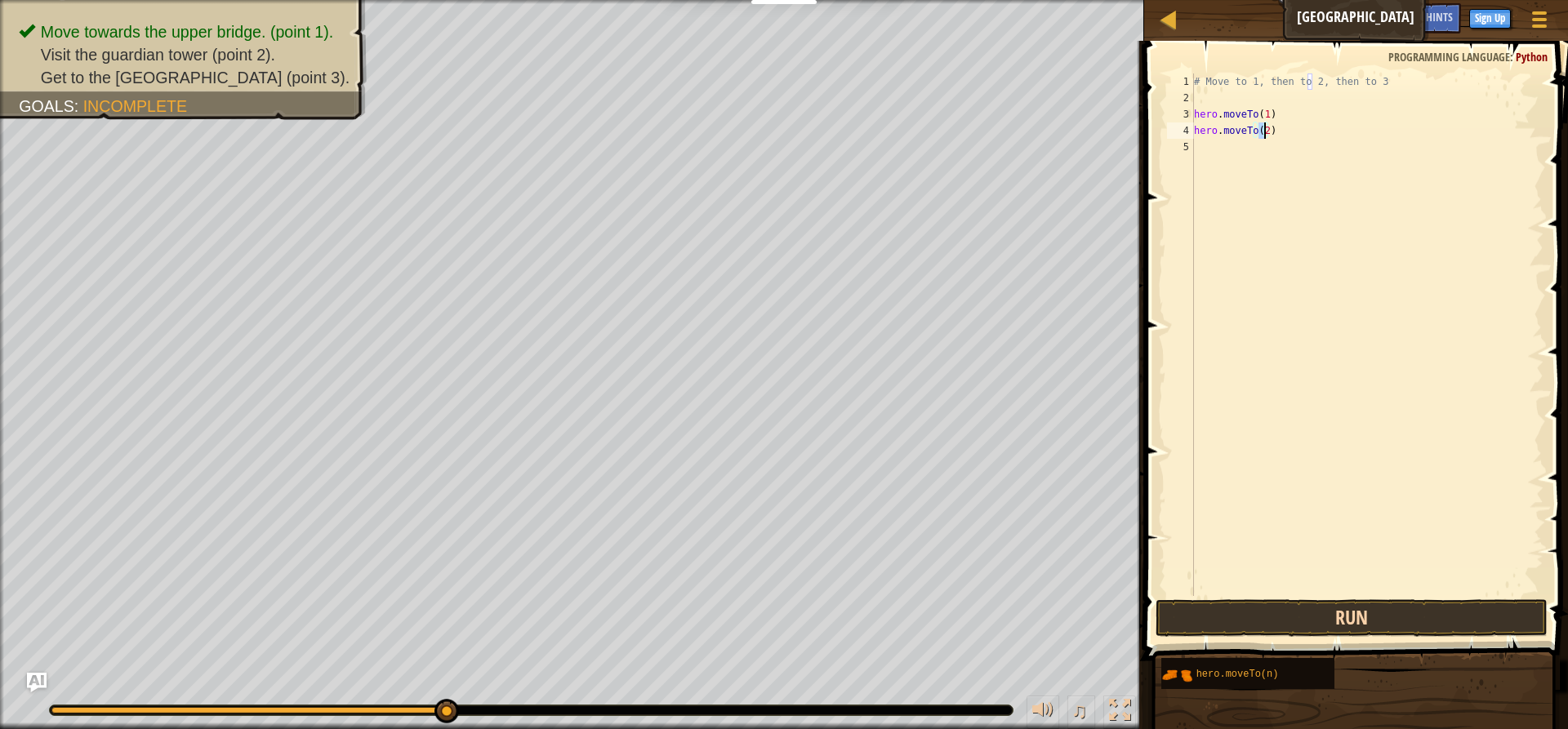
type textarea "hero.moveTo(2)"
click at [1322, 613] on button "Run" at bounding box center [1351, 618] width 392 height 38
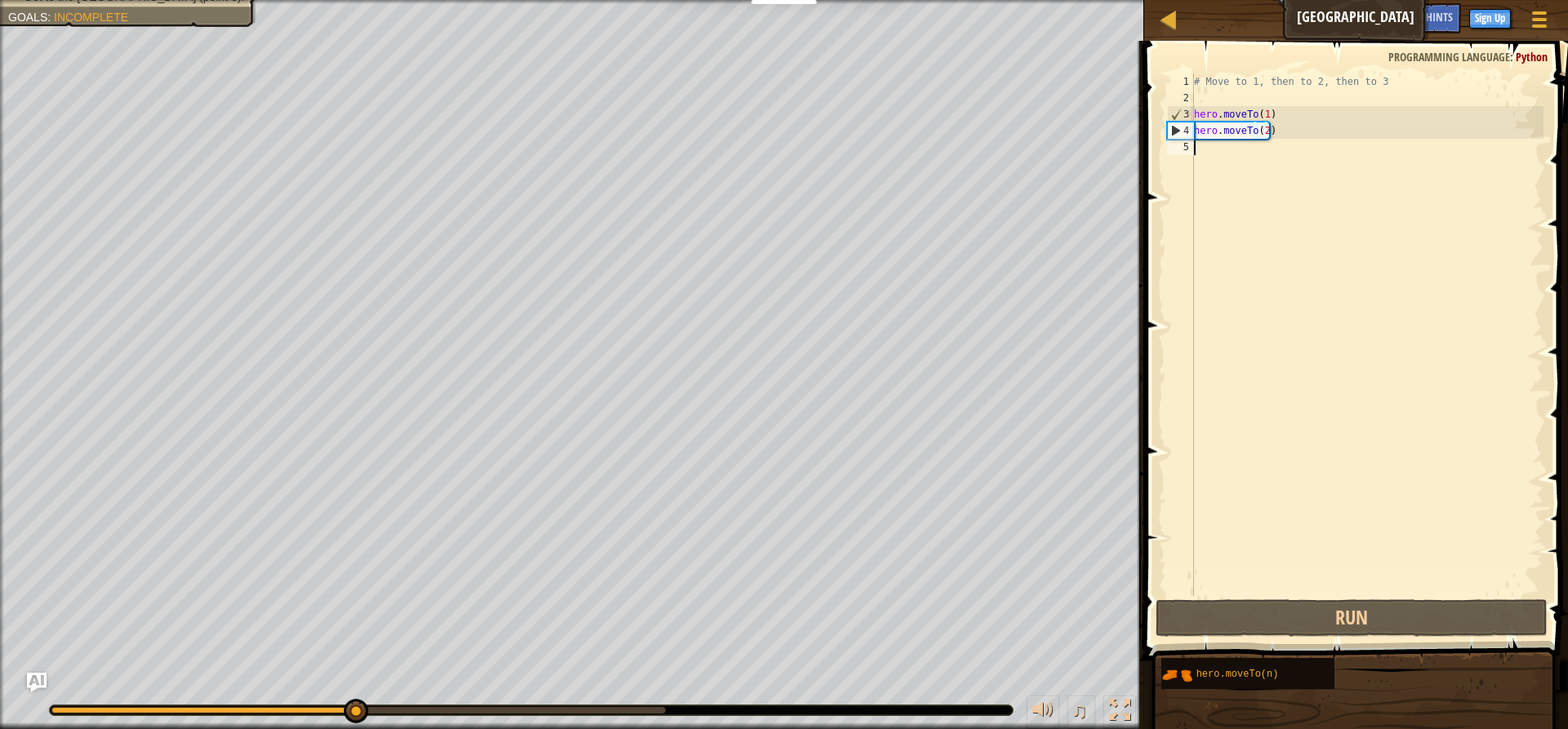
click at [1198, 158] on div "# Move to 1, then to 2, then to 3 hero . moveTo ( 1 ) hero . moveTo ( 2 )" at bounding box center [1367, 351] width 353 height 555
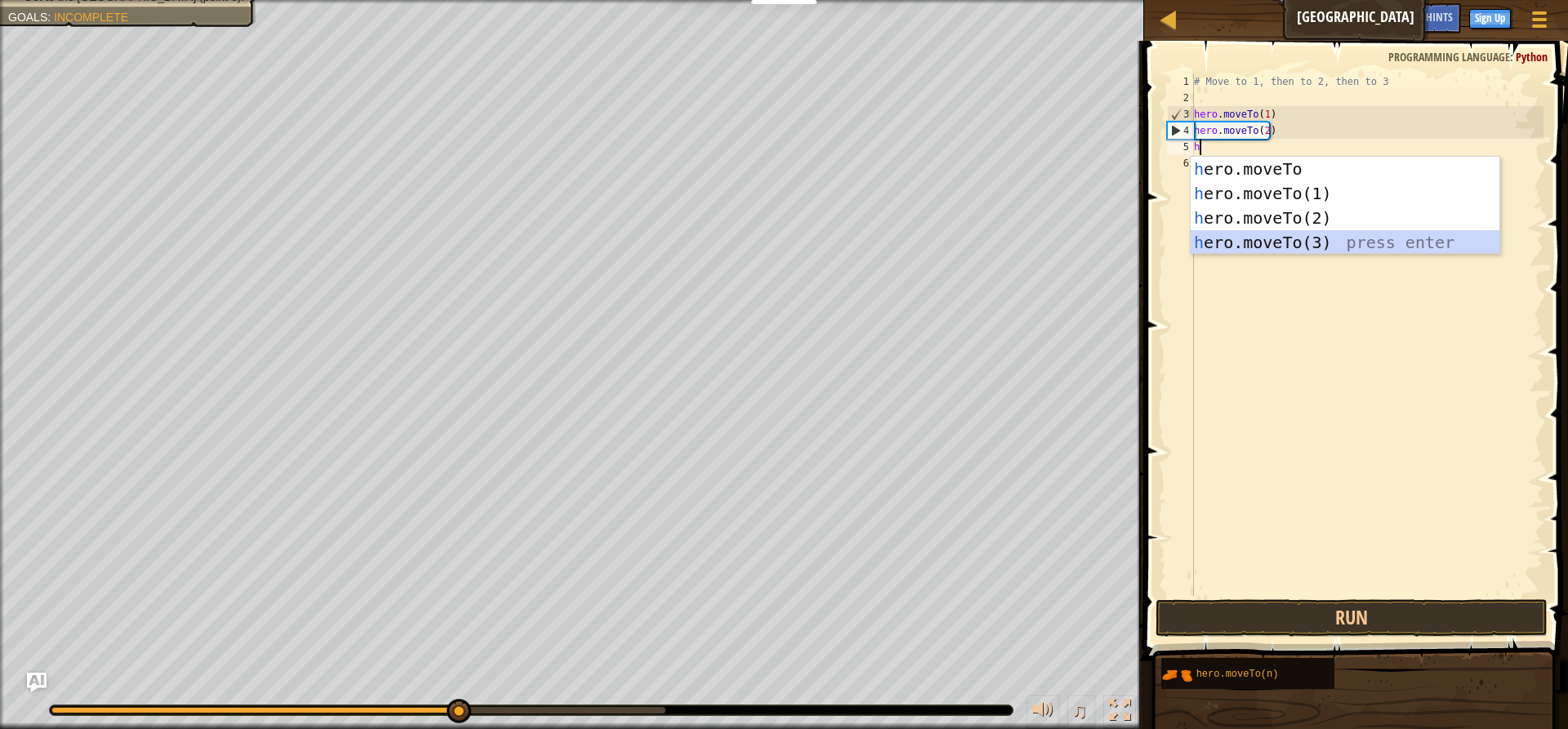
click at [1248, 235] on div "h ero.moveTo press enter h ero.moveTo(1) press enter h ero.moveTo(2) press ente…" at bounding box center [1345, 230] width 309 height 147
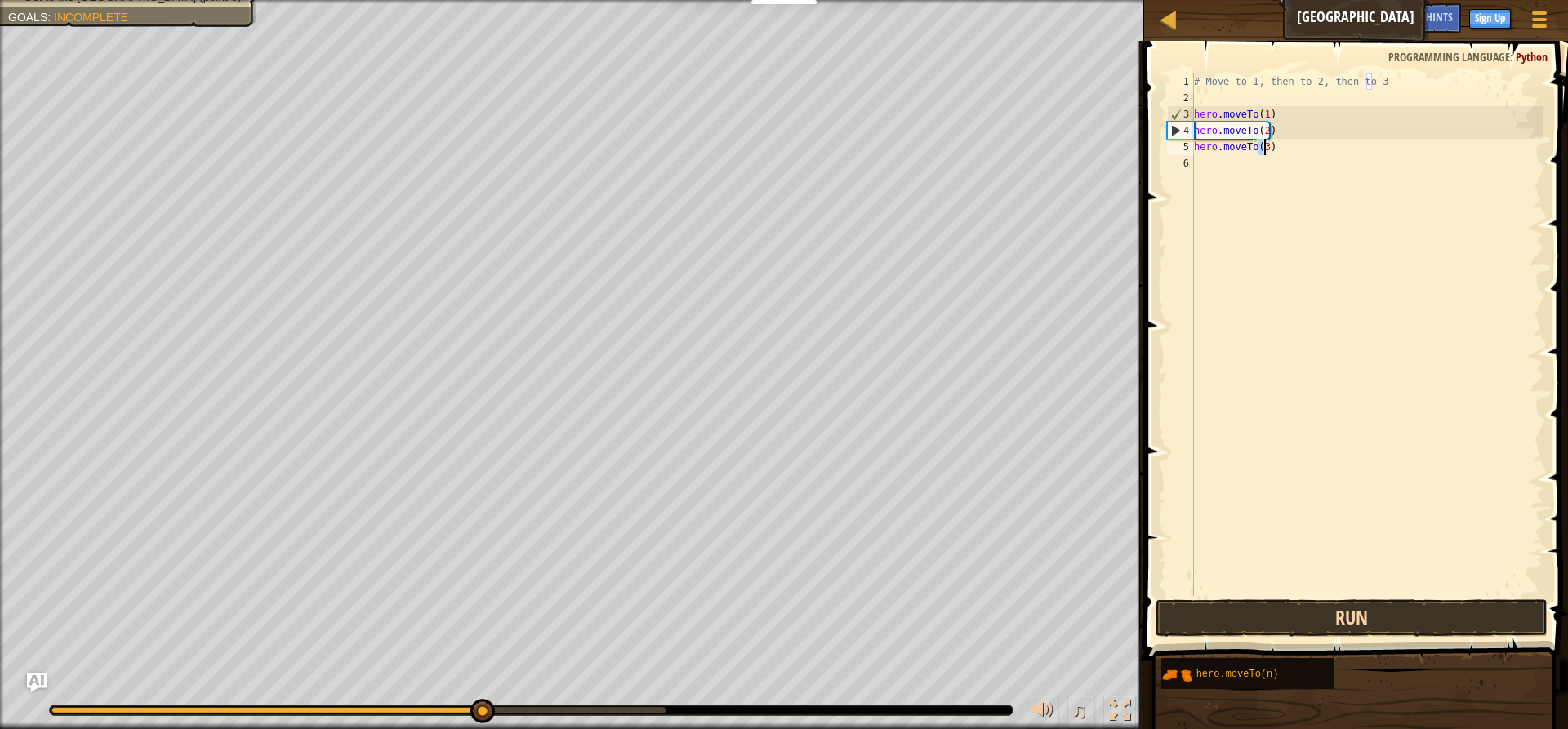
type textarea "hero.moveTo(3)"
click at [1304, 609] on button "Run" at bounding box center [1351, 618] width 392 height 38
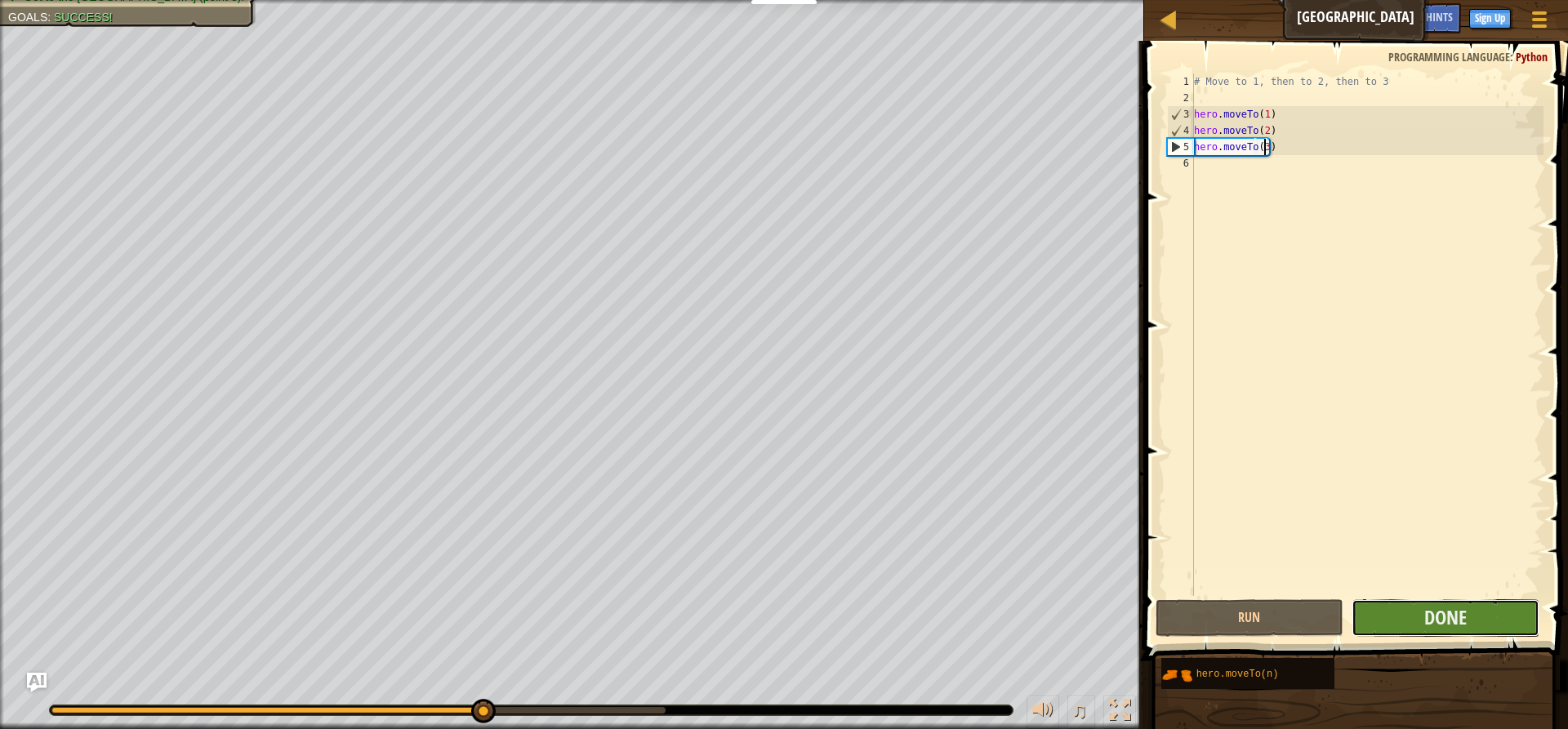
click at [1389, 612] on button "Done" at bounding box center [1445, 618] width 188 height 38
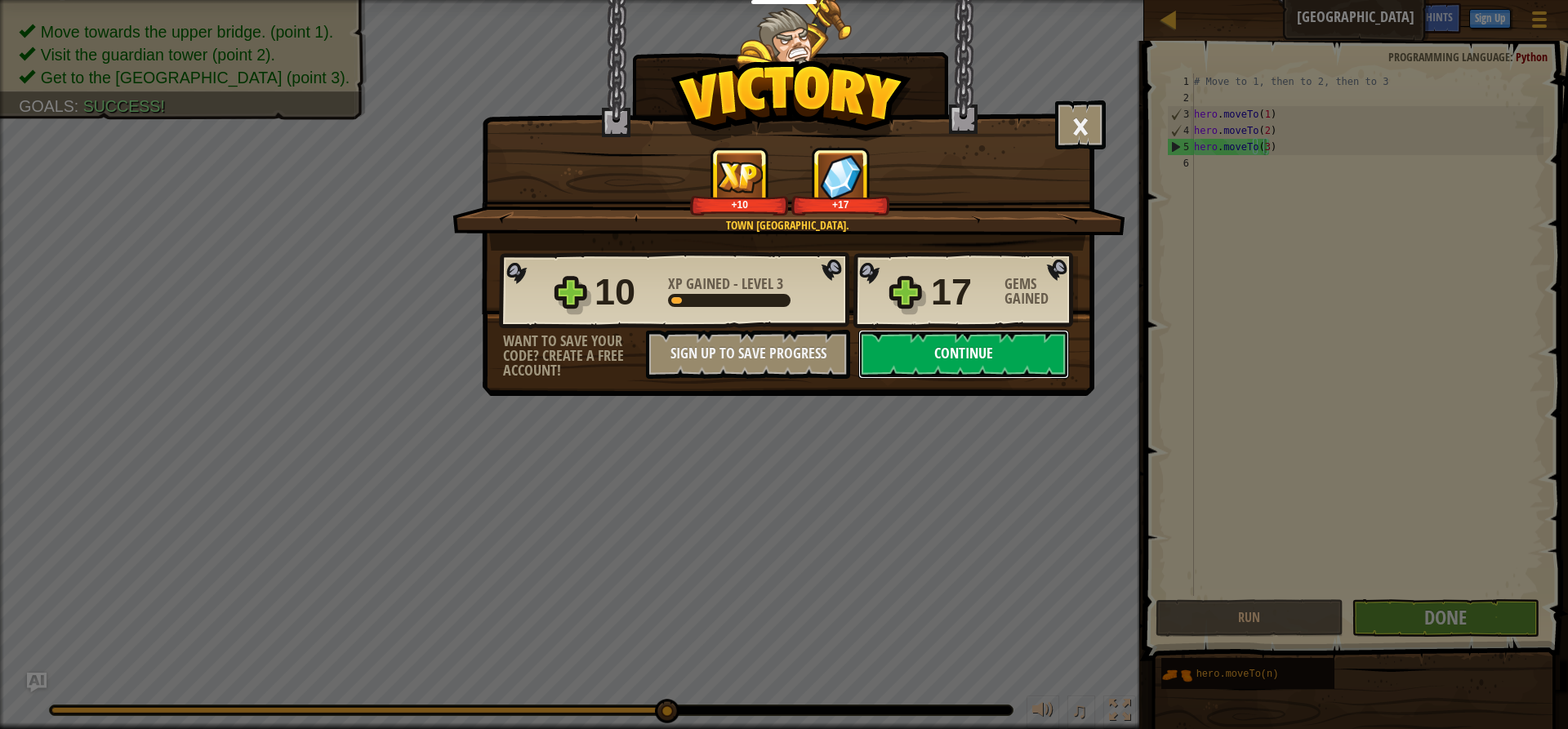
click at [1048, 351] on button "Continue" at bounding box center [963, 354] width 211 height 49
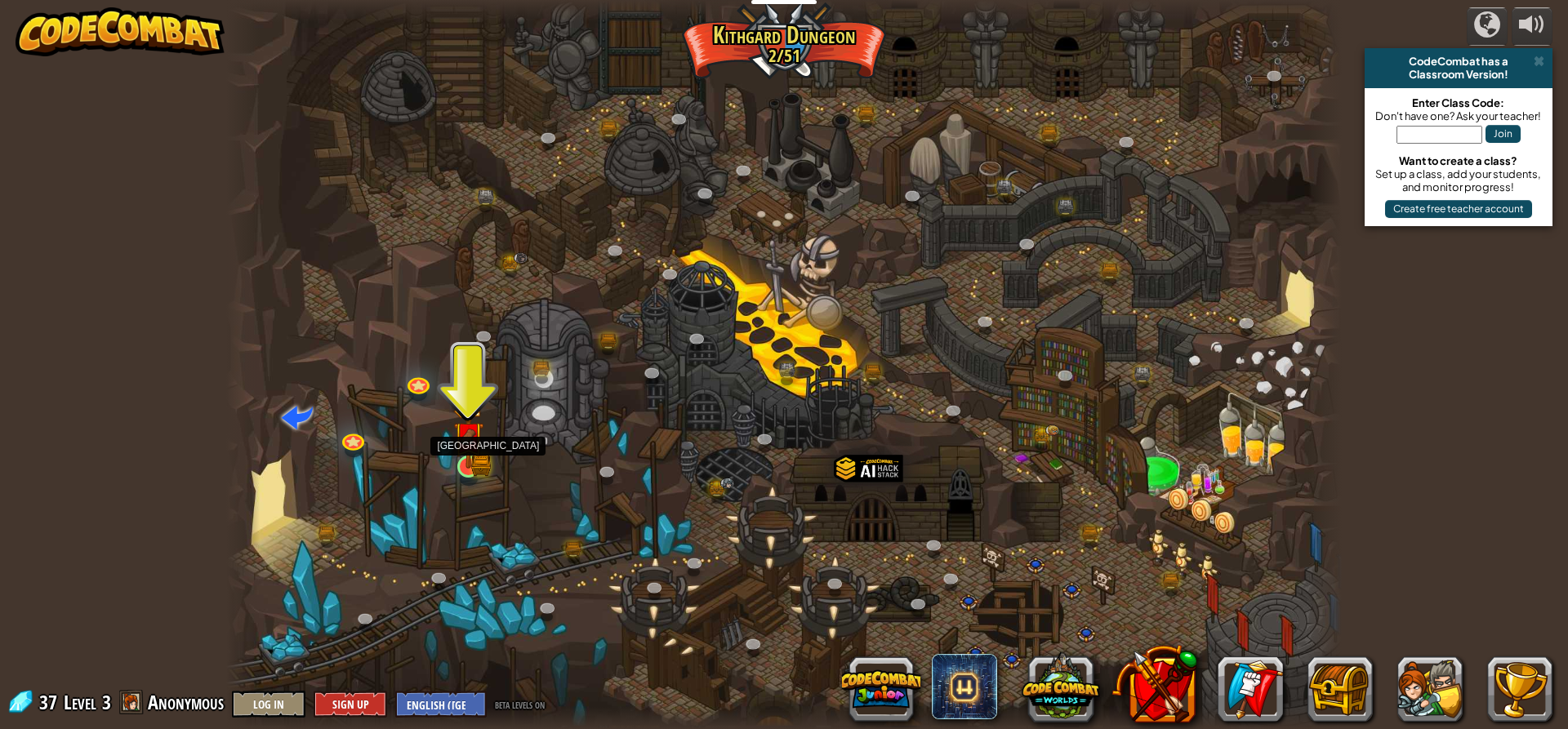
click at [471, 465] on img at bounding box center [468, 436] width 30 height 65
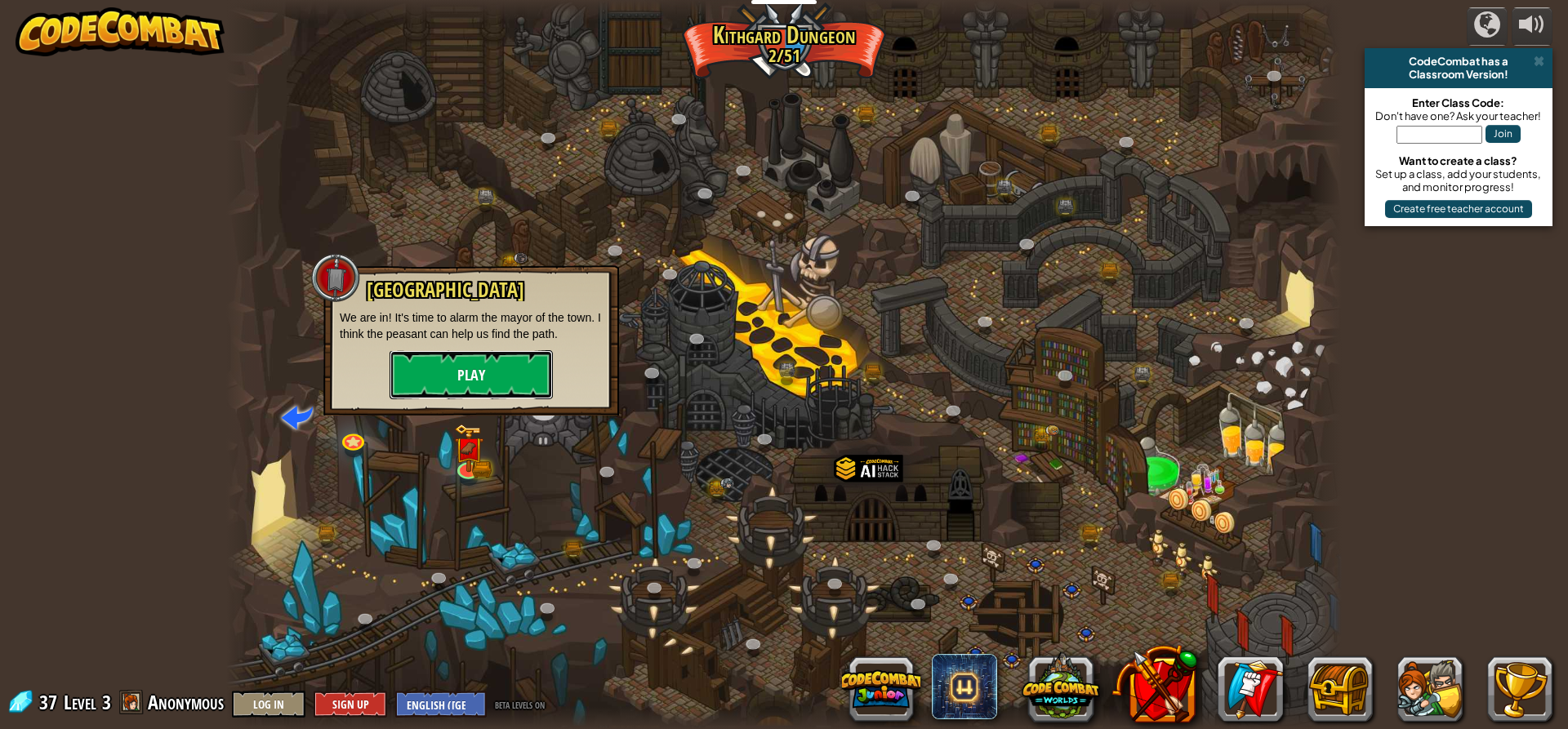
click at [448, 375] on button "Play" at bounding box center [471, 374] width 163 height 49
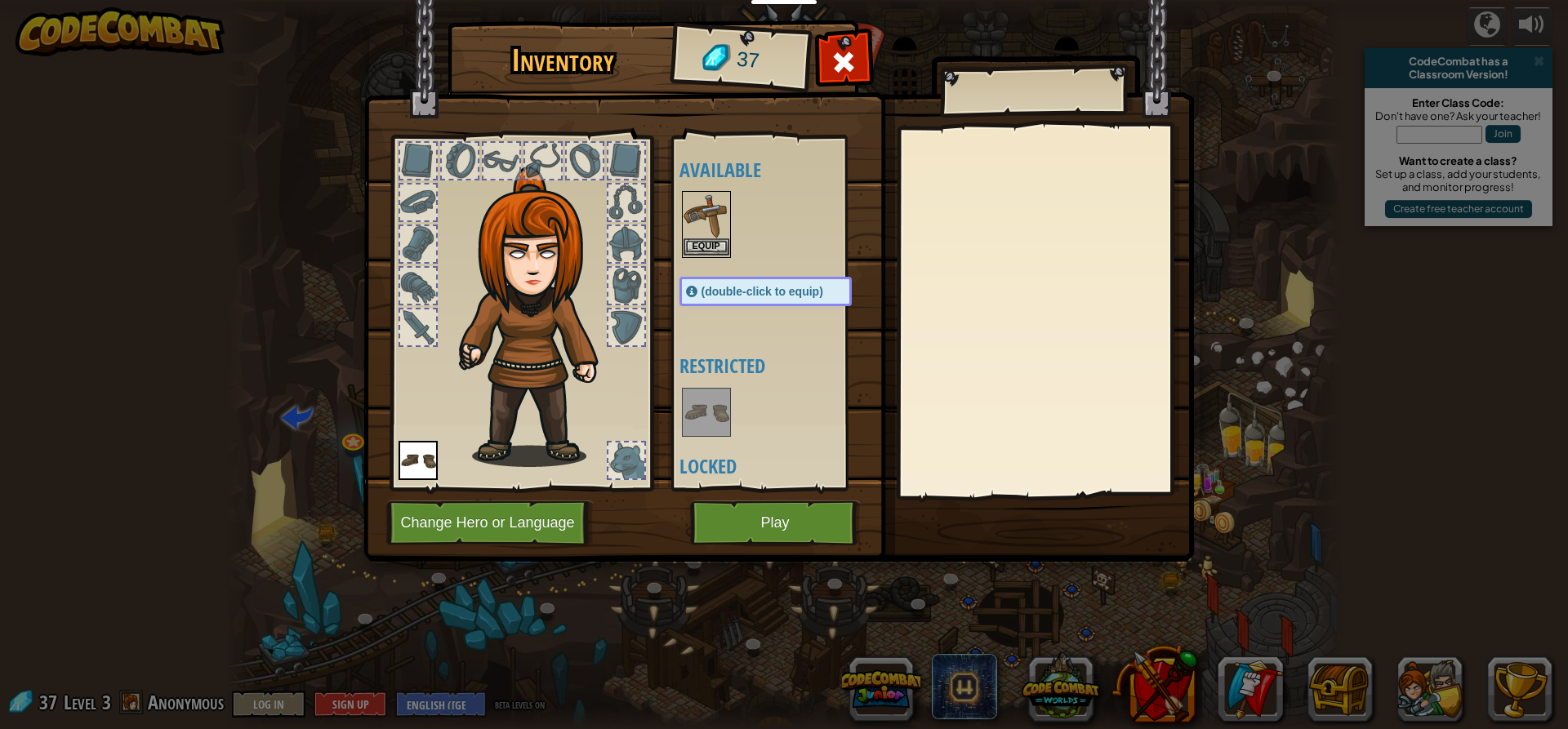
click at [702, 226] on img at bounding box center [706, 215] width 46 height 46
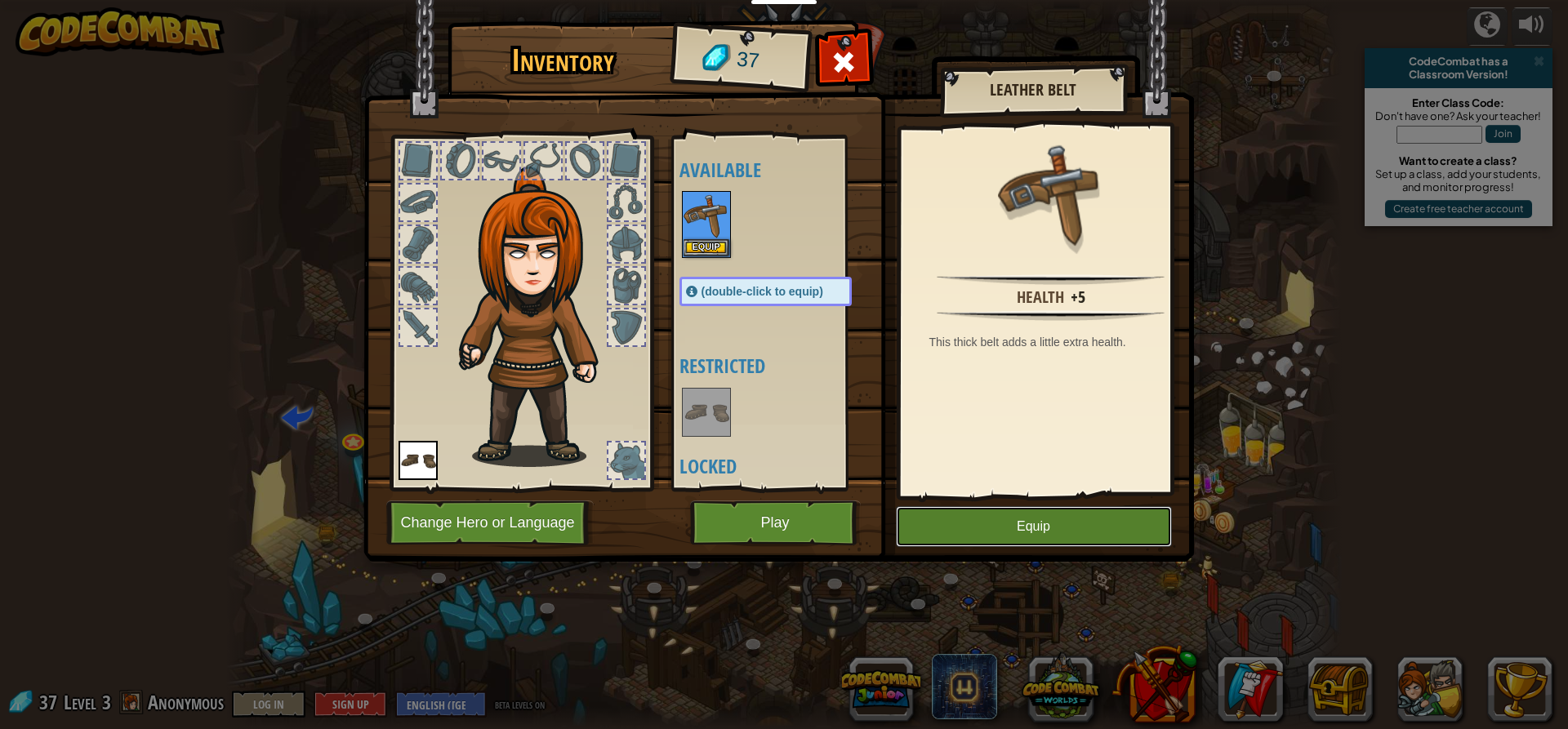
click at [970, 515] on button "Equip" at bounding box center [1034, 527] width 276 height 41
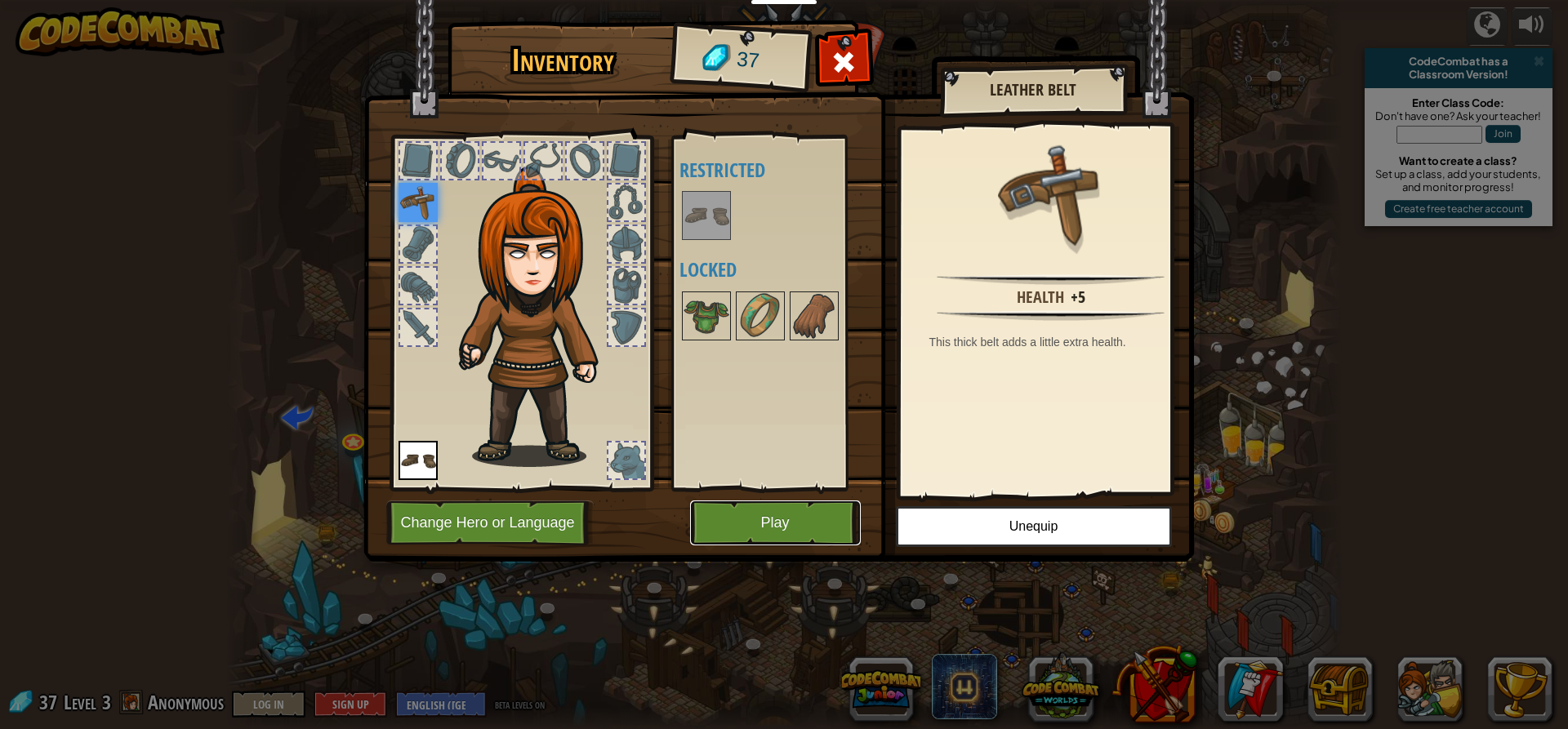
click at [806, 524] on button "Play" at bounding box center [775, 523] width 170 height 45
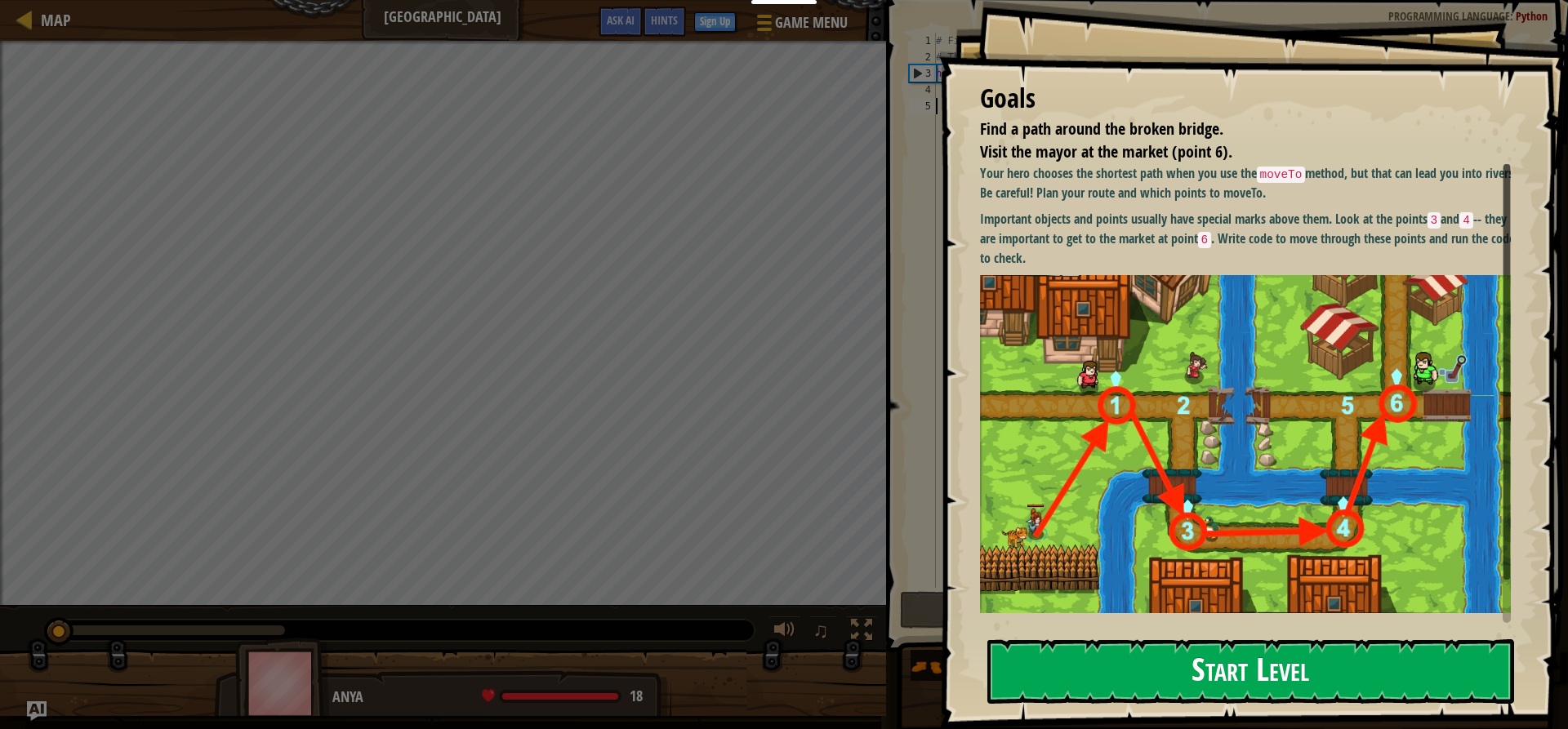
click at [1132, 326] on div "Goals Find a path around the broken bridge. Visit the mayor at the market (poin…" at bounding box center [1254, 364] width 629 height 729
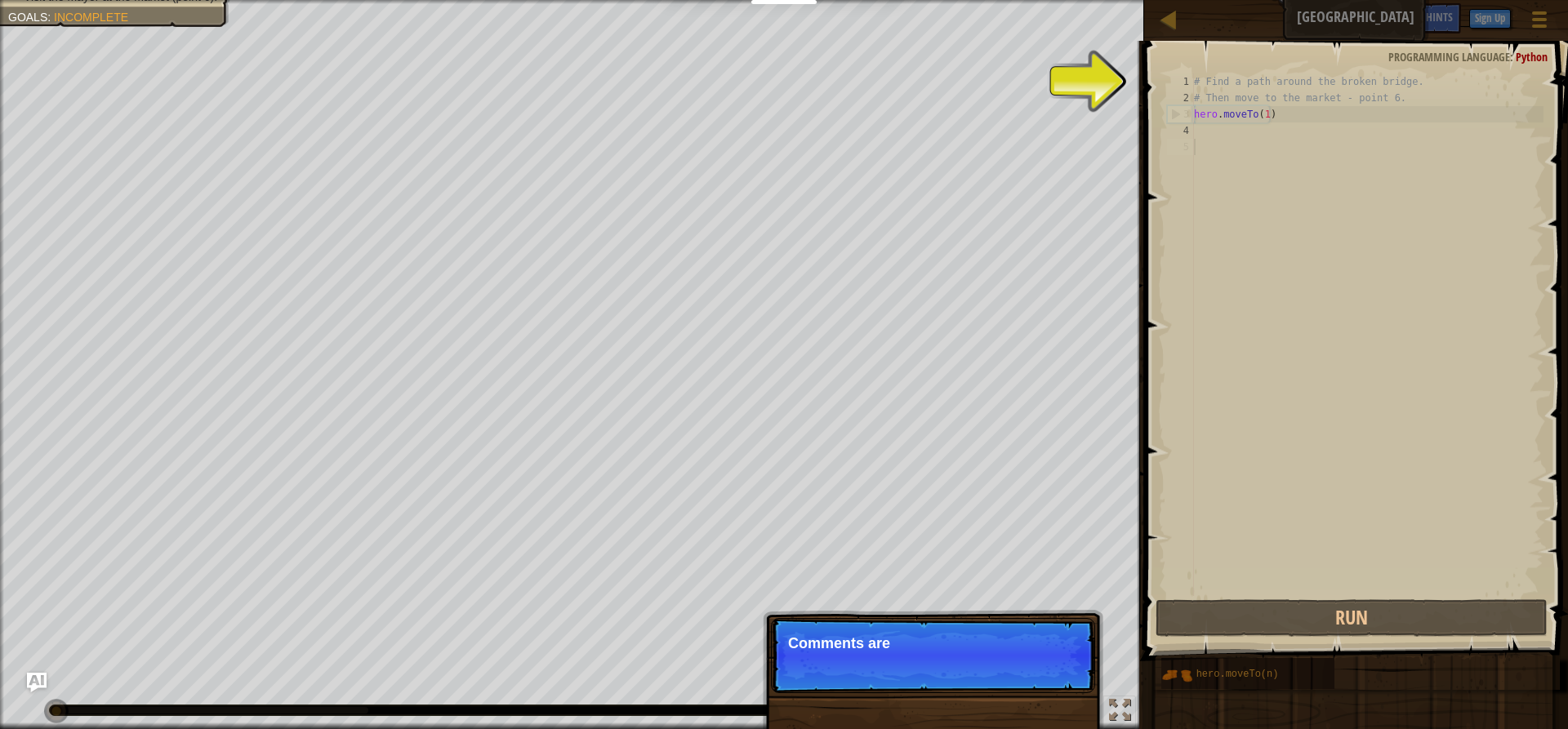
click at [1270, 141] on div "# Find a path around the broken bridge. # Then move to the market - point 6. he…" at bounding box center [1367, 351] width 353 height 555
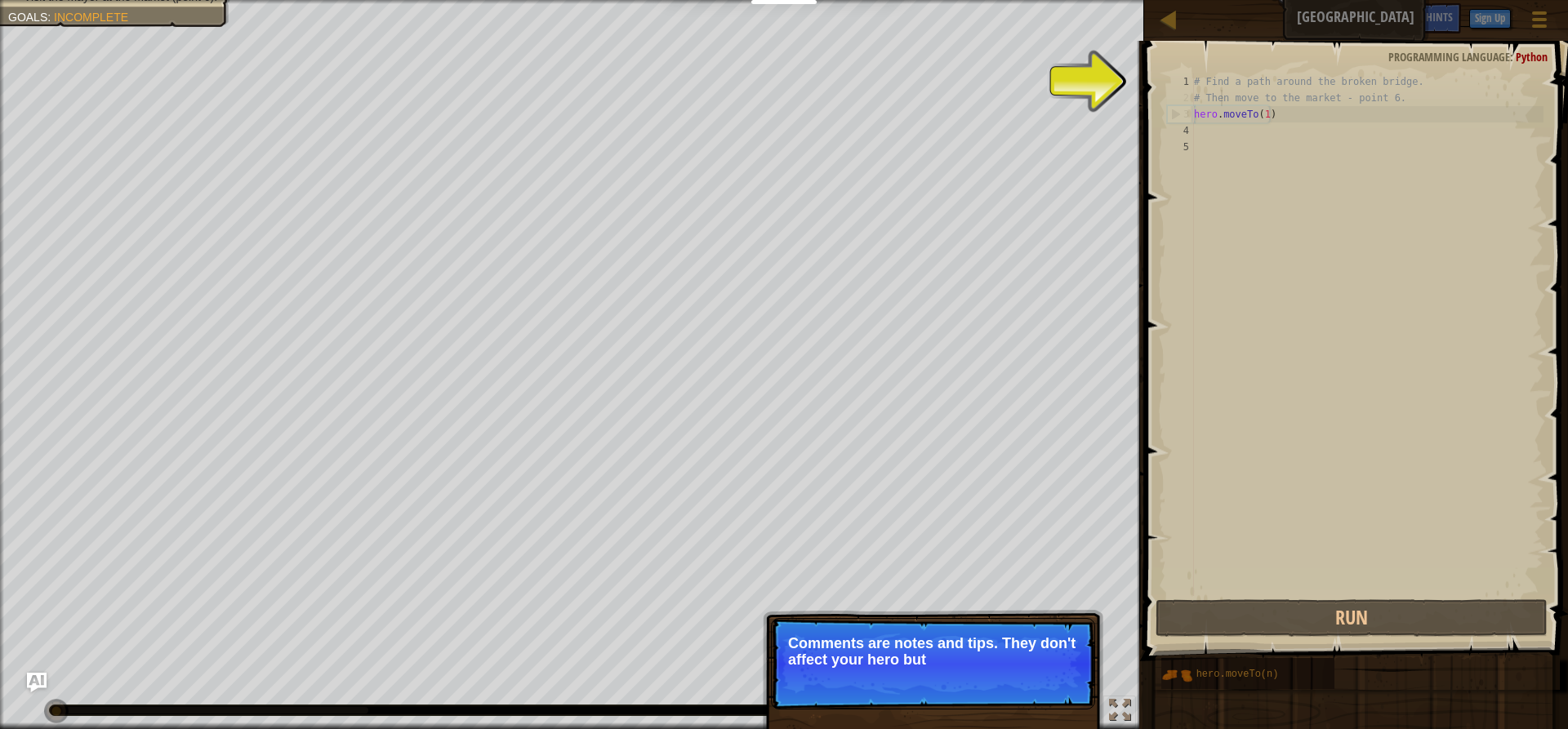
click at [1220, 93] on div "# Find a path around the broken bridge. # Then move to the market - point 6. he…" at bounding box center [1367, 351] width 353 height 555
drag, startPoint x: 1219, startPoint y: 93, endPoint x: 1207, endPoint y: 95, distance: 12.2
click at [1216, 95] on div "# Find a path around the broken bridge. # Then move to the market - point 6. he…" at bounding box center [1367, 351] width 353 height 555
click at [1197, 130] on div "# Find a path around the broken bridge. # Then move to the market - point 6. he…" at bounding box center [1367, 351] width 353 height 555
type textarea "hero.moveTo(1)"
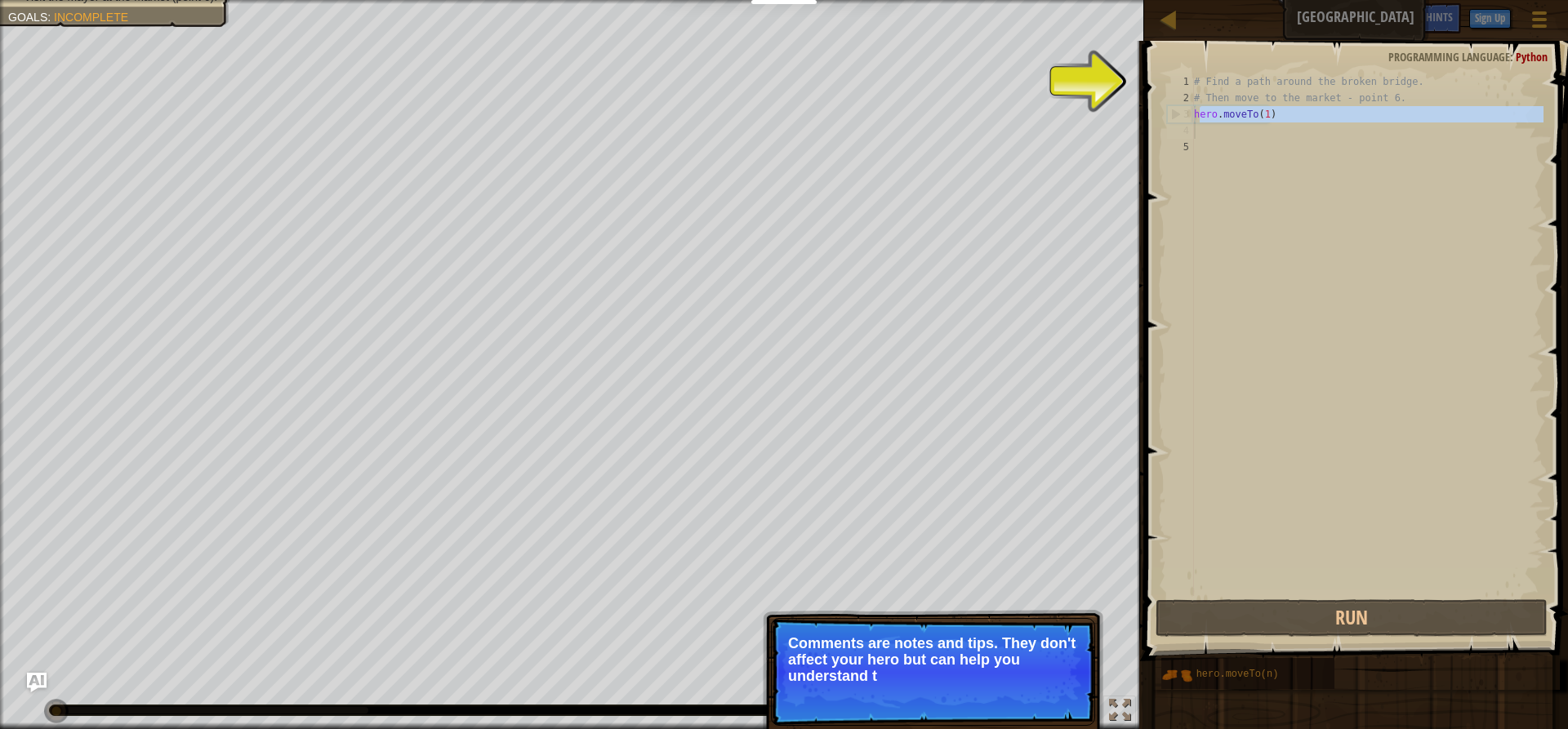
click at [1197, 130] on div "# Find a path around the broken bridge. # Then move to the market - point 6. he…" at bounding box center [1367, 334] width 353 height 522
click at [1194, 142] on div "# Find a path around the broken bridge. # Then move to the market - point 6. he…" at bounding box center [1367, 351] width 353 height 555
click at [1194, 156] on div "# Find a path around the broken bridge. # Then move to the market - point 6. he…" at bounding box center [1367, 351] width 353 height 555
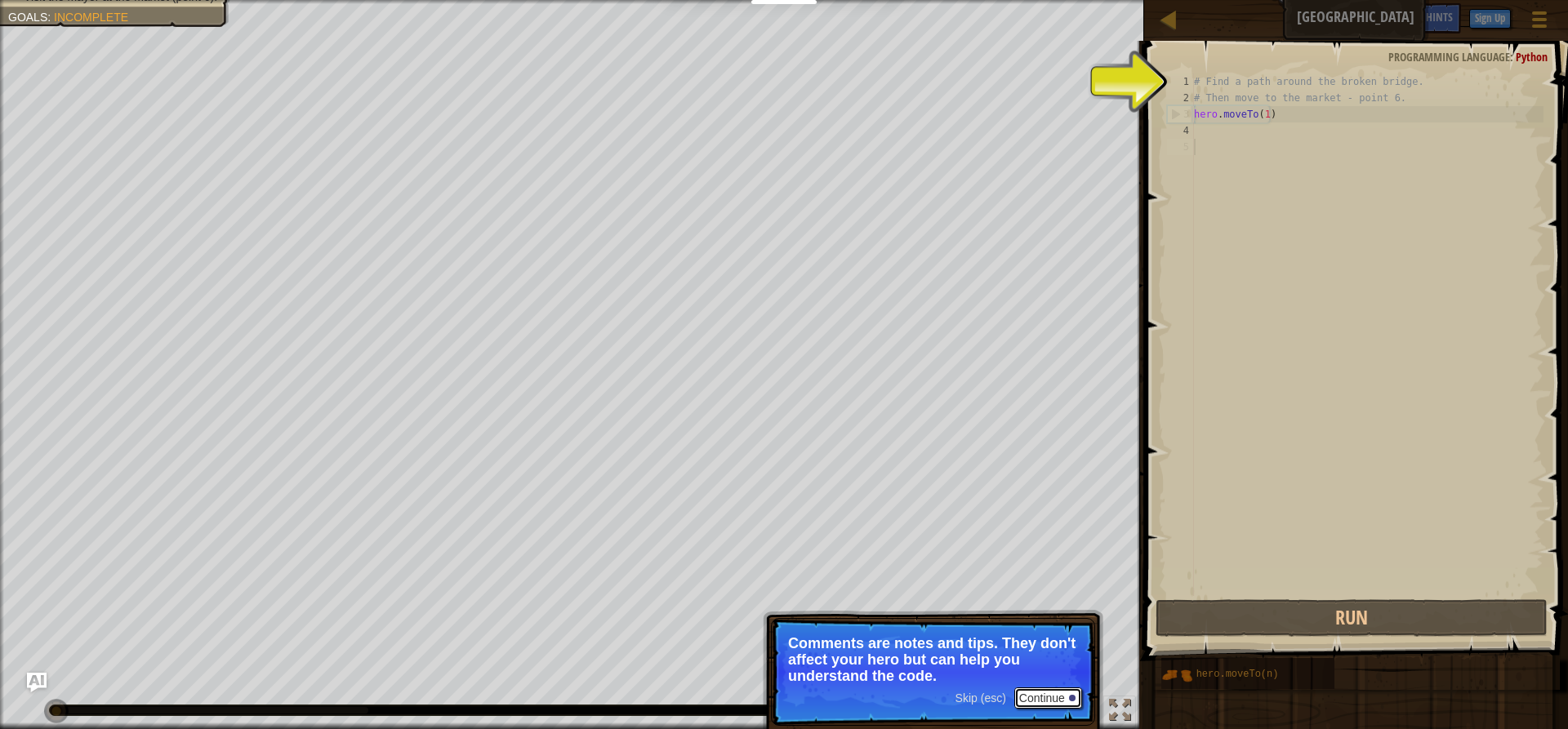
click at [1030, 698] on button "Continue" at bounding box center [1048, 698] width 68 height 21
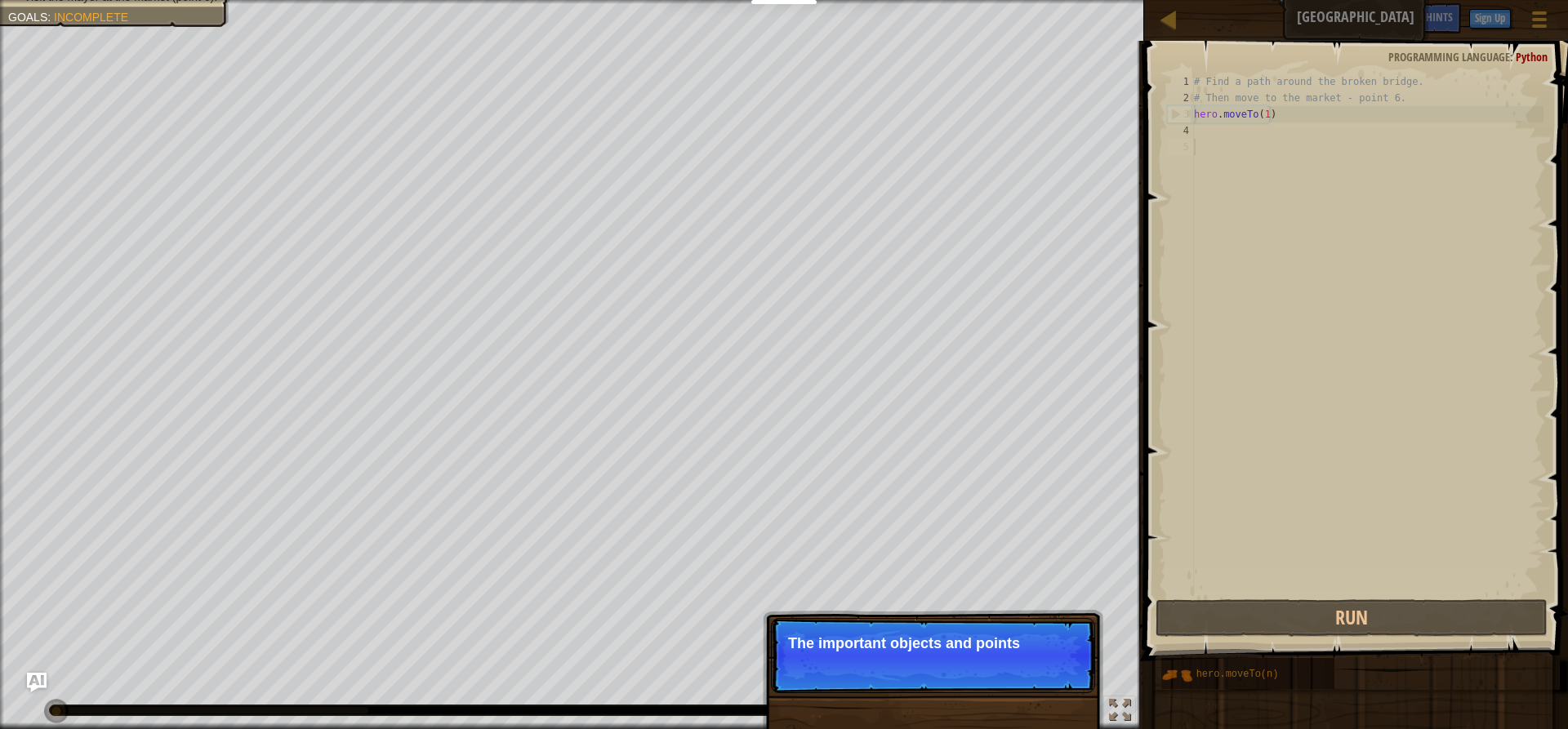
click at [1068, 687] on p "Skip (esc) Continue The important objects and points" at bounding box center [933, 656] width 324 height 75
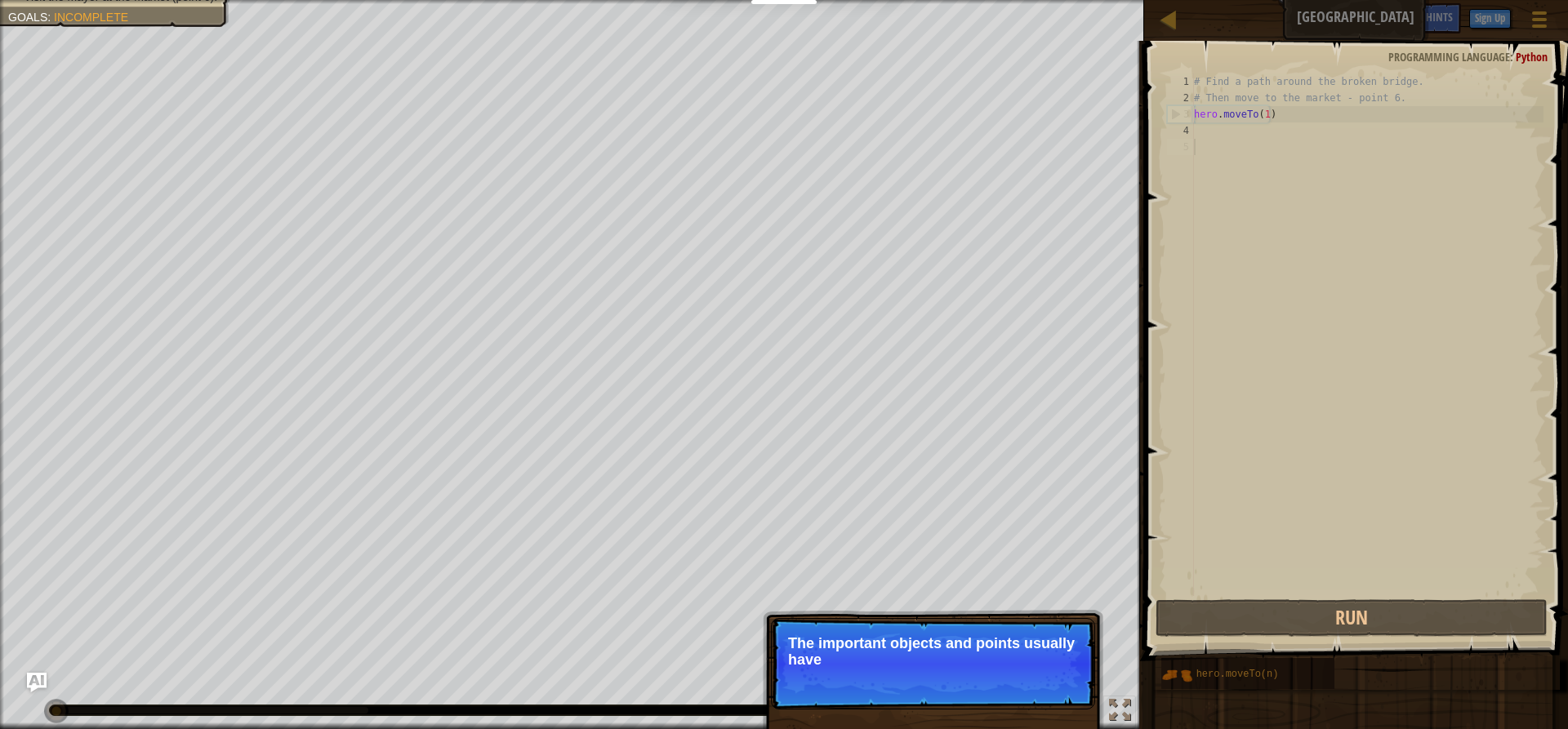
click at [1068, 702] on p "Skip (esc) Continue The important objects and points usually have" at bounding box center [933, 664] width 324 height 91
click at [1064, 707] on p "Skip (esc) Continue The important objects and points usually have special marks" at bounding box center [933, 664] width 324 height 91
click at [1054, 707] on p "Skip (esc) Continue The important objects and points usually have special marks…" at bounding box center [933, 664] width 324 height 91
click at [1051, 707] on p "Skip (esc) Continue The important objects and points usually have special marks…" at bounding box center [933, 664] width 324 height 91
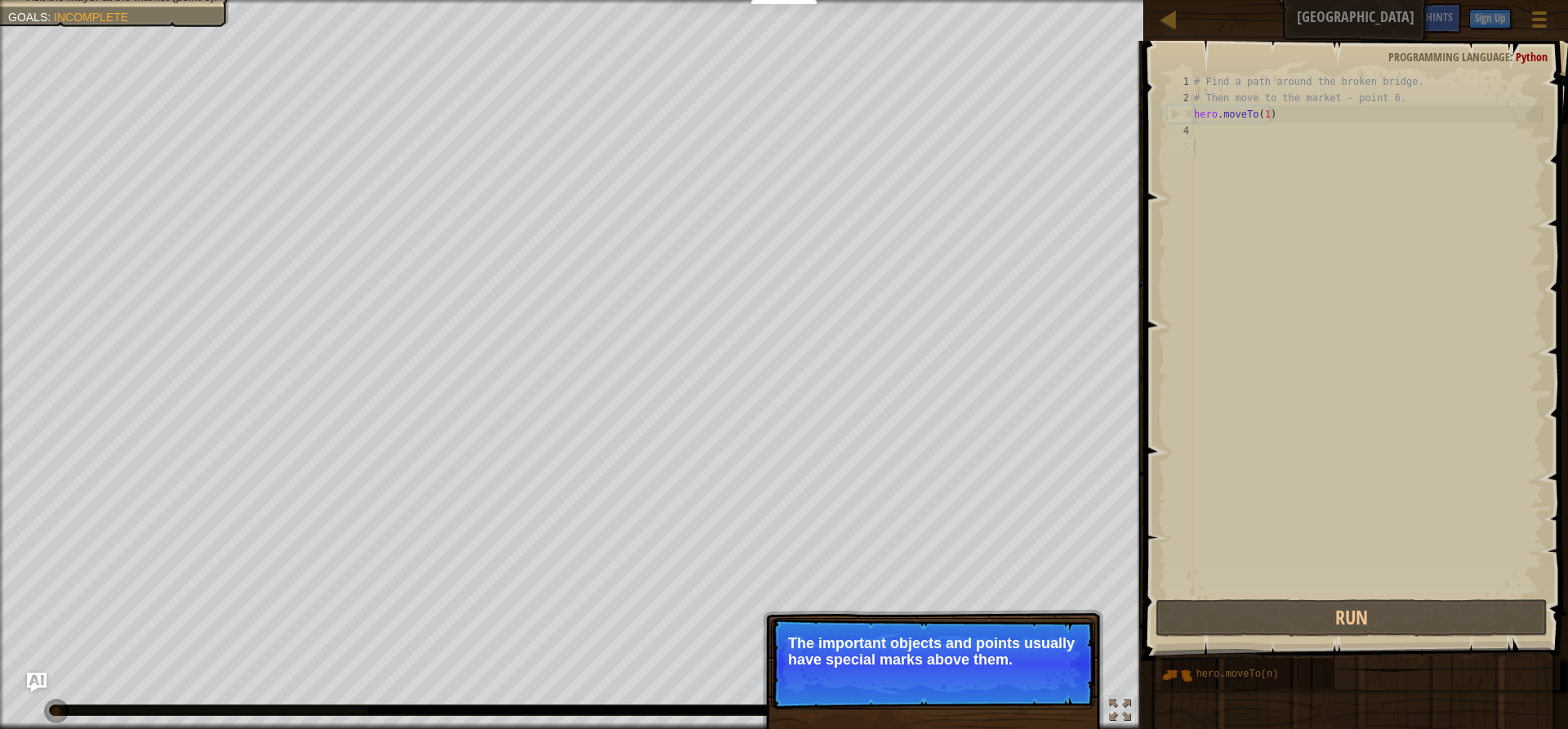
click at [1047, 706] on p "Skip (esc) Continue The important objects and points usually have special marks…" at bounding box center [933, 664] width 324 height 91
click at [1046, 706] on p "Skip (esc) Continue The important objects and points usually have special marks…" at bounding box center [933, 664] width 324 height 91
click at [1045, 682] on button "Continue" at bounding box center [1048, 682] width 68 height 21
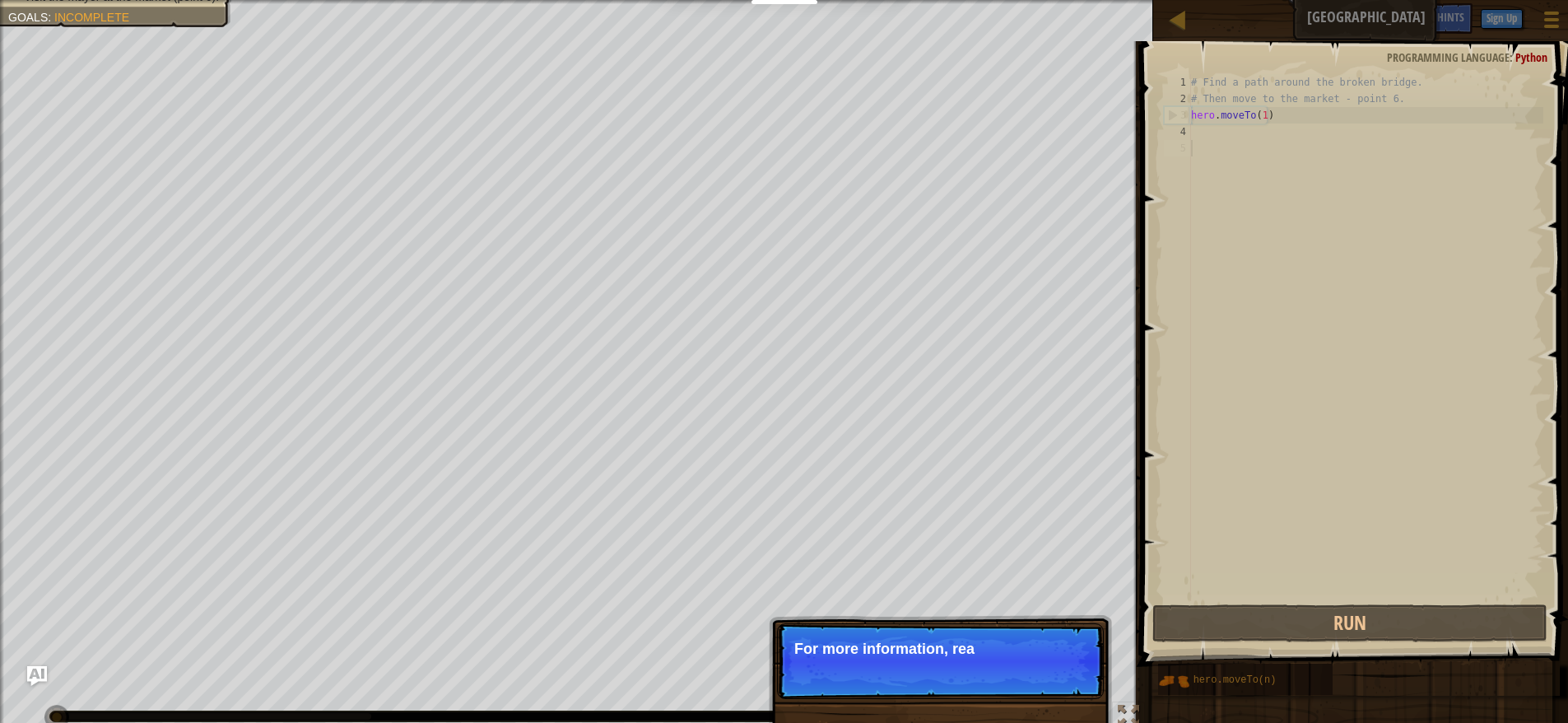
click at [1159, 512] on span at bounding box center [1357, 331] width 441 height 674
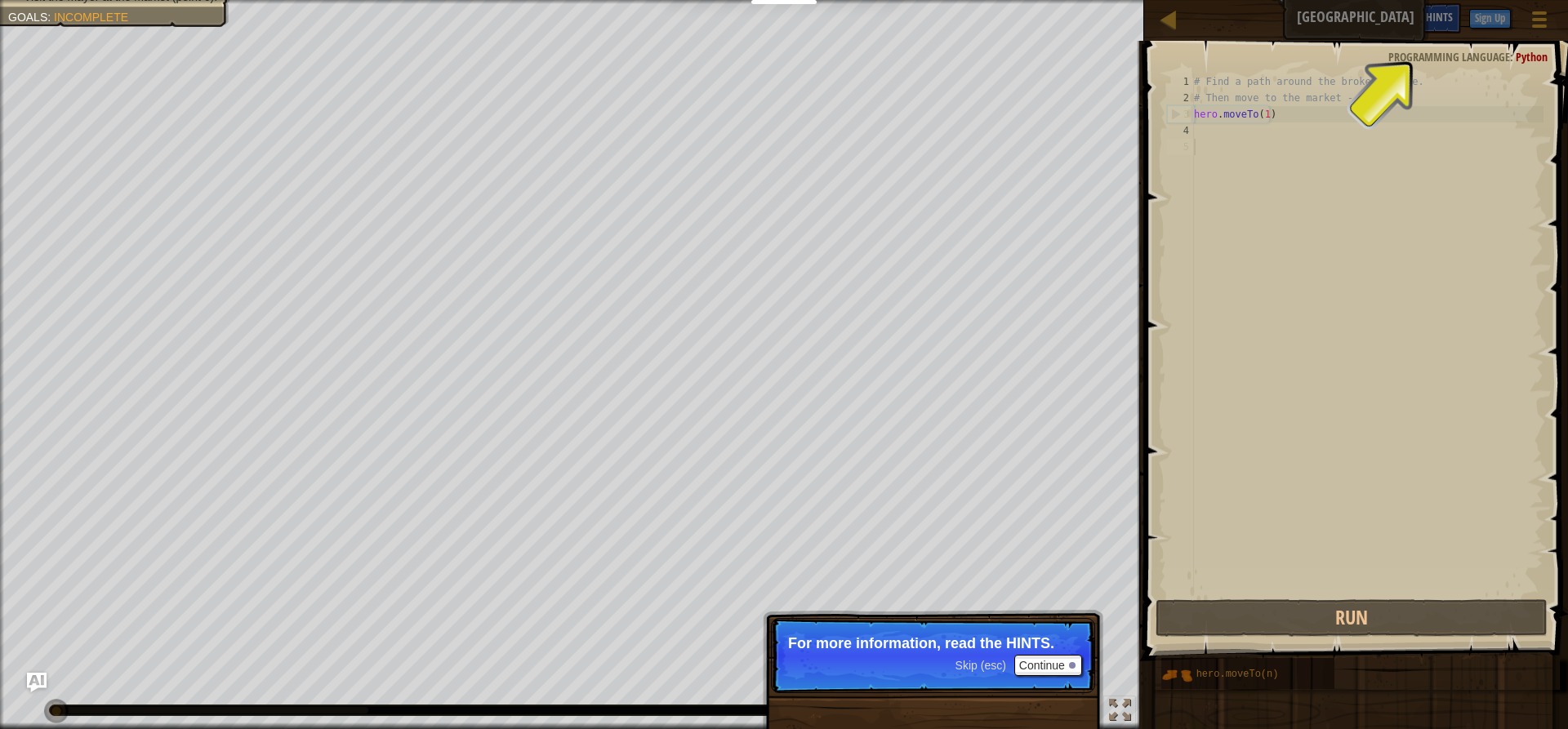
click at [1434, 13] on span "Hints" at bounding box center [1439, 16] width 27 height 15
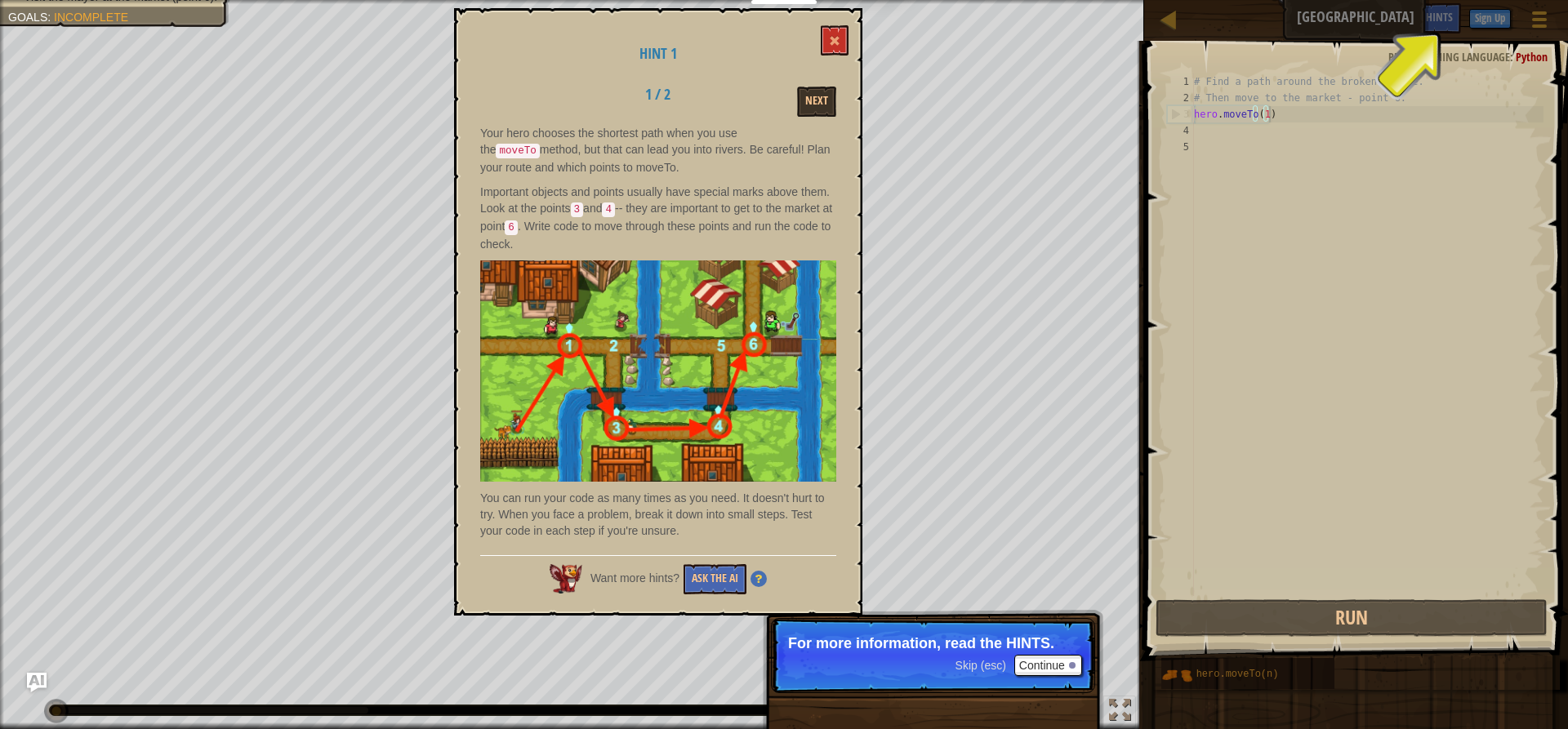
drag, startPoint x: 1425, startPoint y: 118, endPoint x: 1427, endPoint y: 85, distance: 33.1
click at [1425, 112] on div "# Find a path around the broken bridge. # Then move to the market - point 6. he…" at bounding box center [1367, 351] width 353 height 555
click at [1429, 78] on div "# Find a path around the broken bridge. # Then move to the market - point 6. he…" at bounding box center [1367, 351] width 353 height 555
type textarea "# Find a path around the broken bridge."
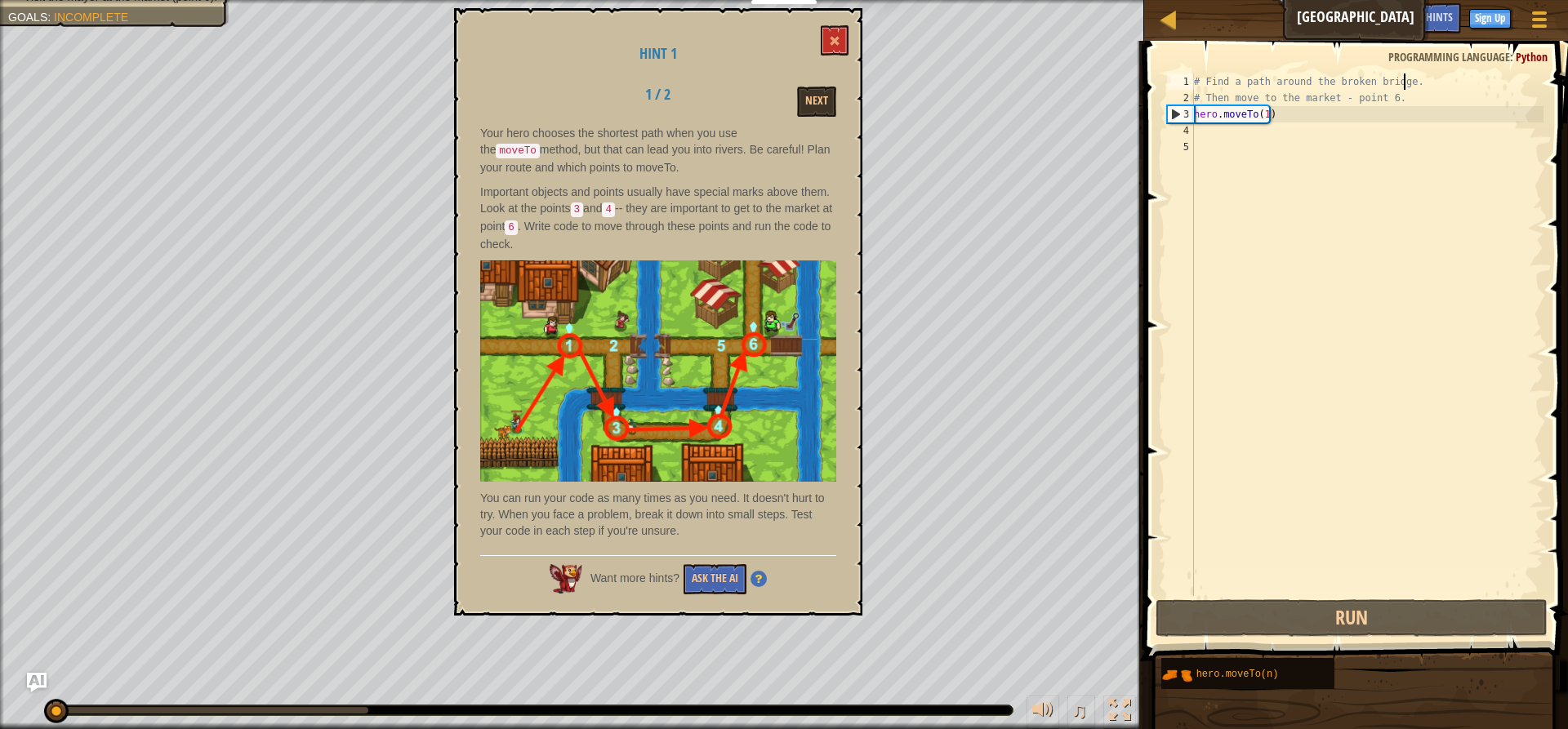
click at [1429, 68] on span at bounding box center [1357, 328] width 437 height 668
click at [1431, 56] on span "Programming language" at bounding box center [1449, 56] width 122 height 15
click at [831, 41] on span at bounding box center [834, 40] width 12 height 12
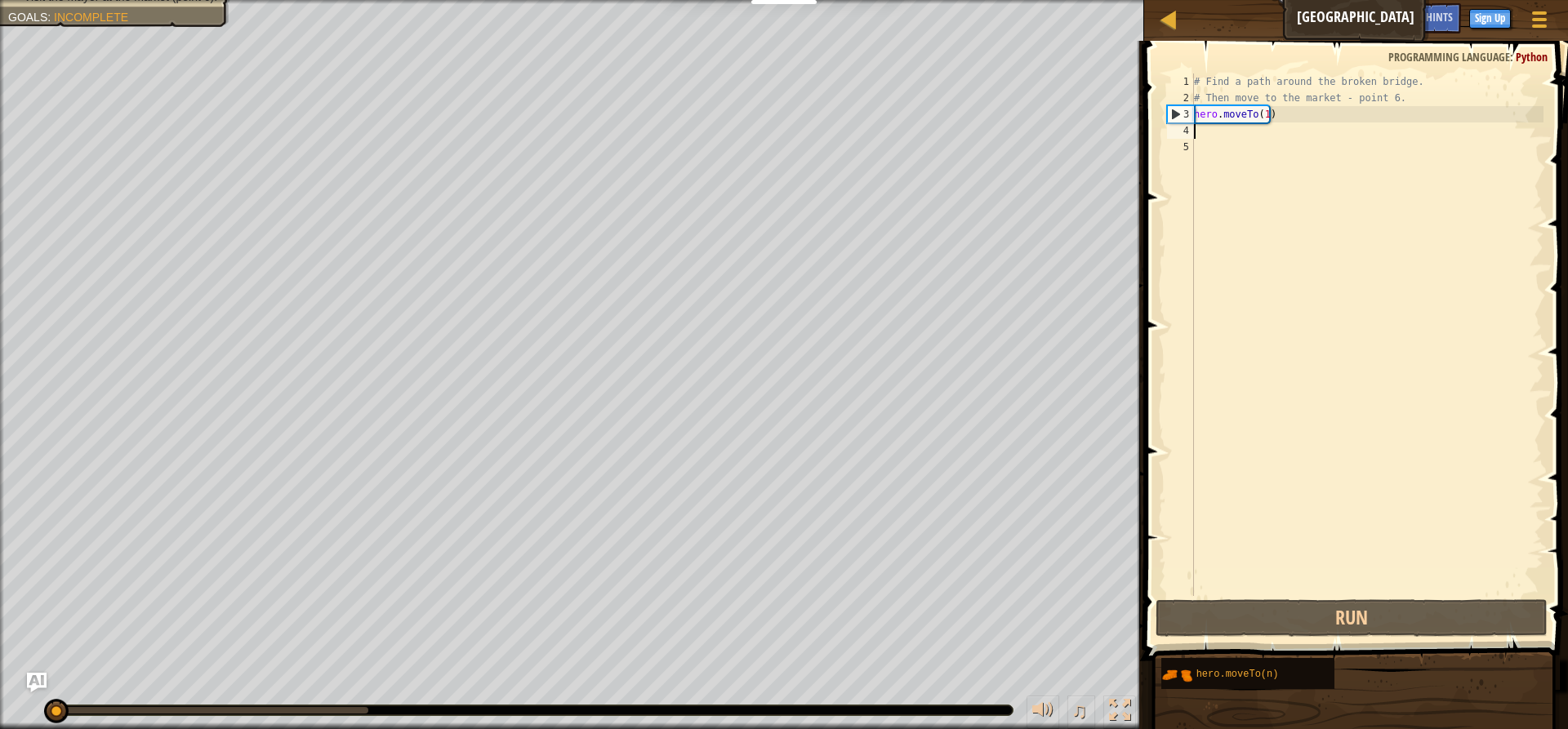
click at [1194, 133] on div "# Find a path around the broken bridge. # Then move to the market - point 6. he…" at bounding box center [1367, 351] width 353 height 555
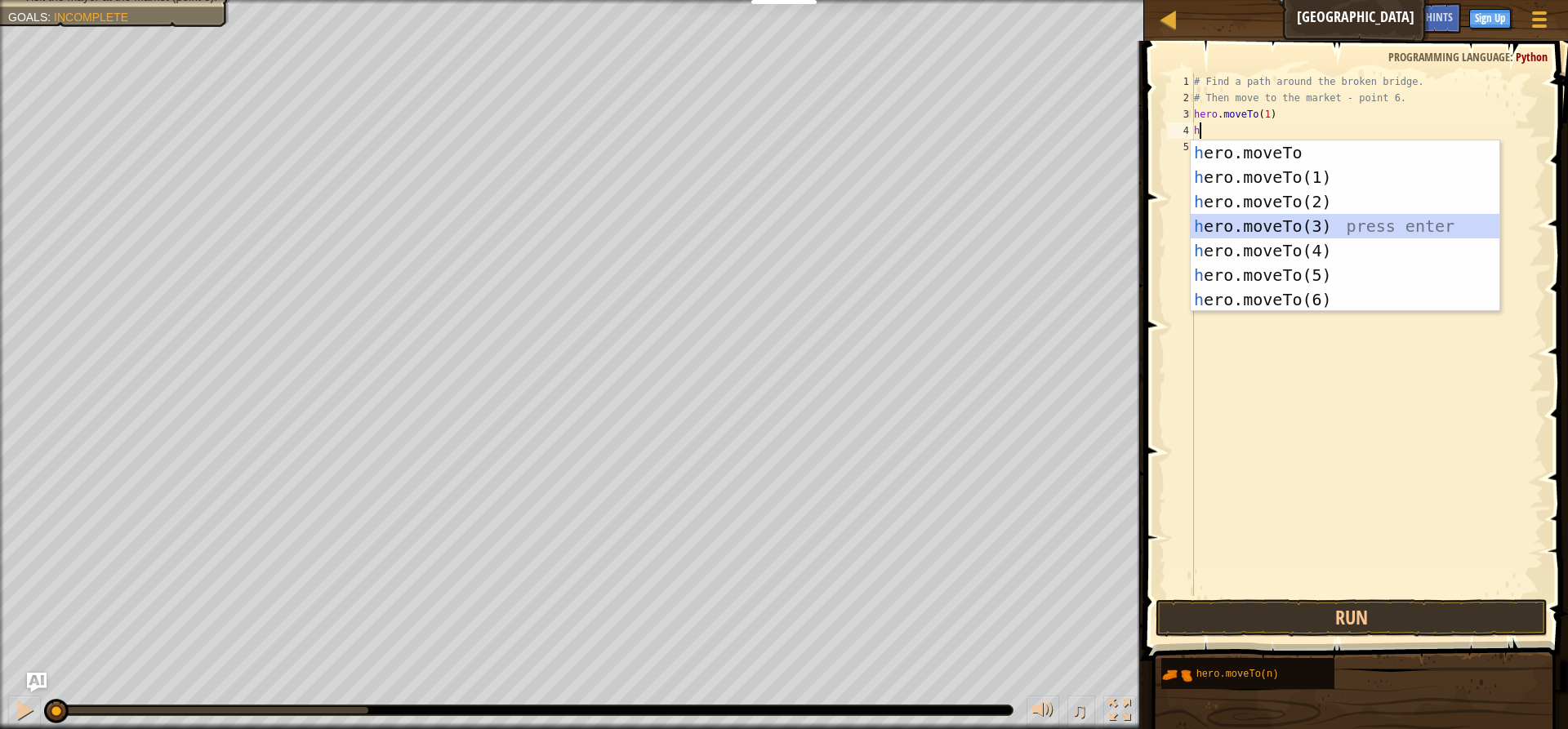
click at [1292, 232] on div "h ero.moveTo press enter h ero.moveTo(1) press enter h ero.moveTo(2) press ente…" at bounding box center [1345, 251] width 309 height 220
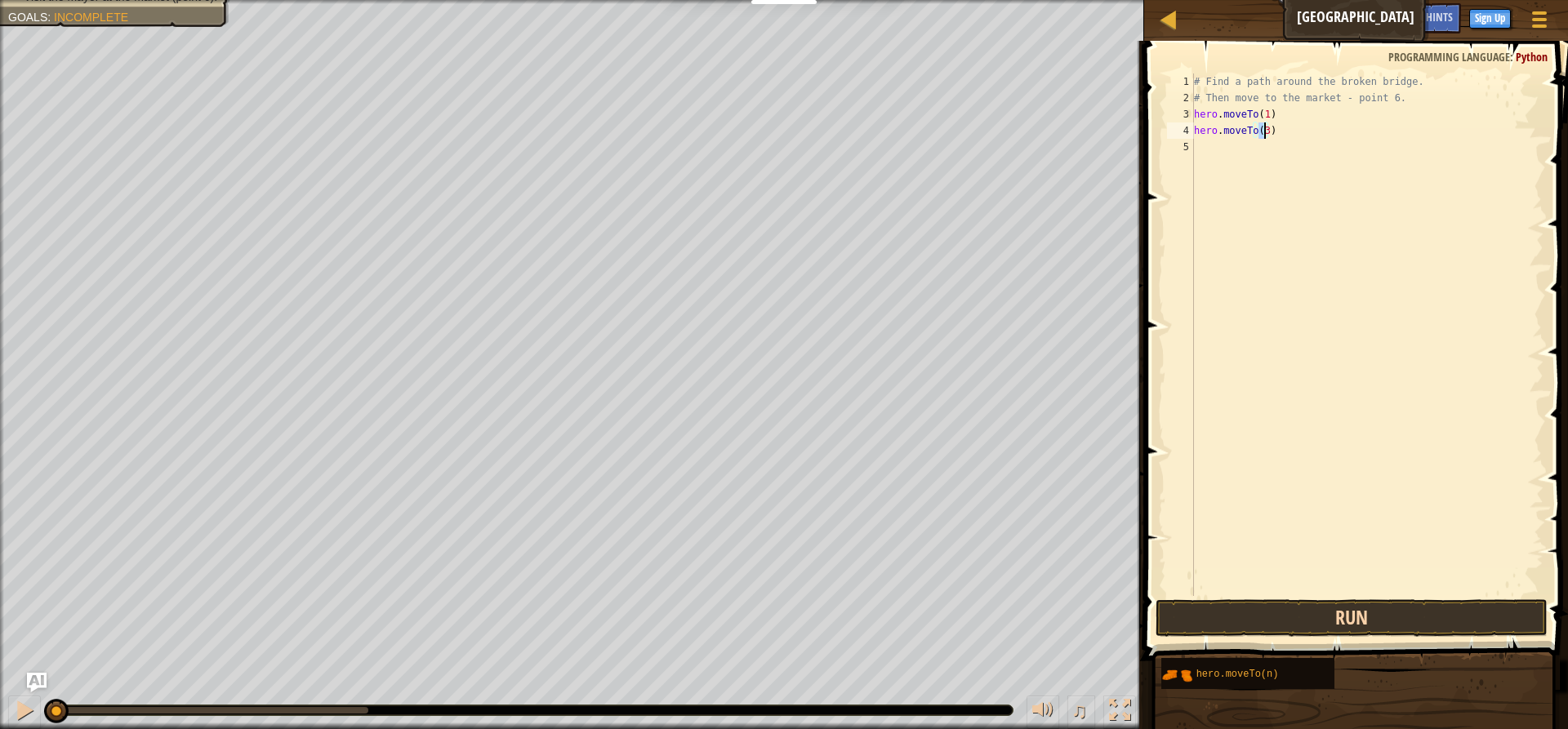
type textarea "hero.moveTo(3)"
click at [1253, 606] on button "Run" at bounding box center [1351, 618] width 392 height 38
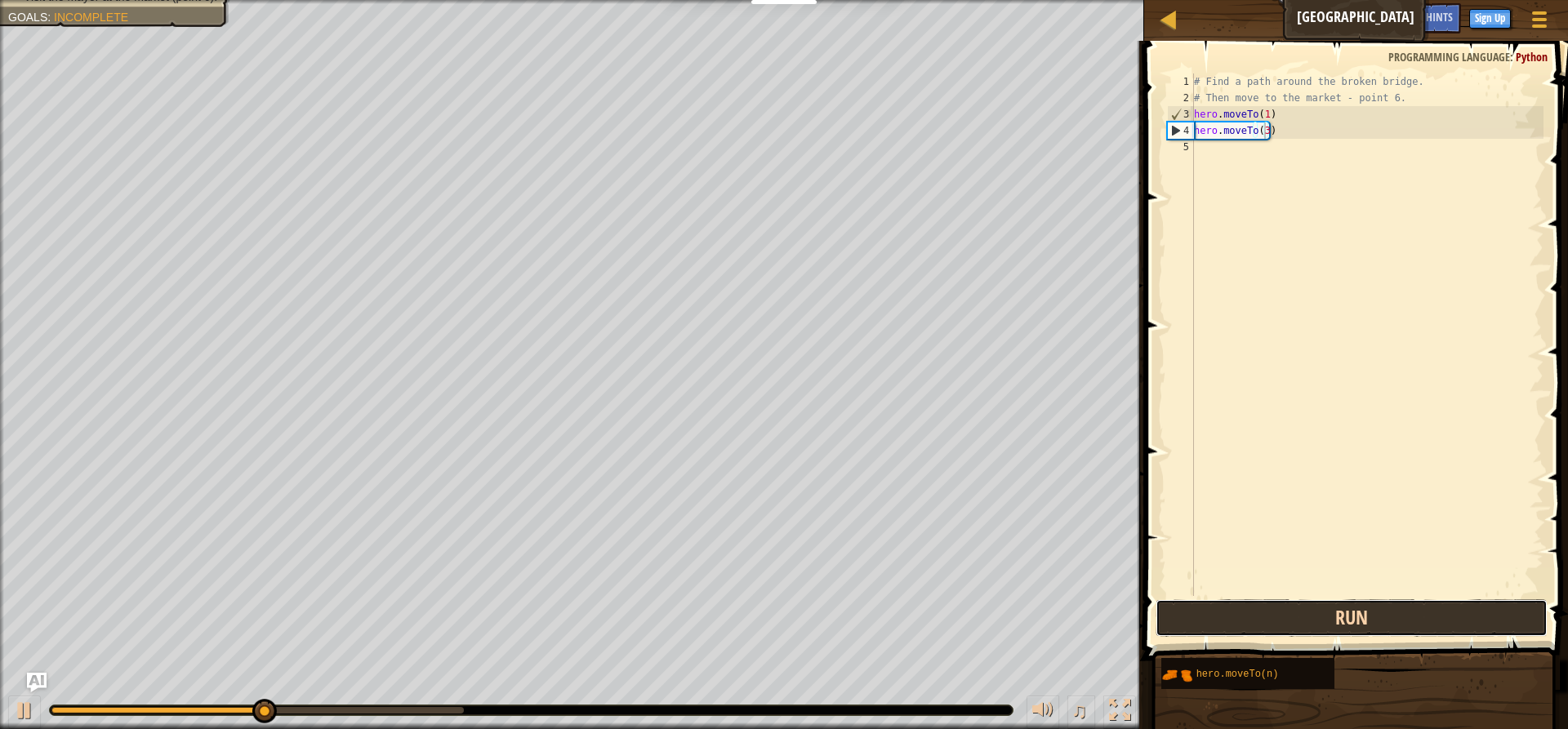
click at [1391, 603] on button "Run" at bounding box center [1351, 618] width 392 height 38
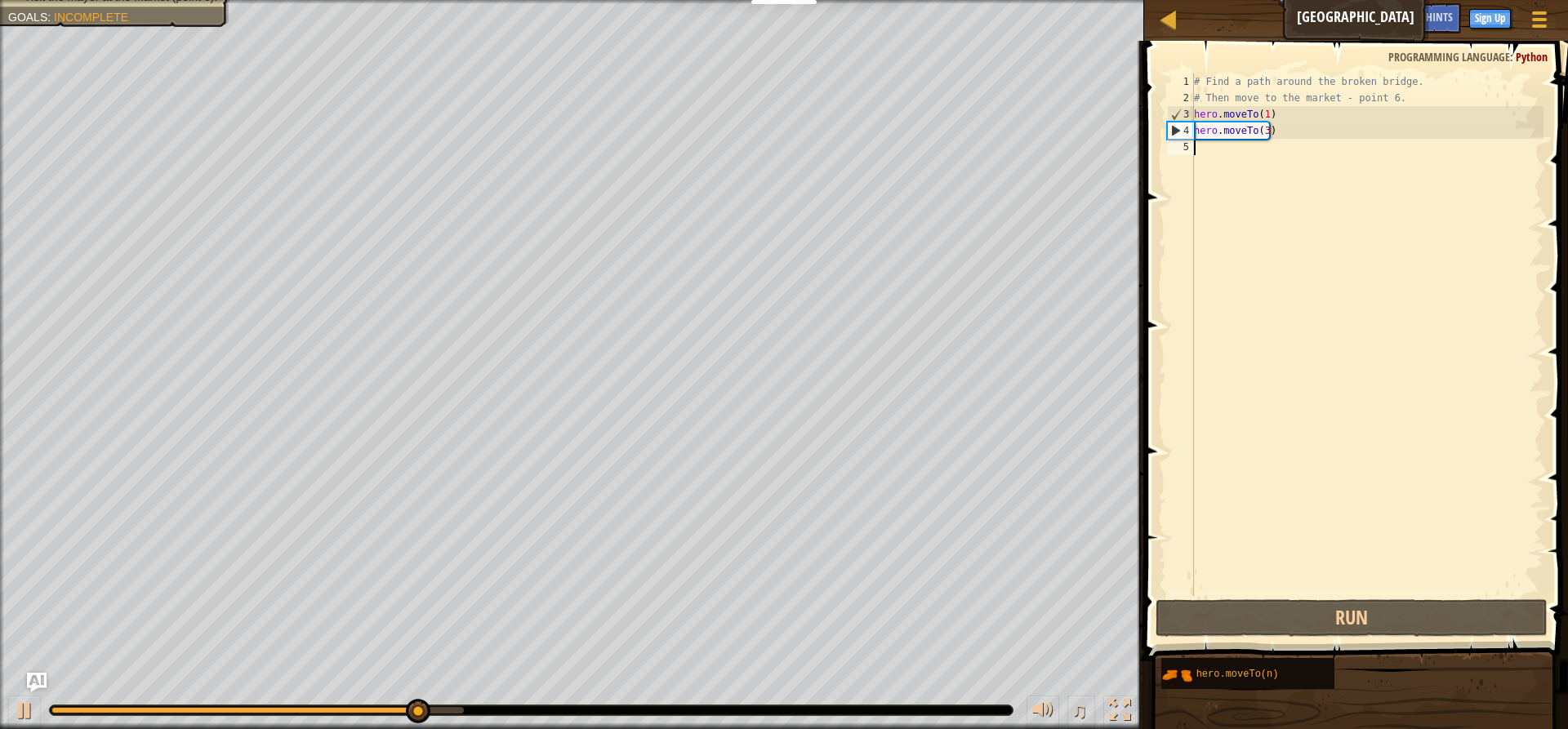
click at [1168, 142] on div "5" at bounding box center [1180, 147] width 27 height 16
click at [1196, 152] on div "# Find a path around the broken bridge. # Then move to the market - point 6. he…" at bounding box center [1367, 351] width 353 height 555
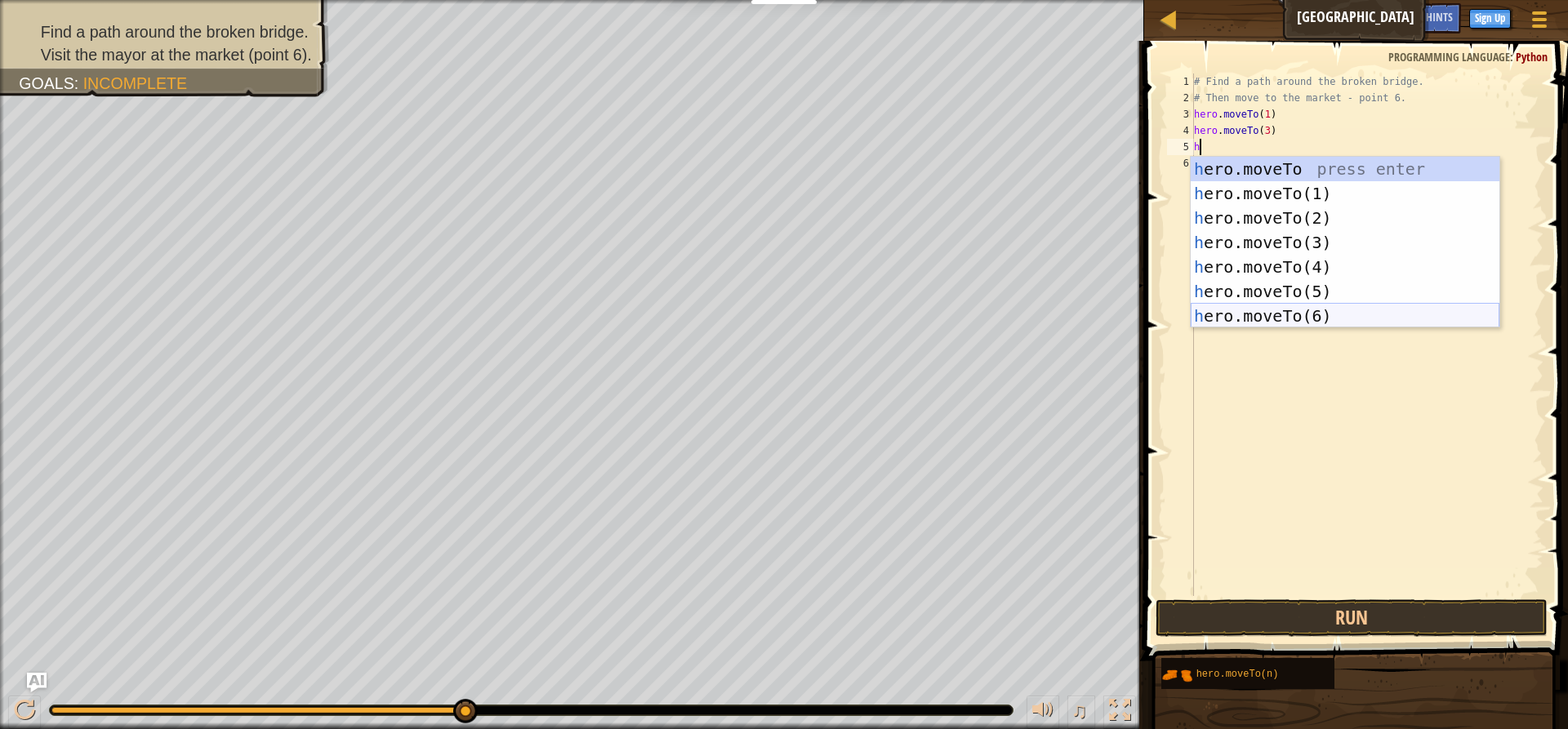
click at [1306, 309] on div "h ero.moveTo press enter h ero.moveTo(1) press enter h ero.moveTo(2) press ente…" at bounding box center [1345, 267] width 309 height 220
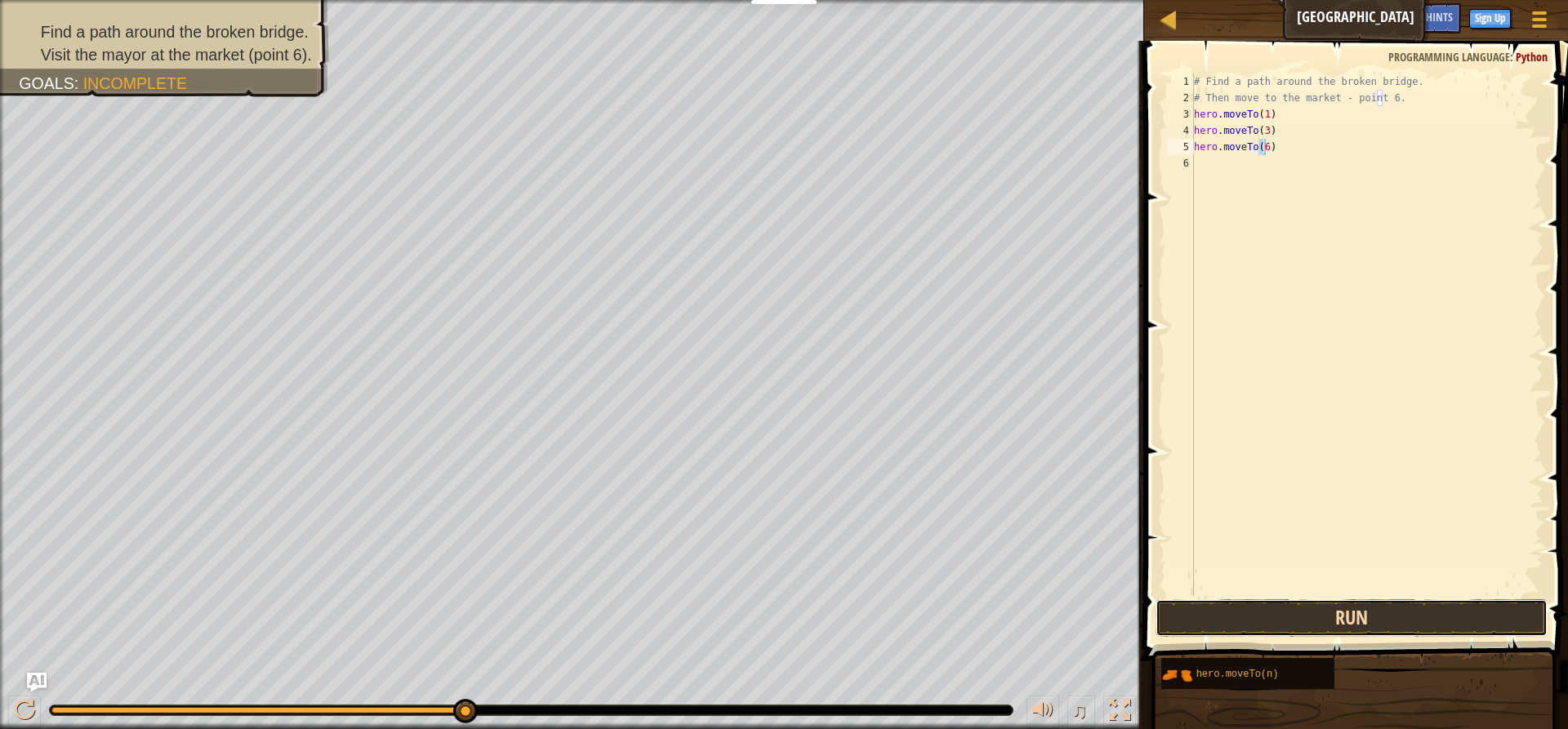
click at [1301, 622] on button "Run" at bounding box center [1351, 618] width 392 height 38
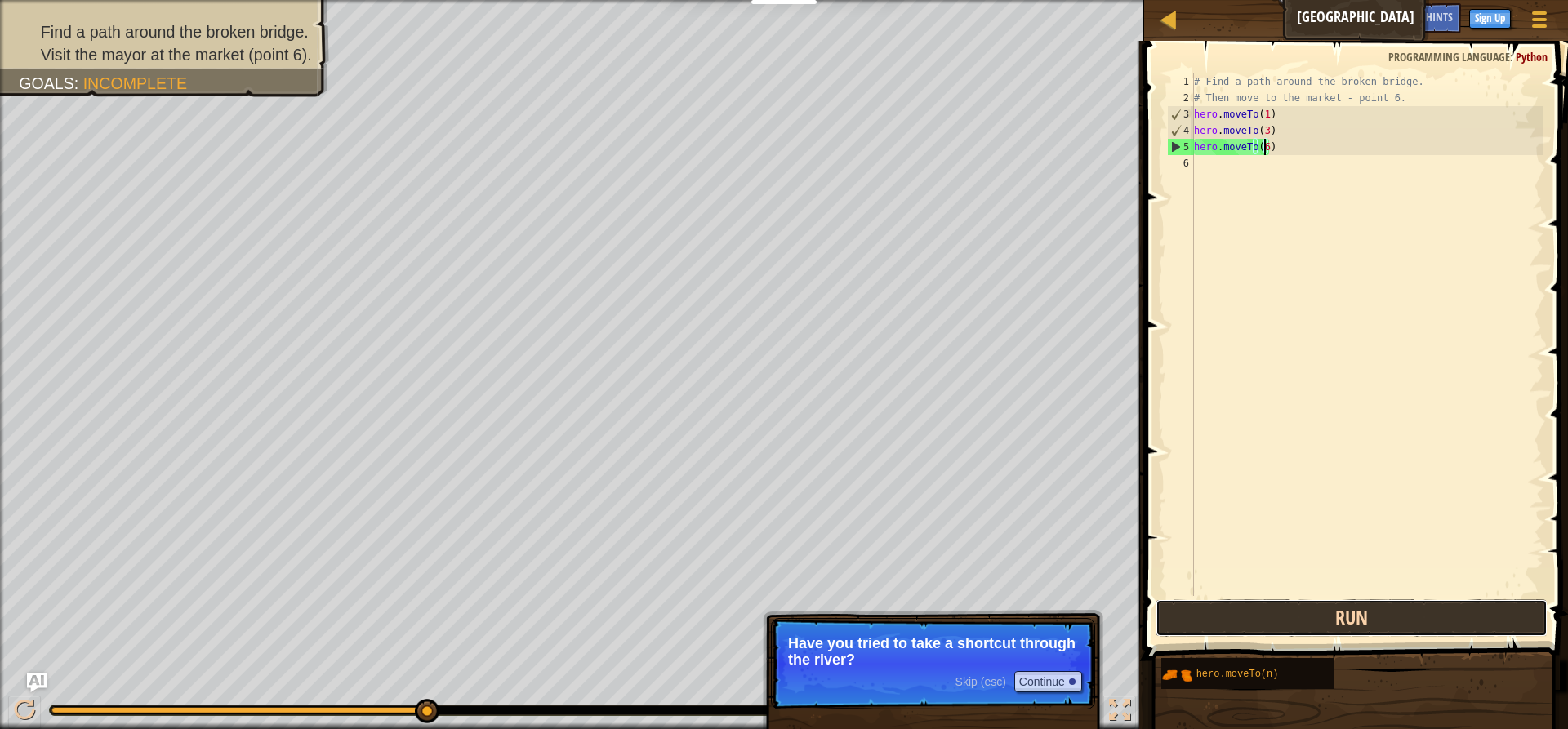
click at [1159, 613] on button "Run" at bounding box center [1351, 618] width 392 height 38
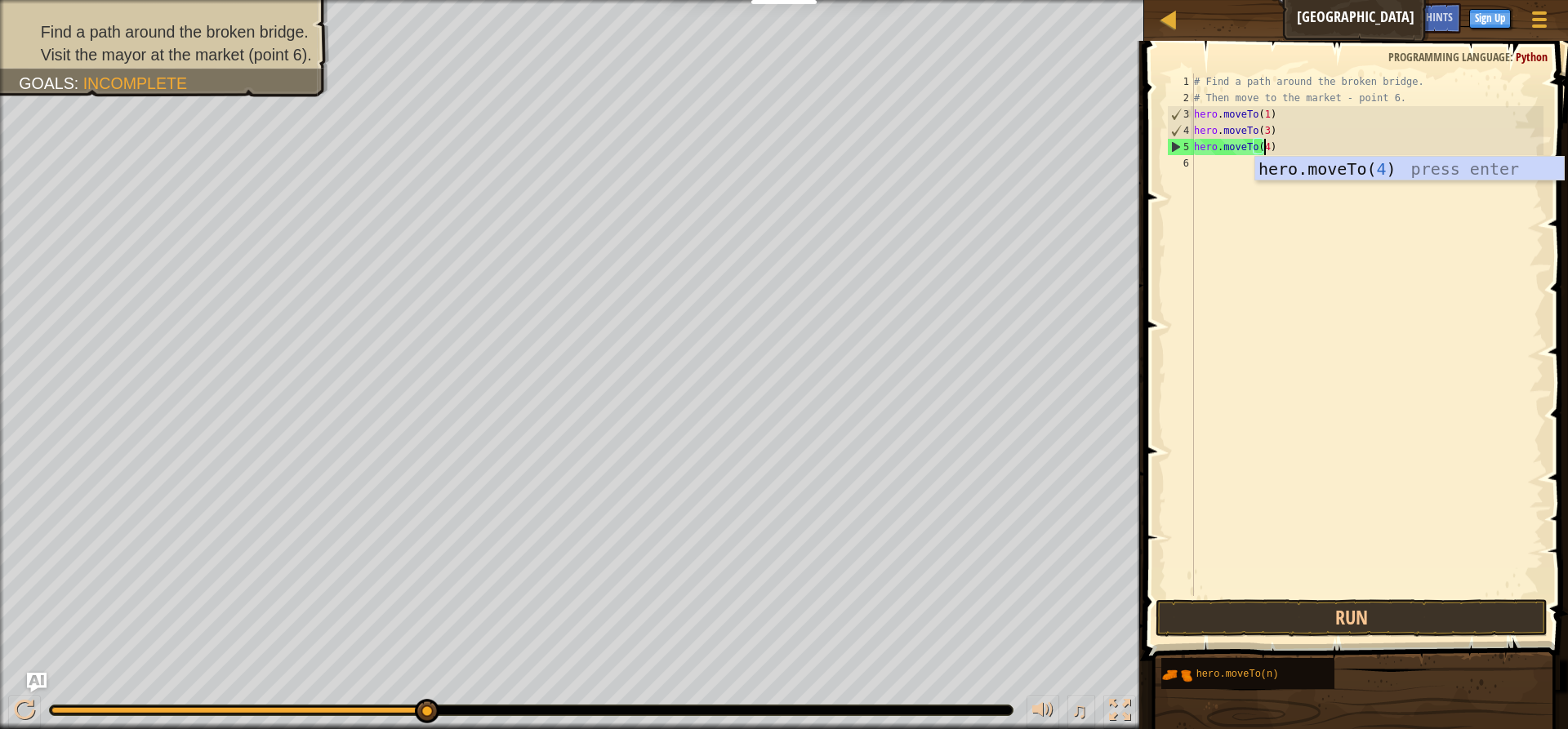
scroll to position [7, 4]
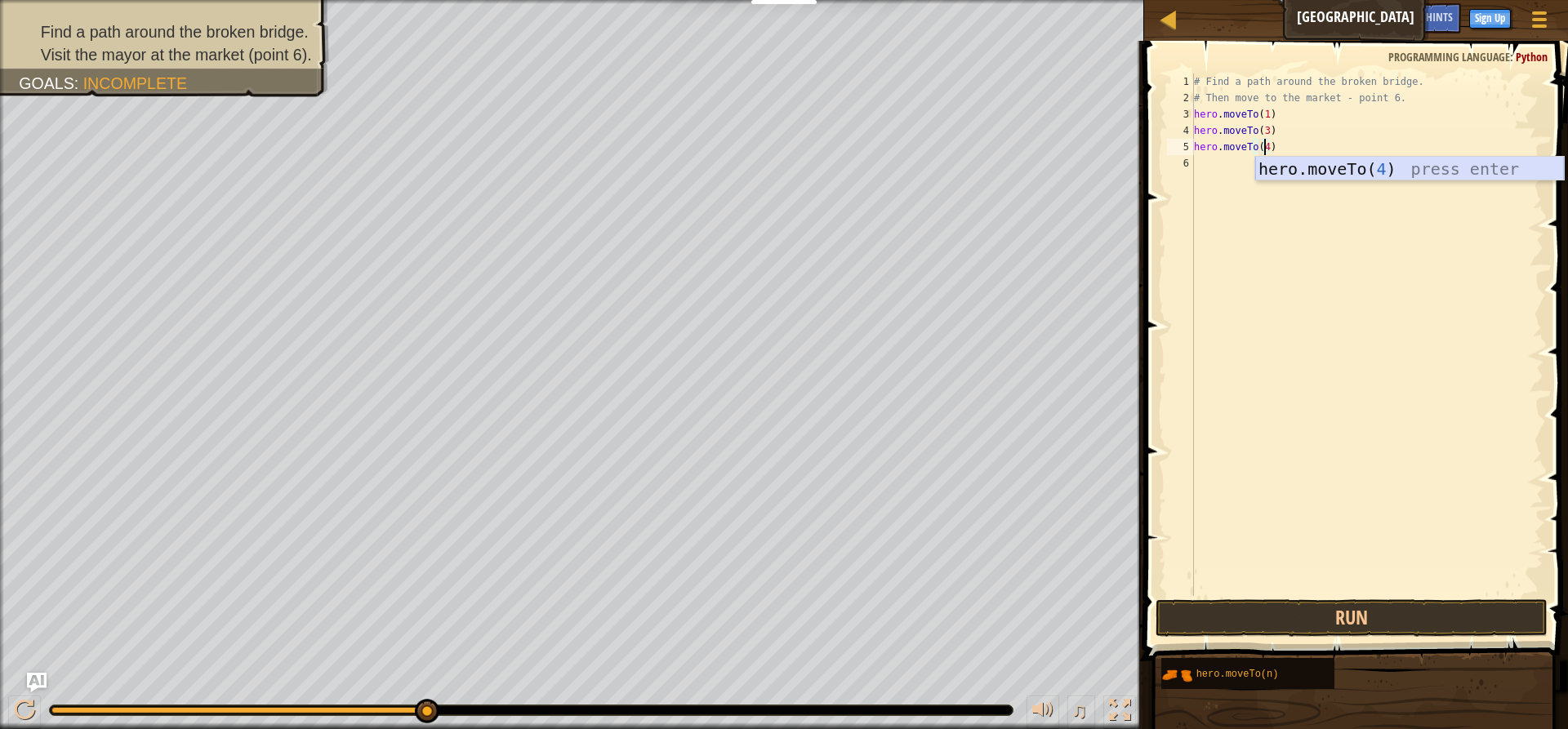
click at [1348, 161] on div "hero.moveTo( 4 ) press enter" at bounding box center [1409, 193] width 309 height 73
type textarea "hero.moveTo(4)"
click at [1299, 626] on button "Run" at bounding box center [1351, 618] width 392 height 38
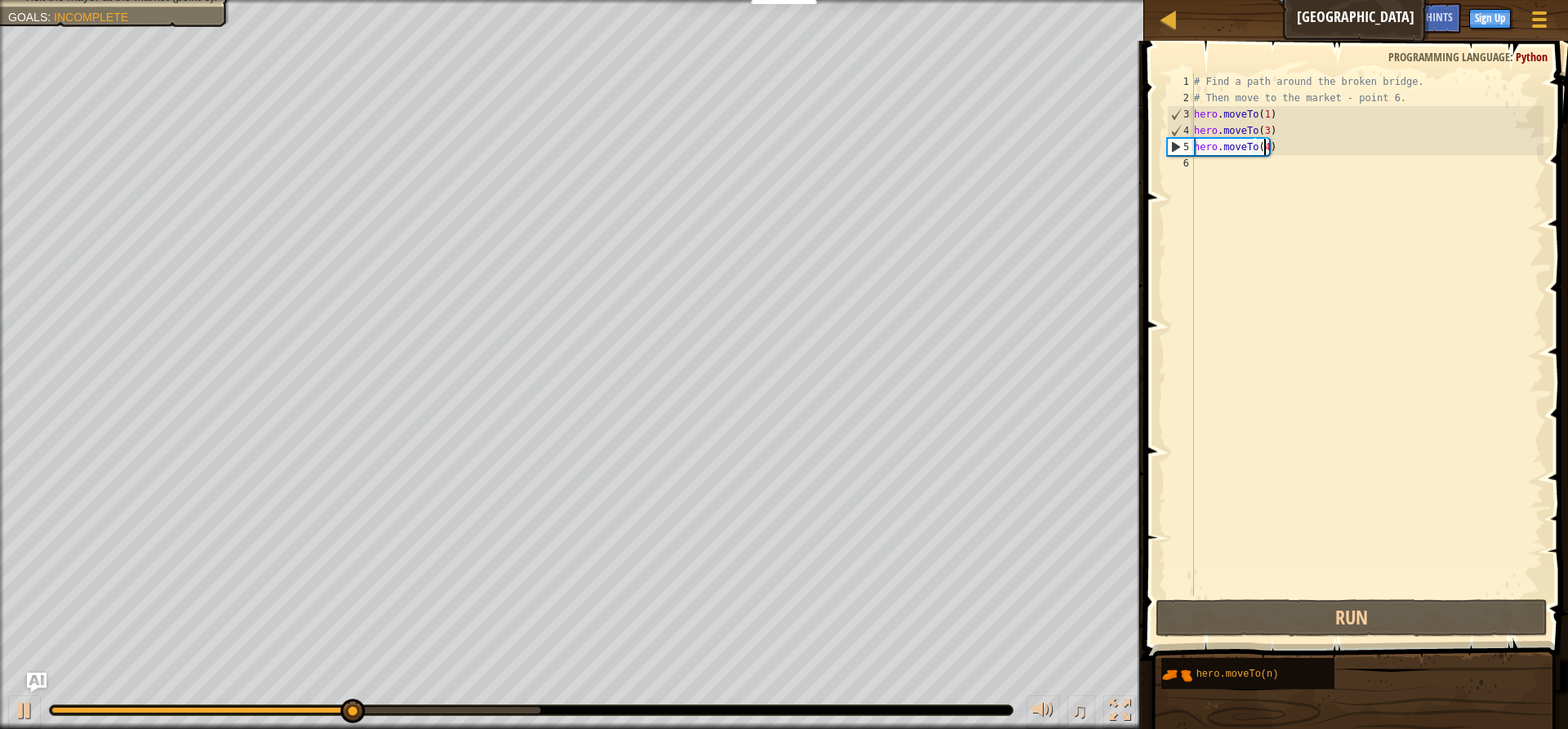
click at [1200, 181] on div "# Find a path around the broken bridge. # Then move to the market - point 6. he…" at bounding box center [1367, 351] width 353 height 555
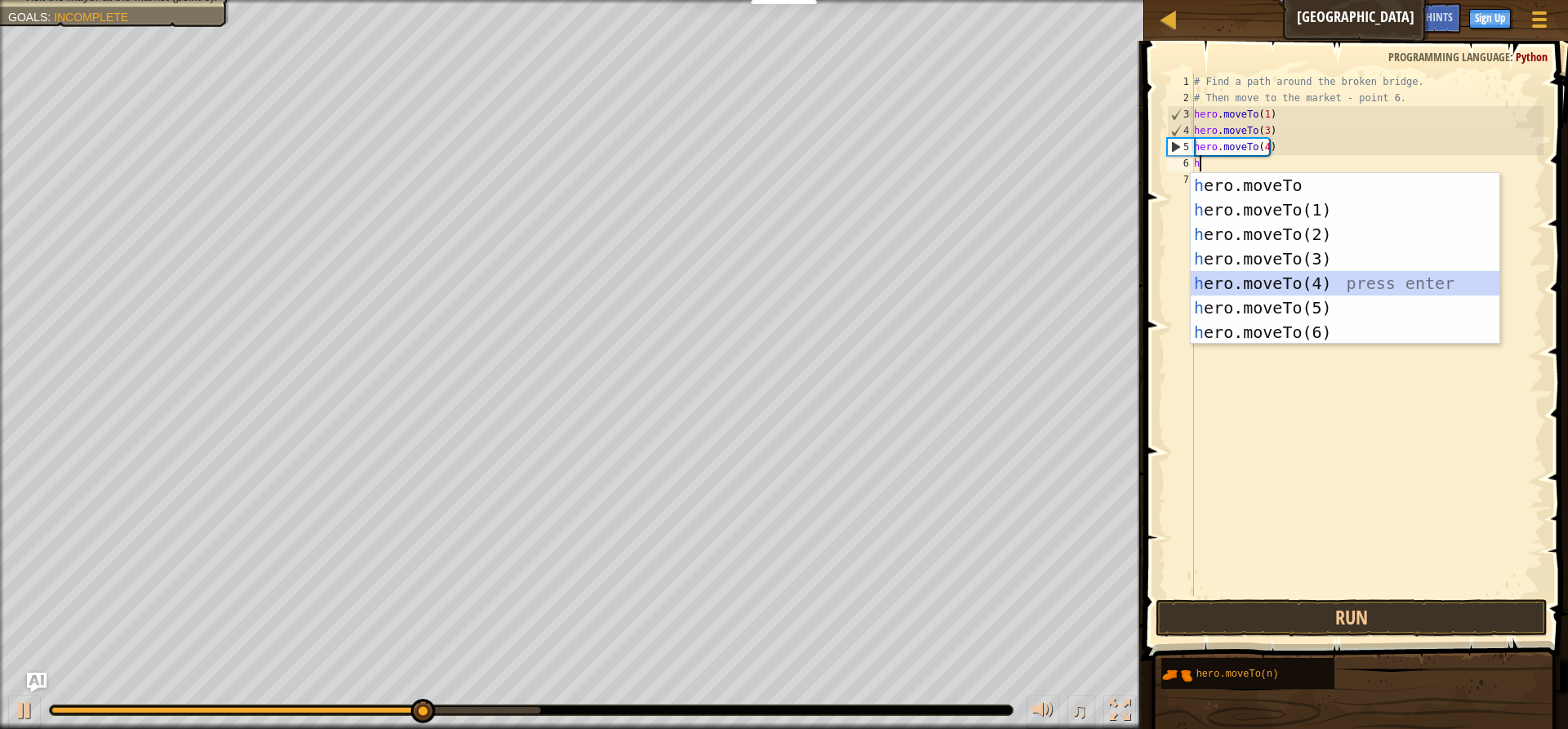
click at [1359, 294] on div "h ero.moveTo press enter h ero.moveTo(1) press enter h ero.moveTo(2) press ente…" at bounding box center [1345, 283] width 309 height 220
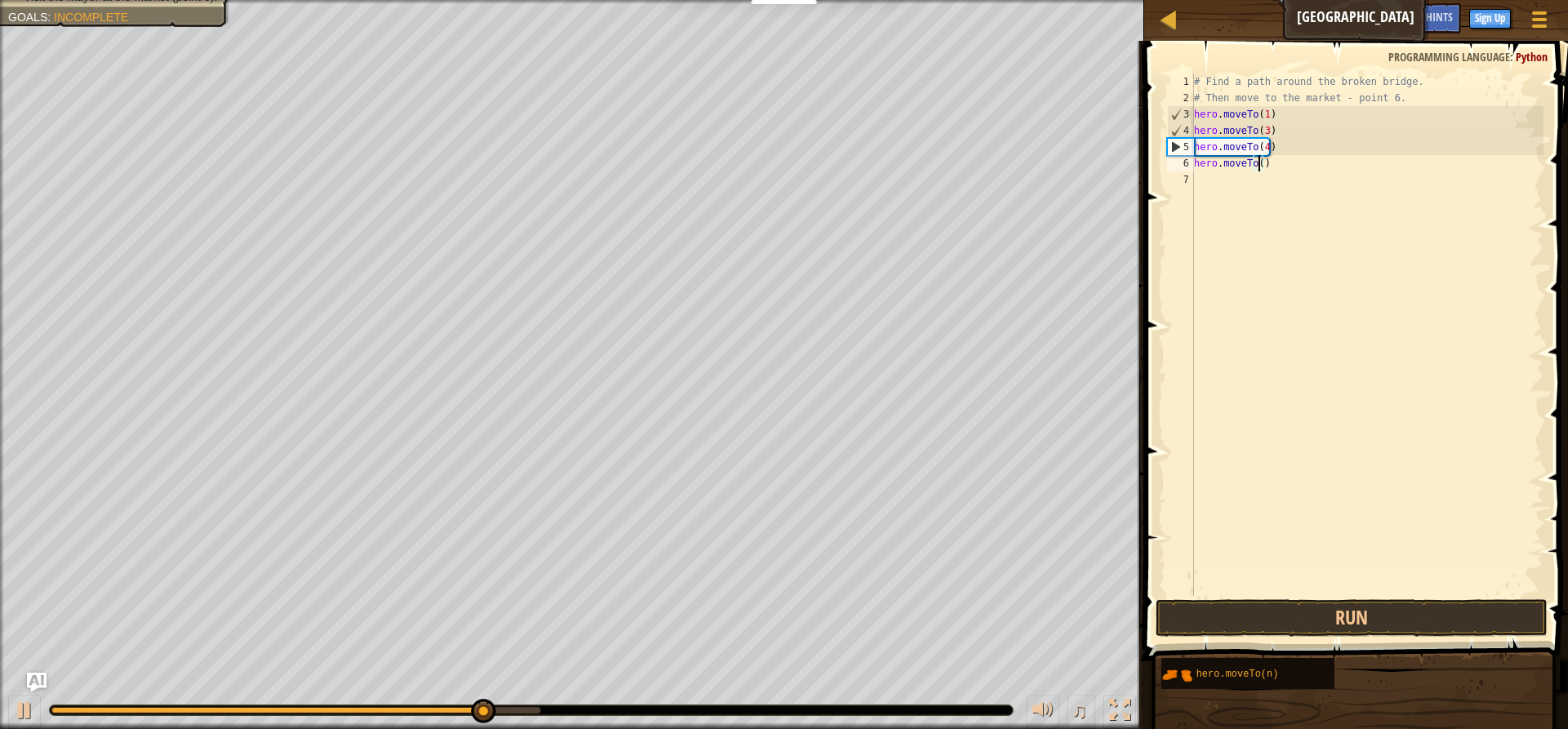
scroll to position [7, 4]
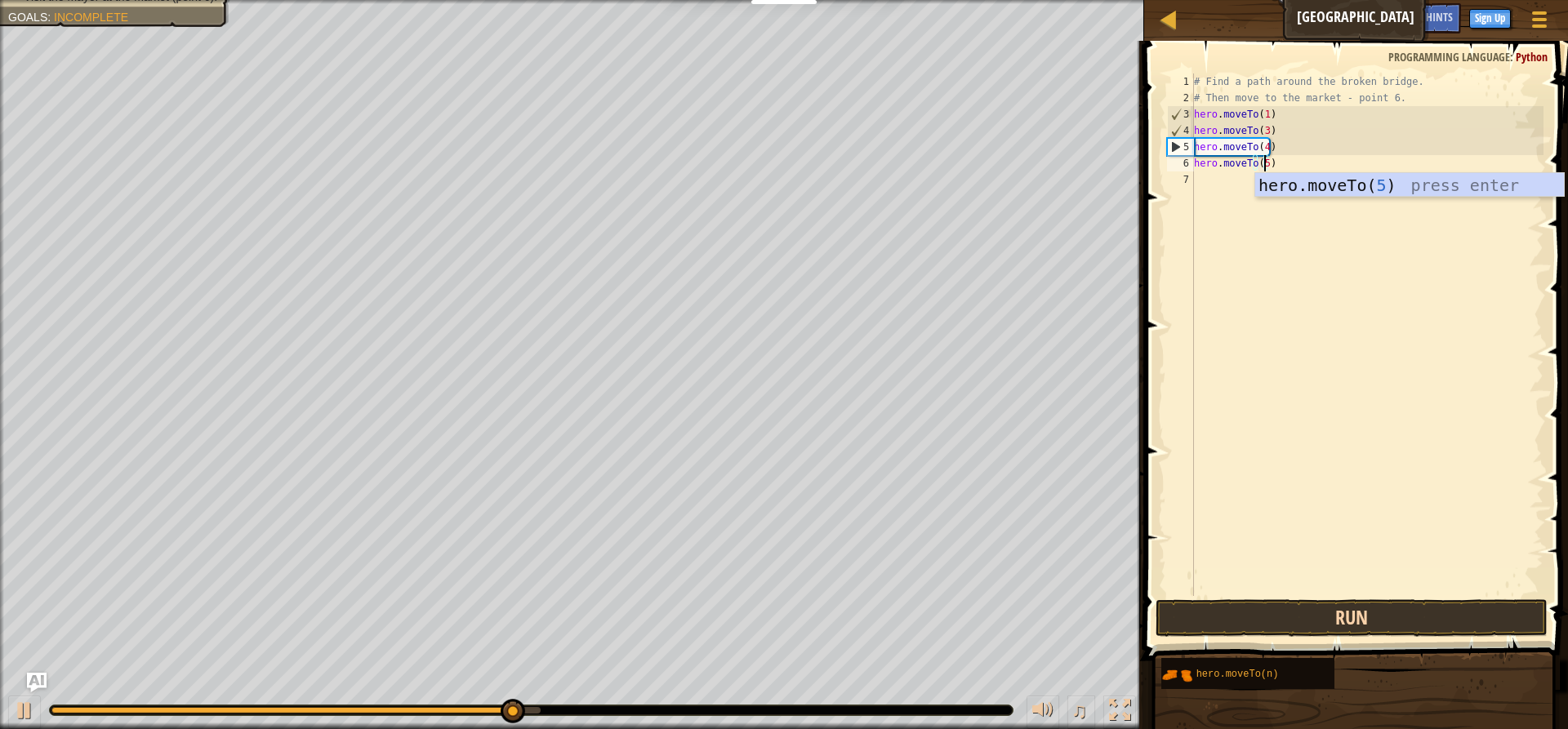
type textarea "hero.moveTo(5)"
click at [1307, 603] on button "Run" at bounding box center [1351, 618] width 392 height 38
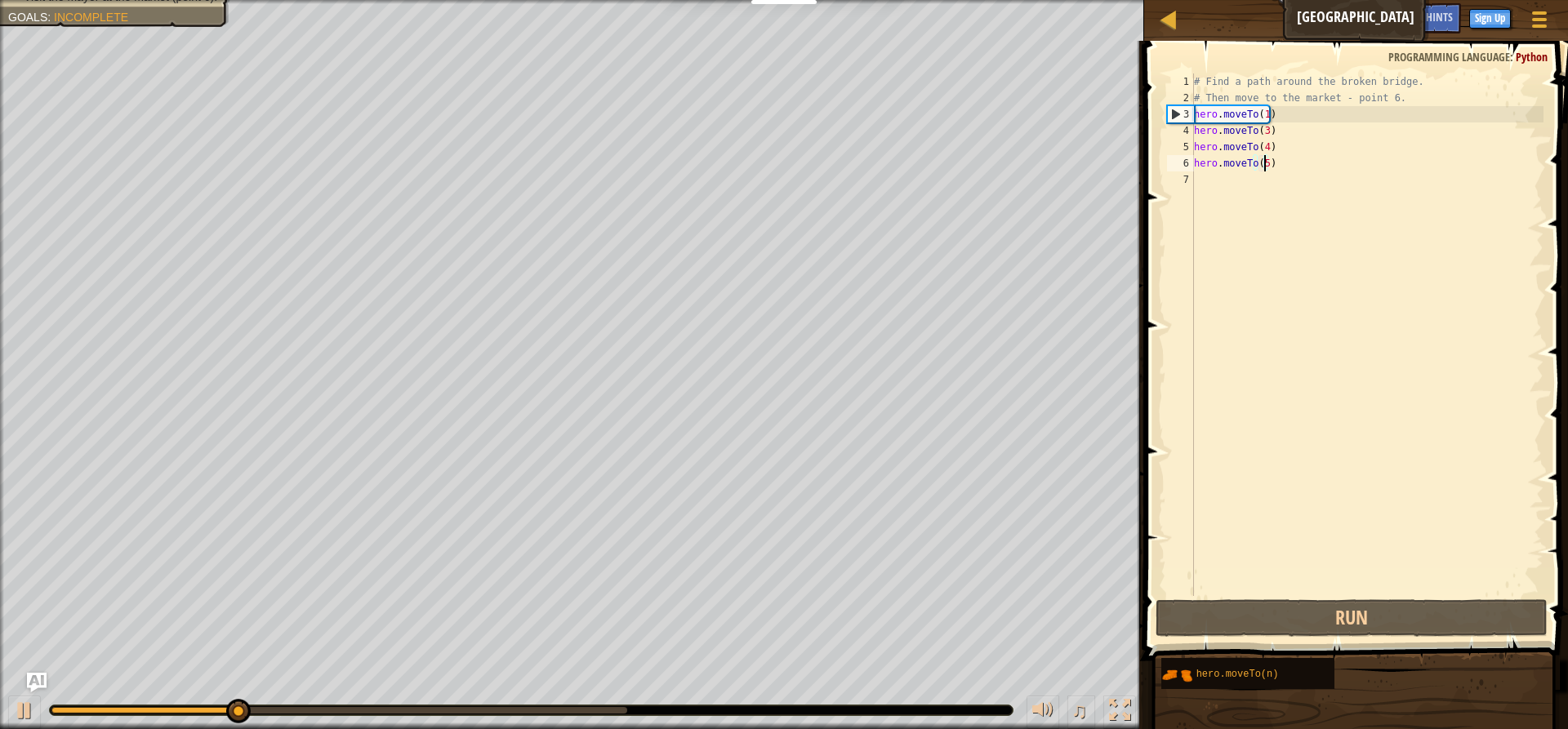
click at [1202, 180] on div "# Find a path around the broken bridge. # Then move to the market - point 6. he…" at bounding box center [1367, 351] width 353 height 555
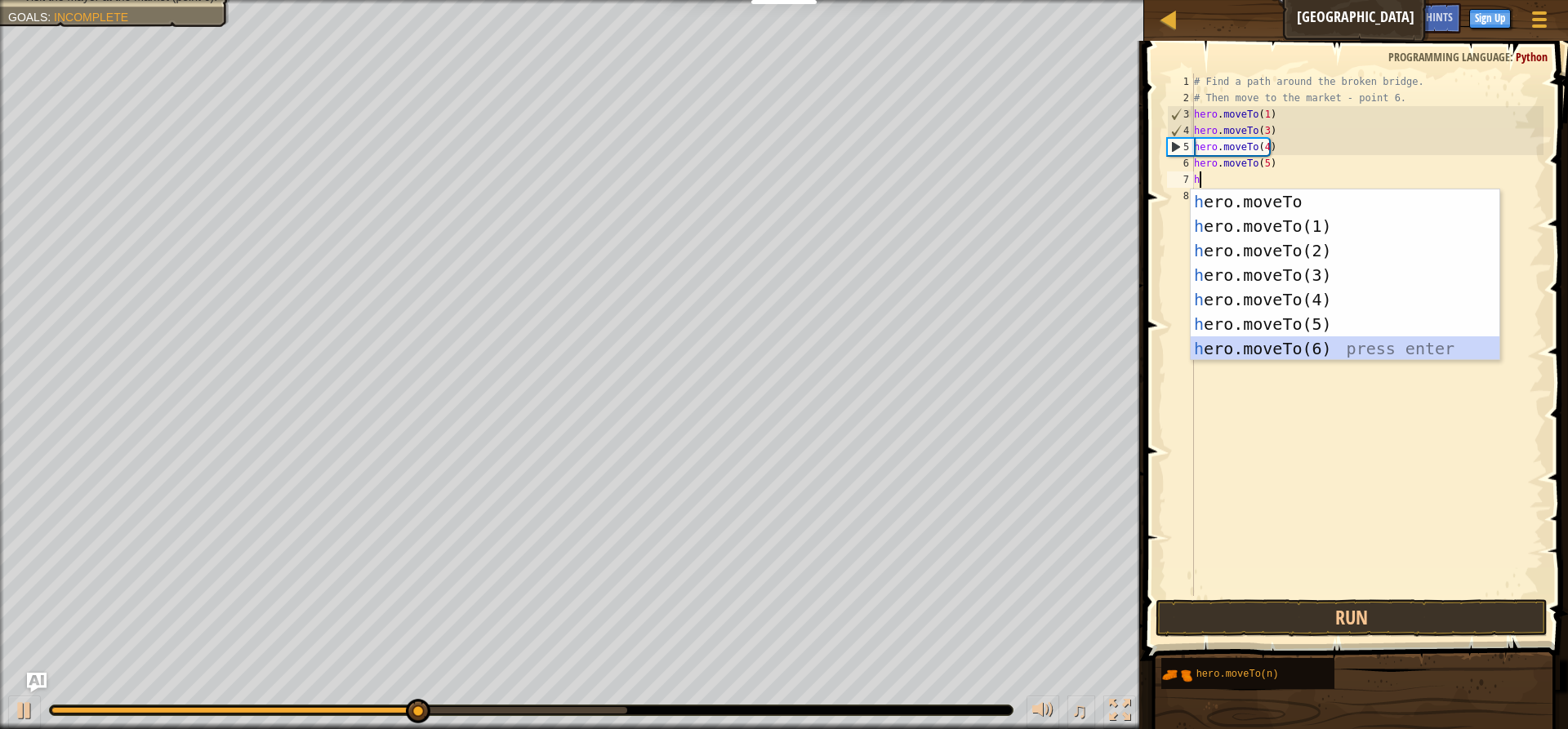
click at [1256, 347] on div "h ero.moveTo press enter h ero.moveTo(1) press enter h ero.moveTo(2) press ente…" at bounding box center [1345, 299] width 309 height 220
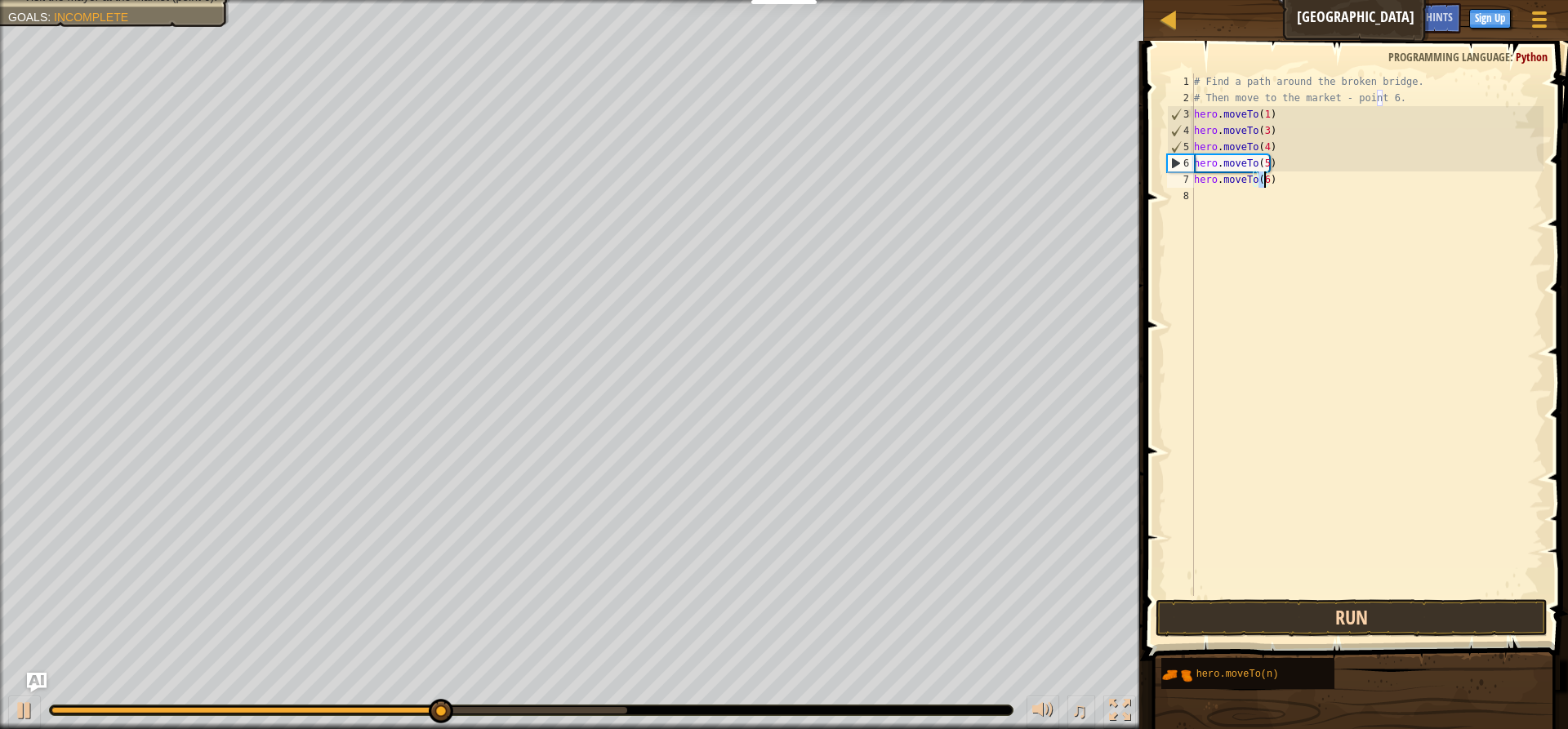
type textarea "hero.moveTo(6)"
click at [1331, 607] on button "Run" at bounding box center [1351, 618] width 392 height 38
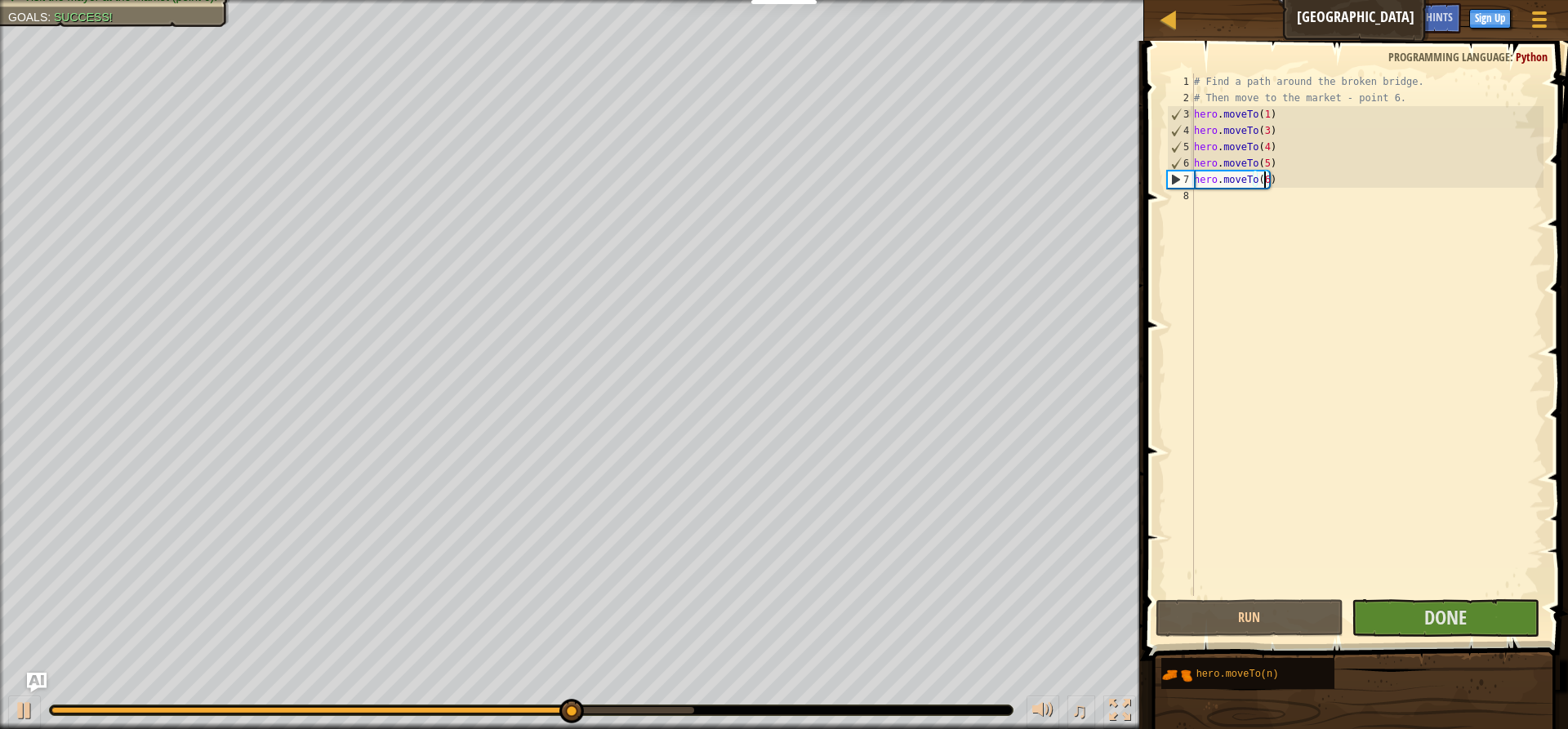
click at [1330, 596] on span at bounding box center [1357, 328] width 437 height 668
click at [1399, 608] on button "Done" at bounding box center [1445, 618] width 188 height 38
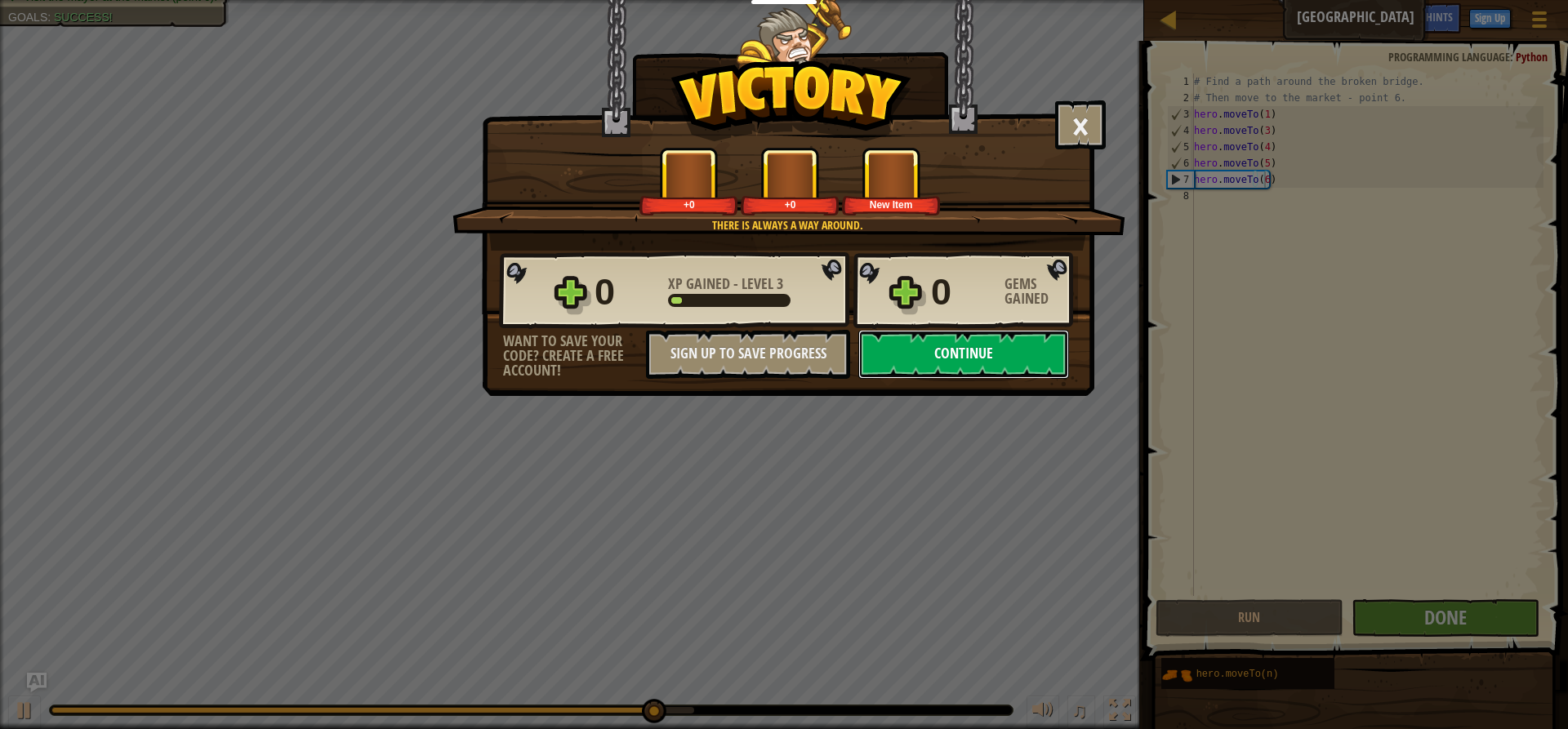
click at [935, 356] on button "Continue" at bounding box center [963, 354] width 211 height 49
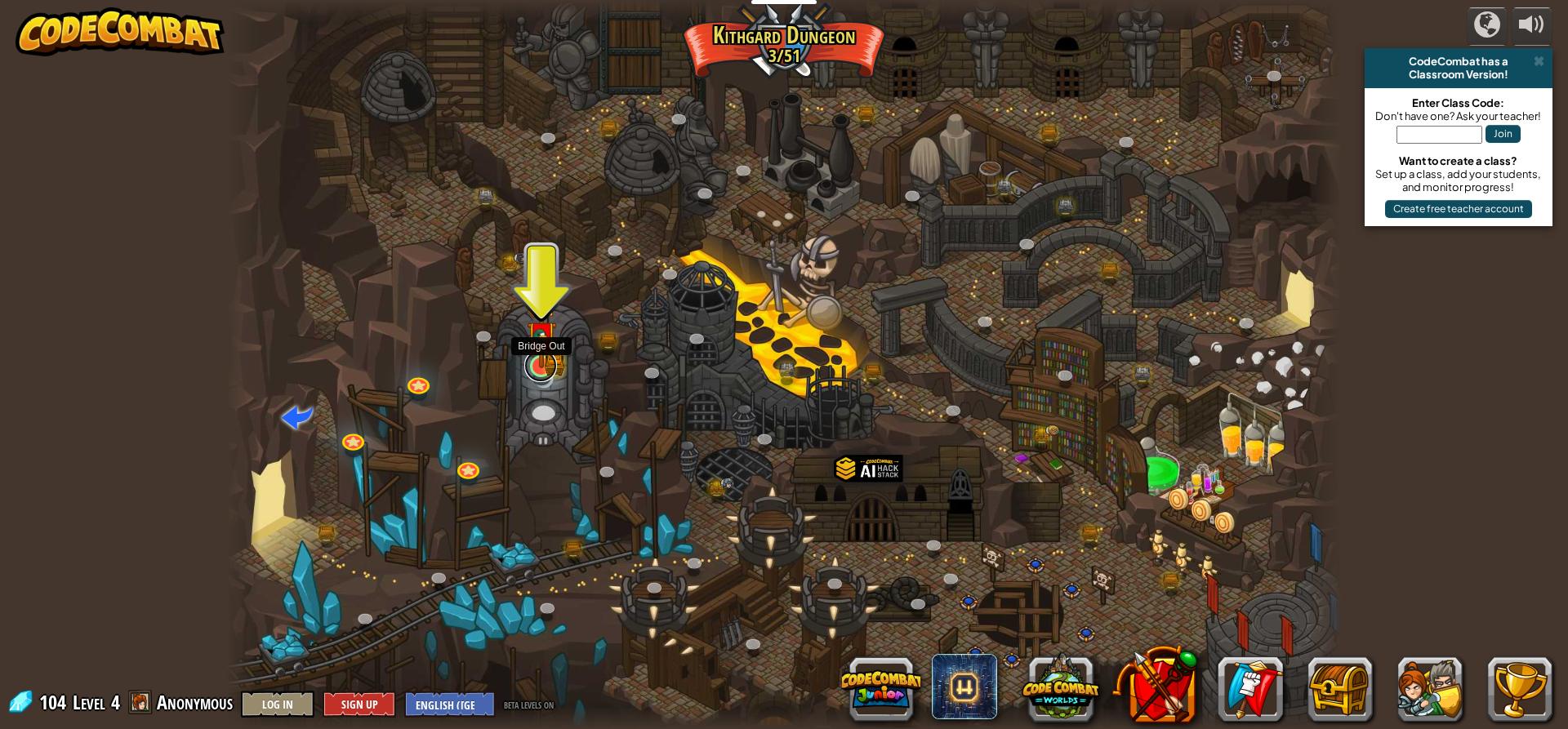
click at [539, 373] on link at bounding box center [540, 365] width 32 height 32
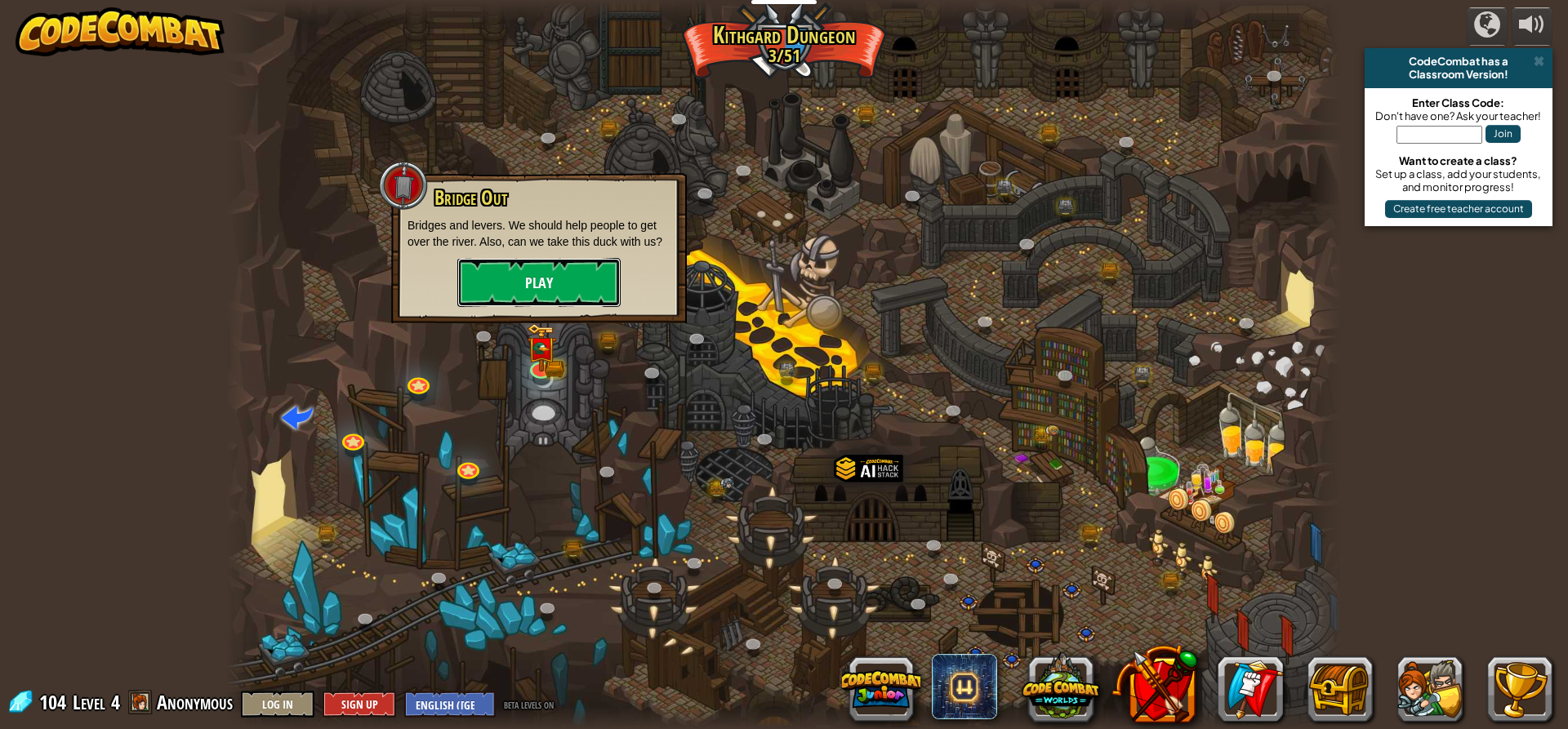
click at [530, 285] on button "Play" at bounding box center [538, 282] width 163 height 49
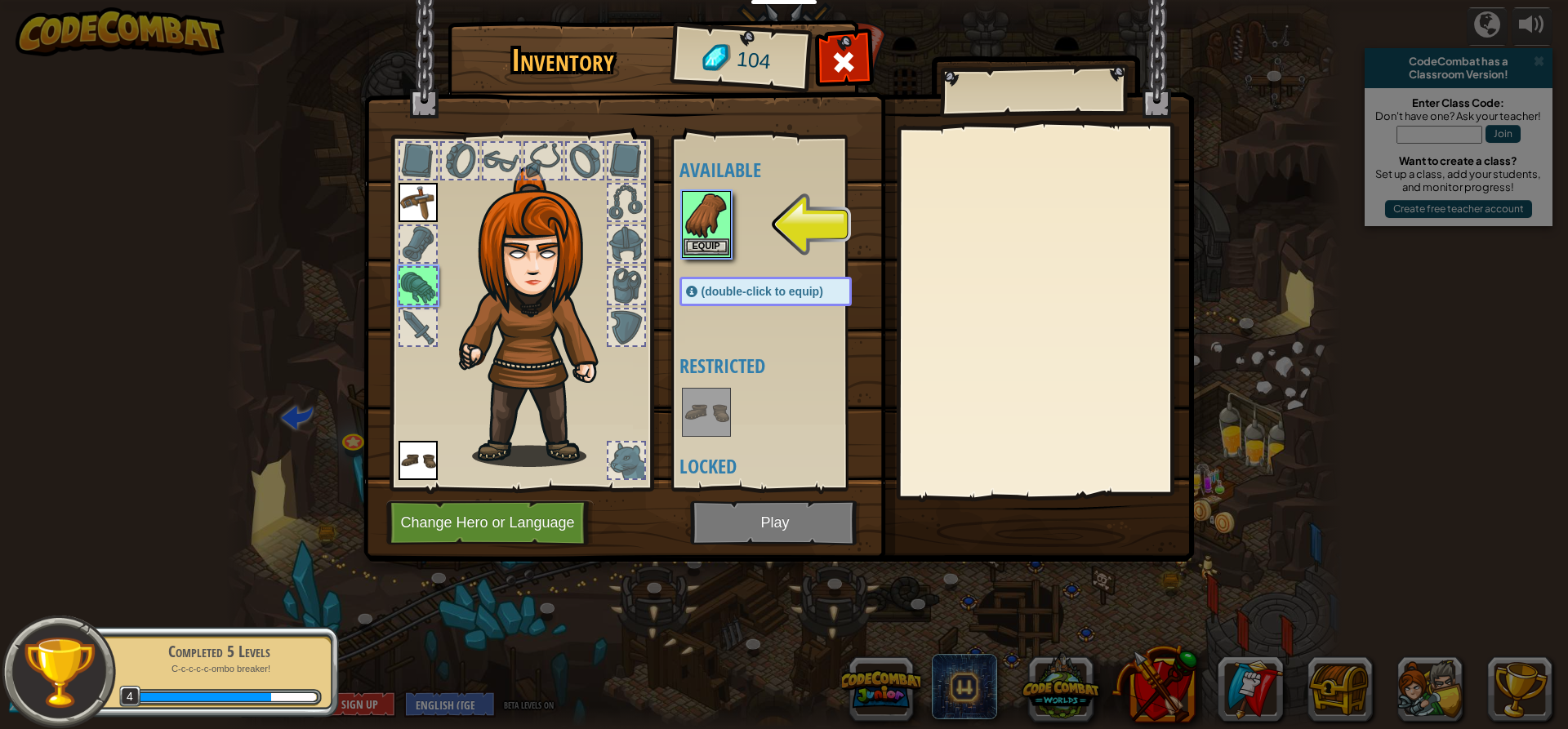
click at [720, 214] on img at bounding box center [706, 215] width 46 height 46
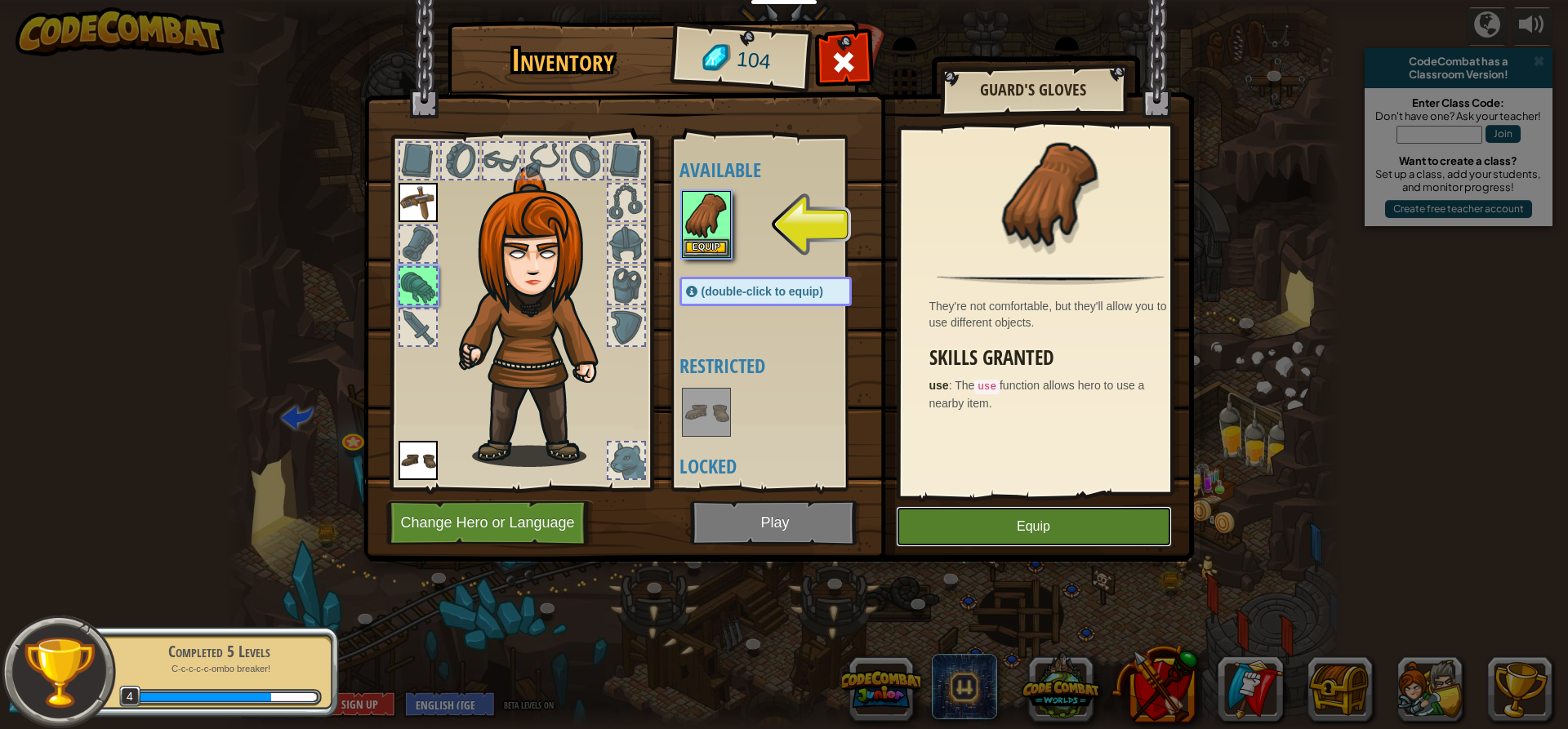
click at [962, 518] on button "Equip" at bounding box center [1034, 527] width 276 height 41
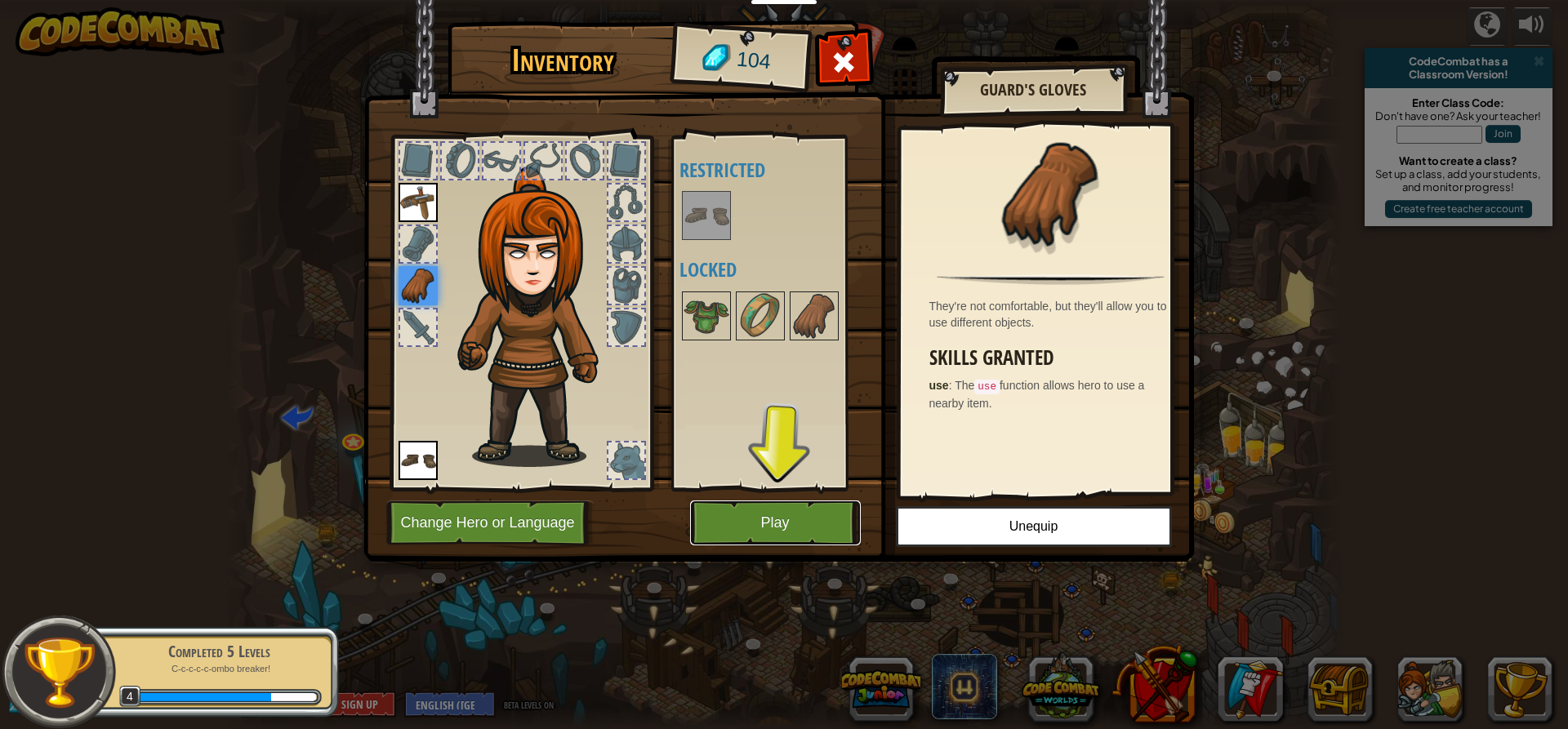
click at [786, 510] on button "Play" at bounding box center [775, 523] width 170 height 45
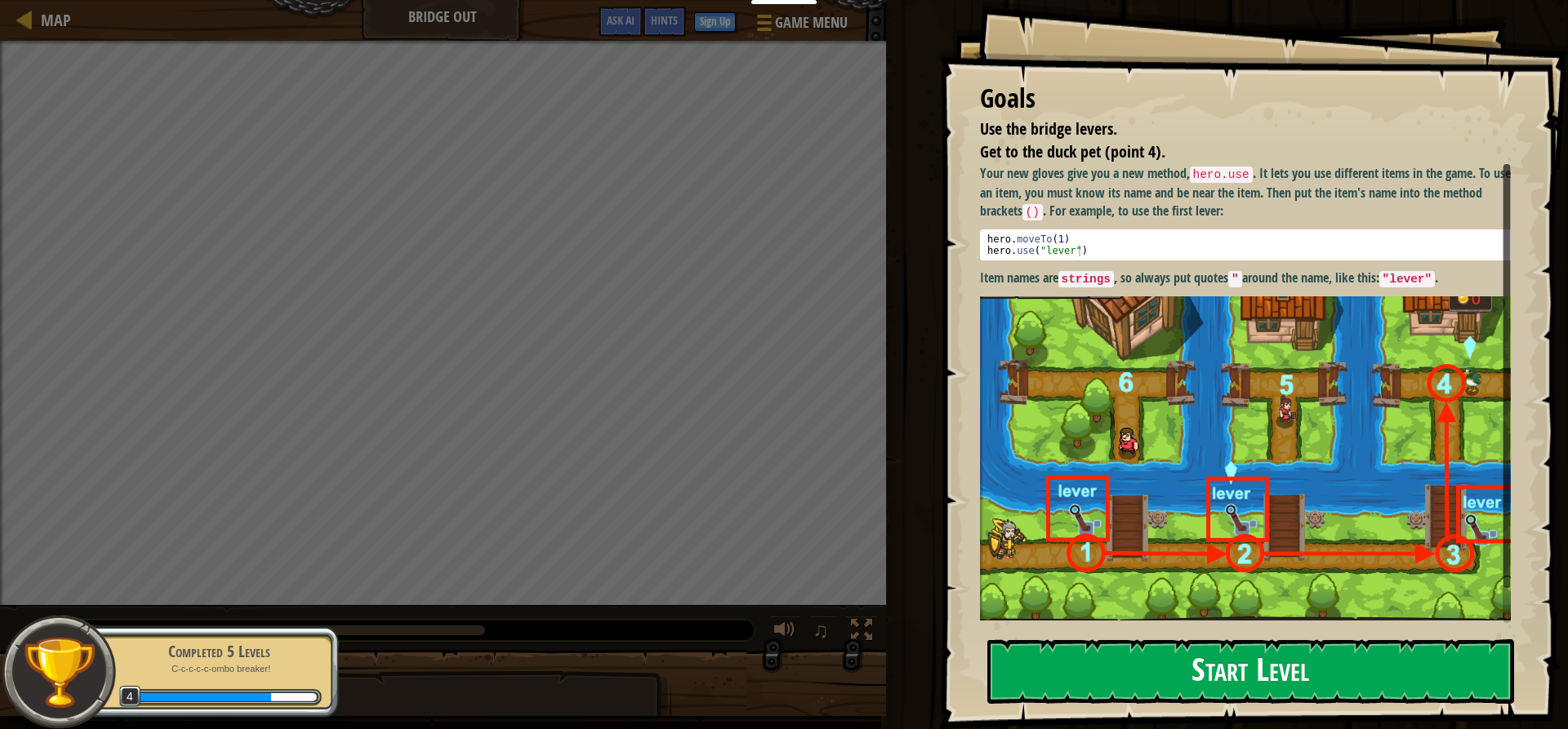
click at [1120, 304] on img at bounding box center [1252, 459] width 543 height 324
click at [1120, 656] on button "Start Level" at bounding box center [1251, 672] width 527 height 64
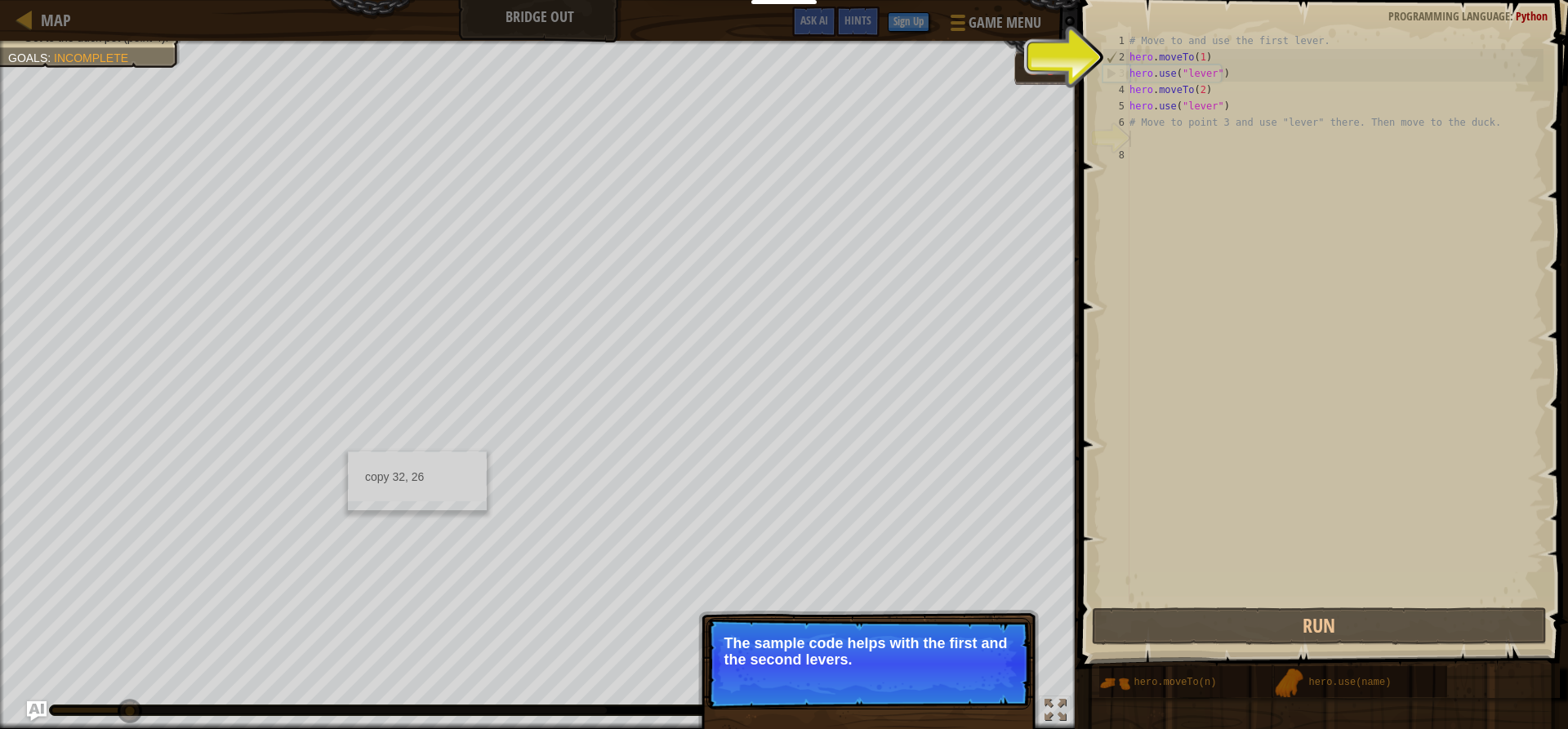
click at [978, 690] on button "Continue" at bounding box center [984, 682] width 68 height 21
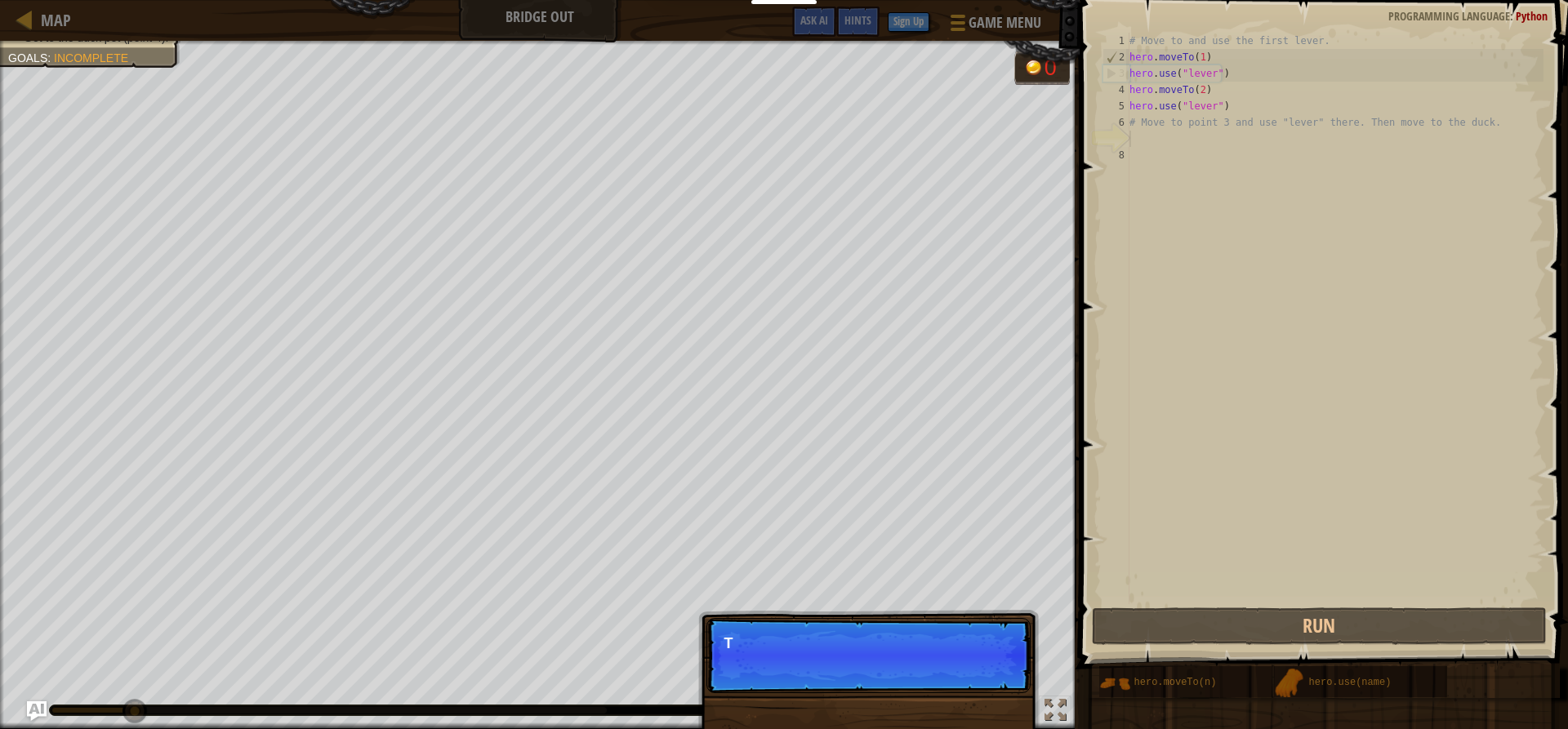
scroll to position [7, 0]
drag, startPoint x: 977, startPoint y: 690, endPoint x: 1111, endPoint y: 539, distance: 201.9
click at [983, 680] on p "Skip (esc) Continue T" at bounding box center [868, 656] width 324 height 75
click at [1265, 188] on div "# Move to and use the first lever. hero . moveTo ( 1 ) hero . use ( "lever" ) h…" at bounding box center [1335, 334] width 418 height 604
drag, startPoint x: 1174, startPoint y: 176, endPoint x: 1138, endPoint y: 172, distance: 36.2
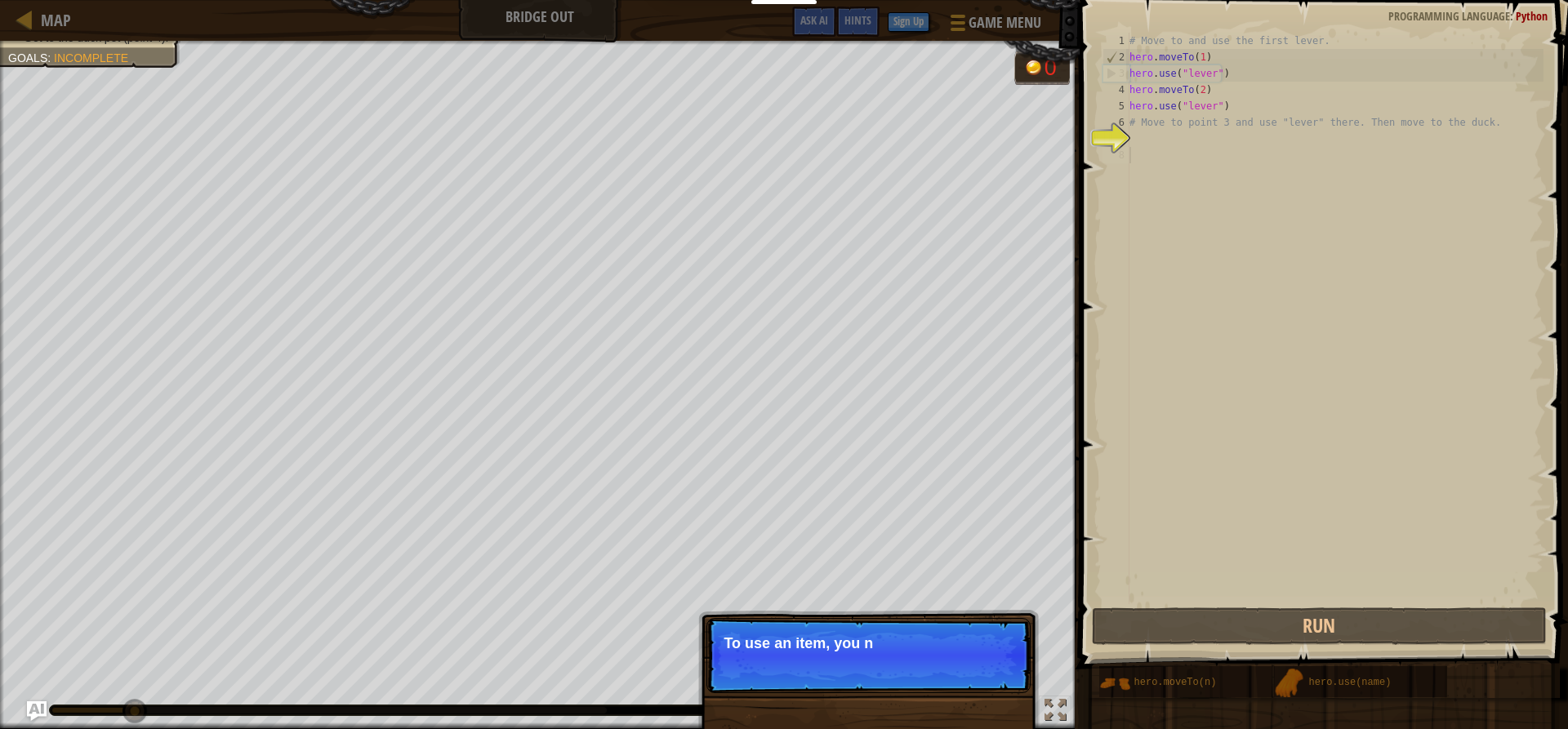
click at [1164, 176] on div "# Move to and use the first lever. hero . moveTo ( 1 ) hero . use ( "lever" ) h…" at bounding box center [1335, 334] width 418 height 604
drag, startPoint x: 1118, startPoint y: 169, endPoint x: 1118, endPoint y: 154, distance: 15.0
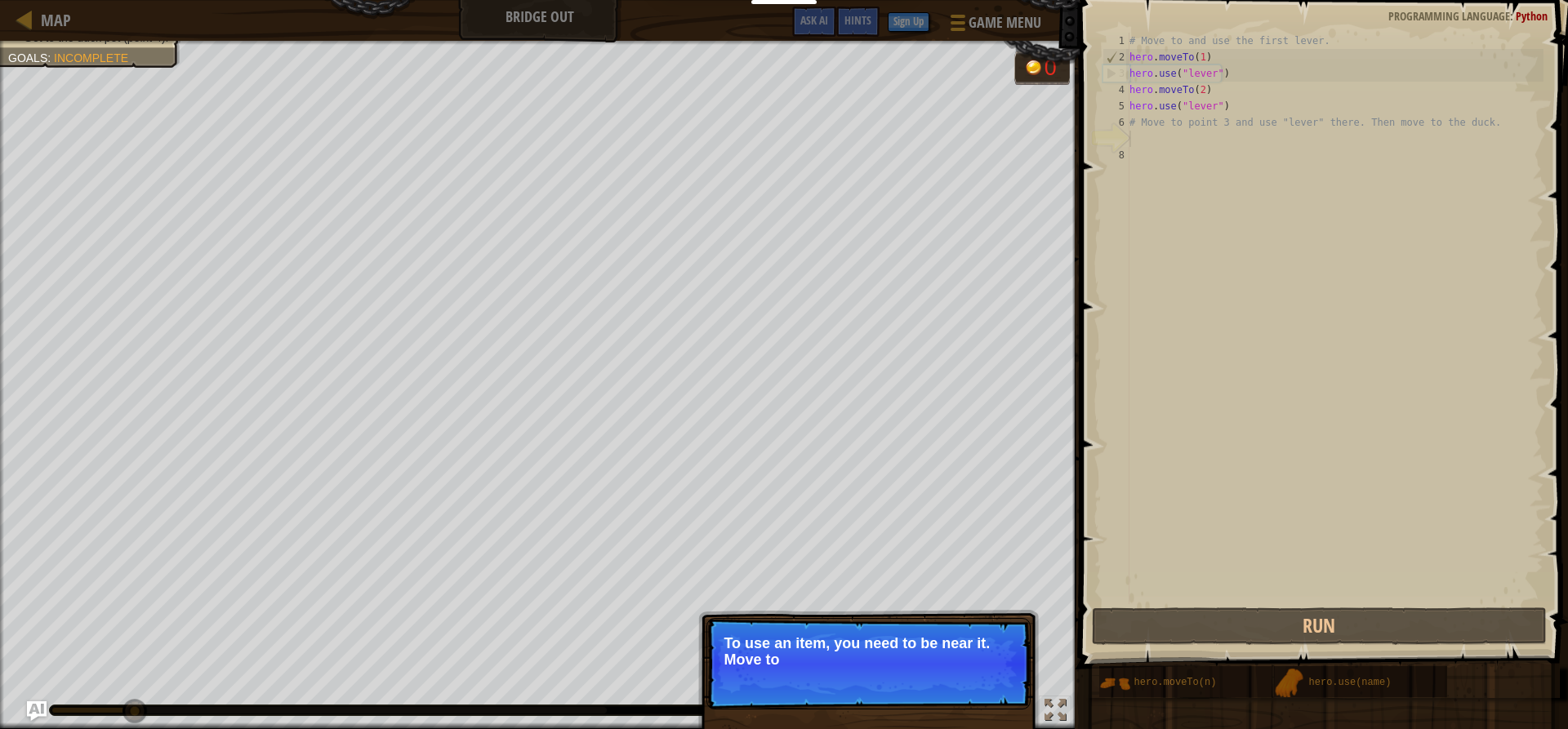
click at [1144, 139] on div "# Move to and use the first lever. hero . moveTo ( 1 ) hero . use ( "lever" ) h…" at bounding box center [1335, 334] width 418 height 604
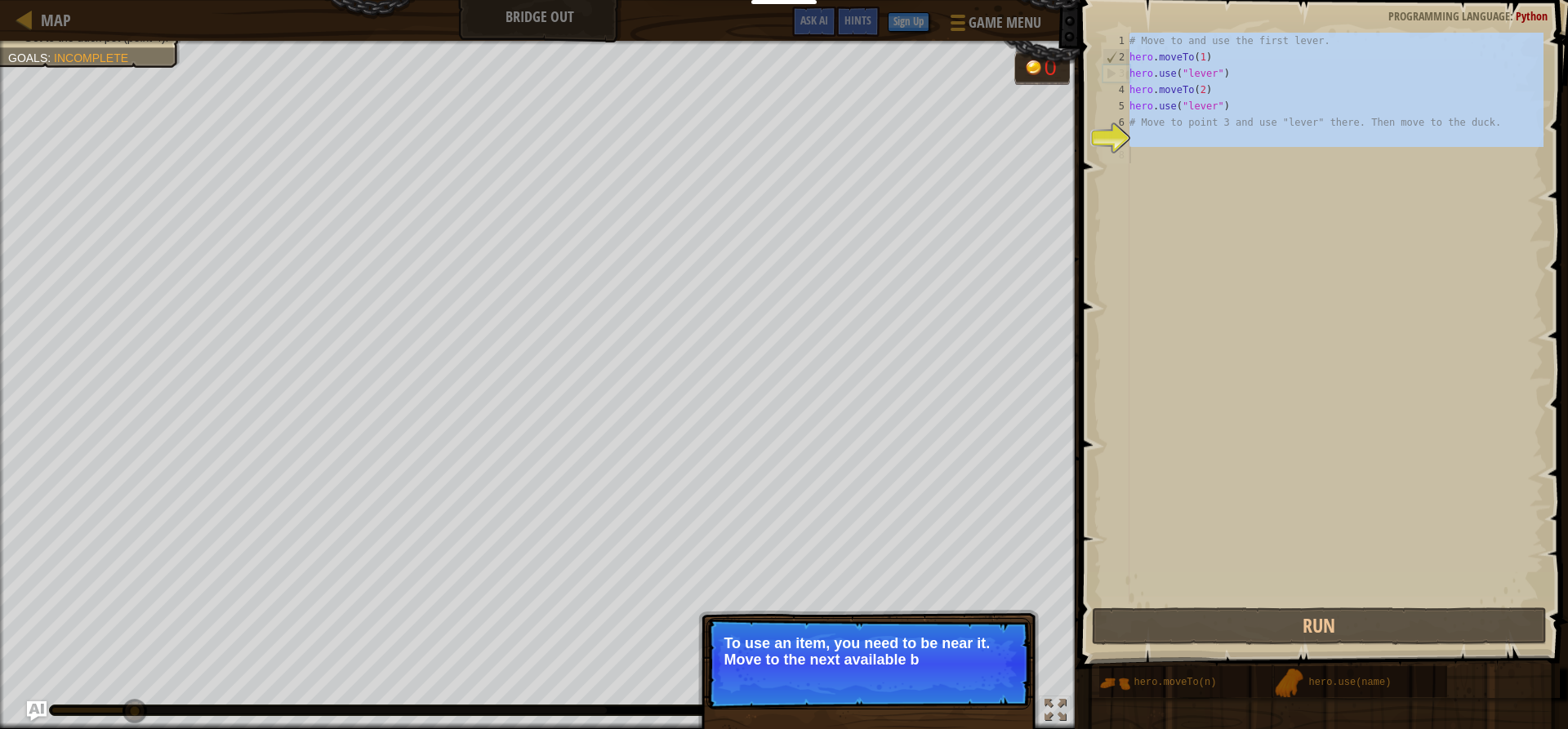
drag, startPoint x: 1143, startPoint y: 140, endPoint x: 1147, endPoint y: 159, distance: 19.4
click at [1143, 142] on div "# Move to and use the first lever. hero . moveTo ( 1 ) hero . use ( "lever" ) h…" at bounding box center [1335, 318] width 418 height 571
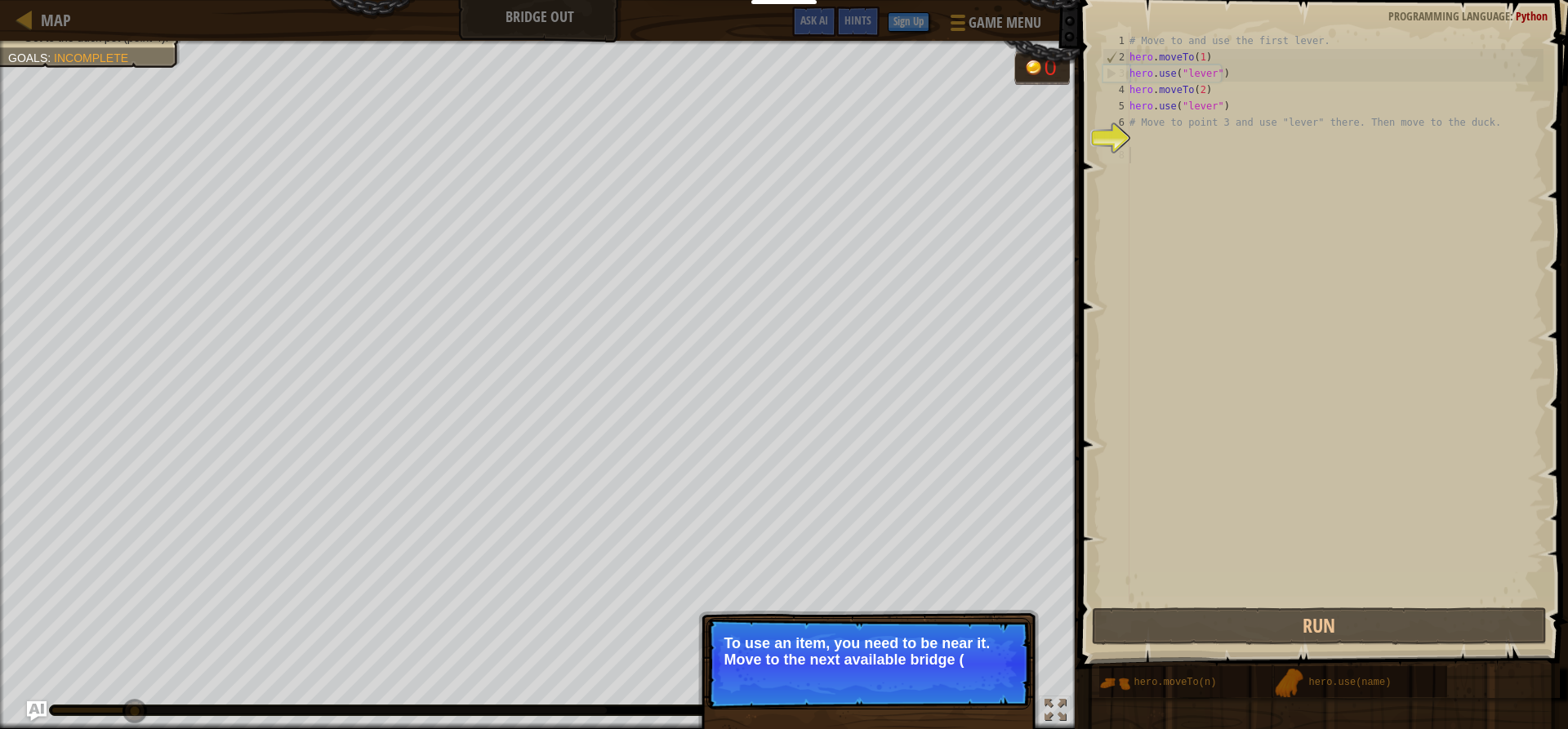
click at [1148, 160] on div "# Move to and use the first lever. hero . moveTo ( 1 ) hero . use ( "lever" ) h…" at bounding box center [1335, 334] width 418 height 604
click at [1148, 161] on div "# Move to and use the first lever. hero . moveTo ( 1 ) hero . use ( "lever" ) h…" at bounding box center [1335, 334] width 418 height 604
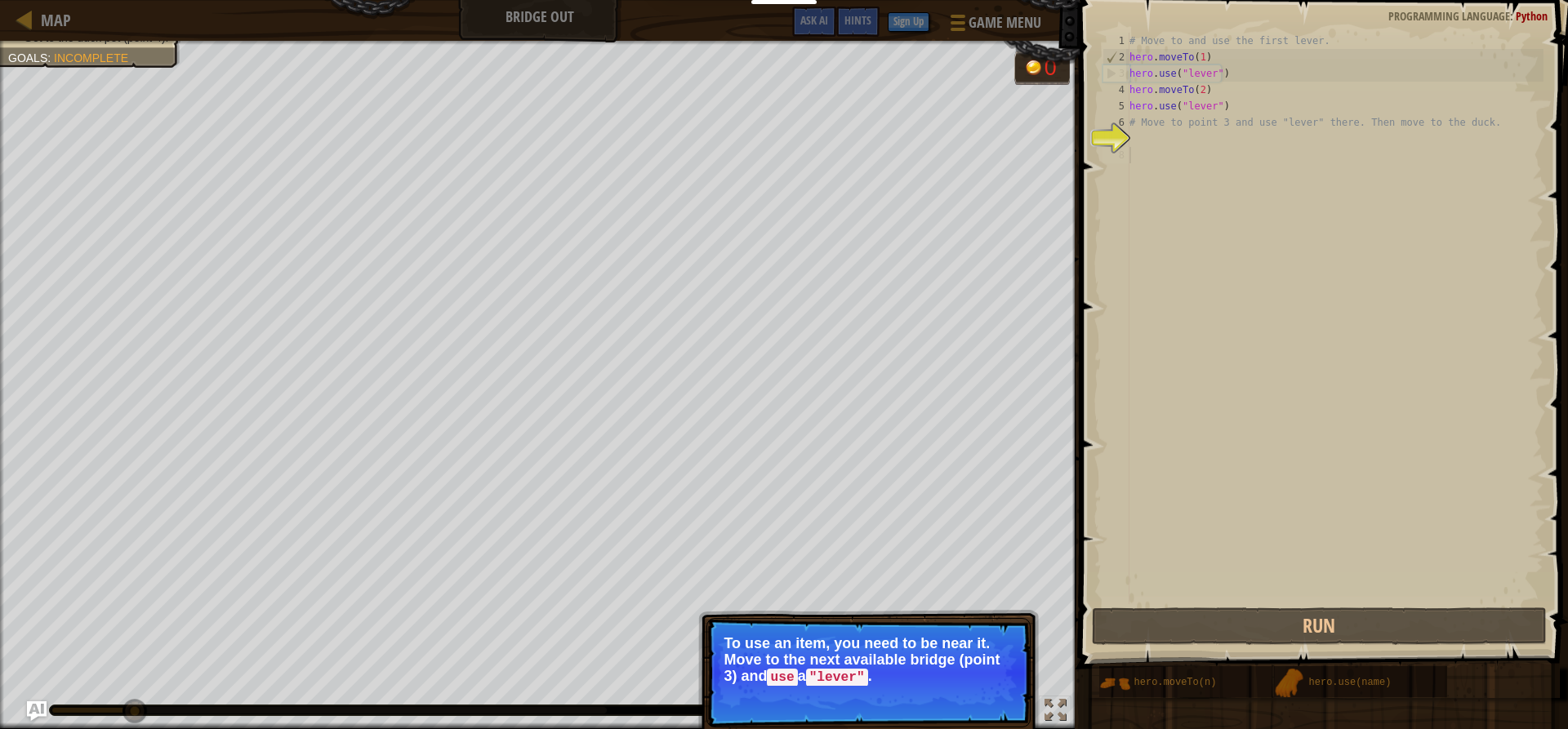
click at [842, 667] on p "To use an item, you need to be near it. Move to the next available bridge (poin…" at bounding box center [869, 660] width 290 height 51
click at [871, 697] on p "Skip (esc) Continue To use an item, you need to be near it. Move to the next av…" at bounding box center [868, 673] width 324 height 109
click at [973, 691] on button "Continue" at bounding box center [984, 699] width 68 height 21
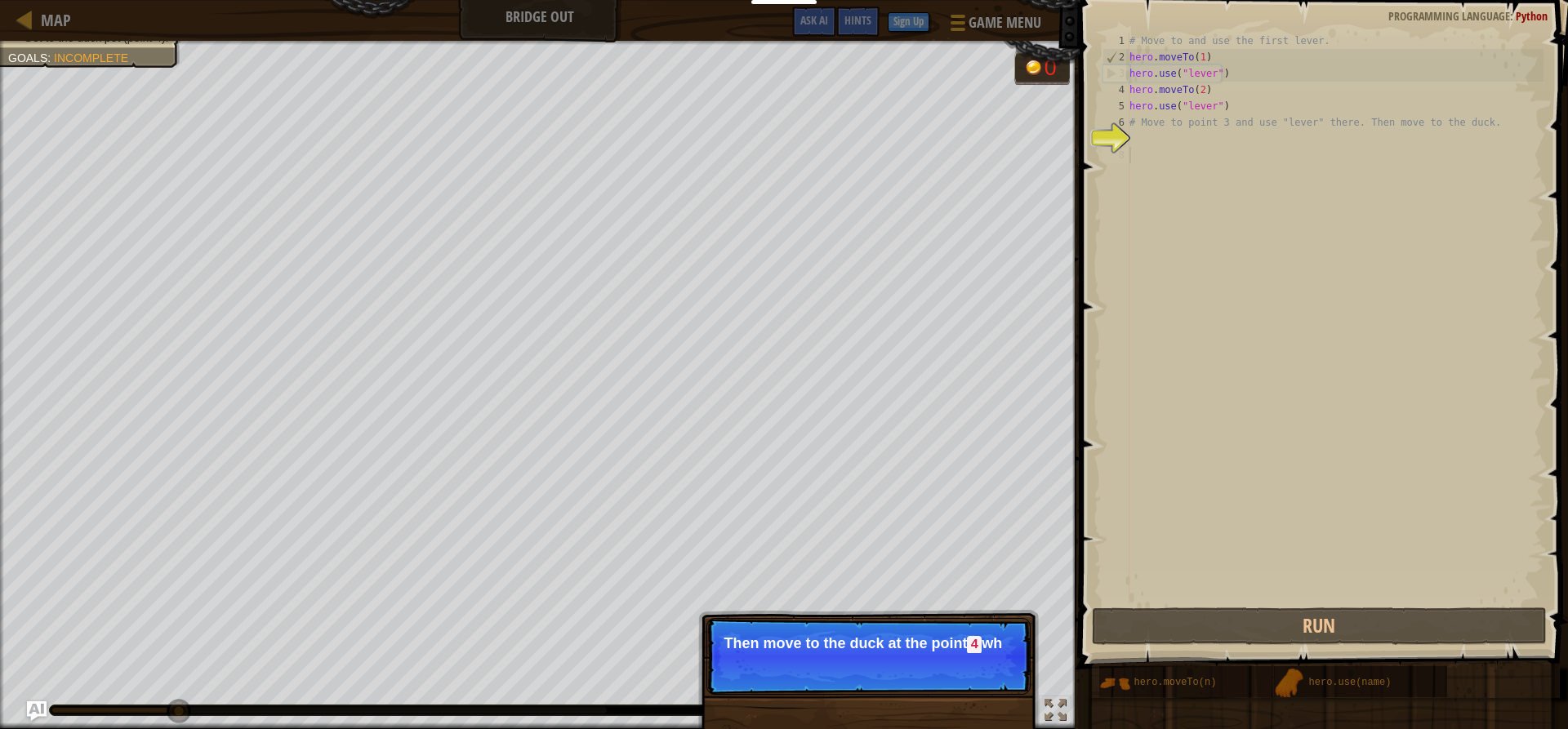
click at [943, 679] on p "Skip (esc) Continue Then move to the duck at the [GEOGRAPHIC_DATA] wh" at bounding box center [868, 656] width 324 height 77
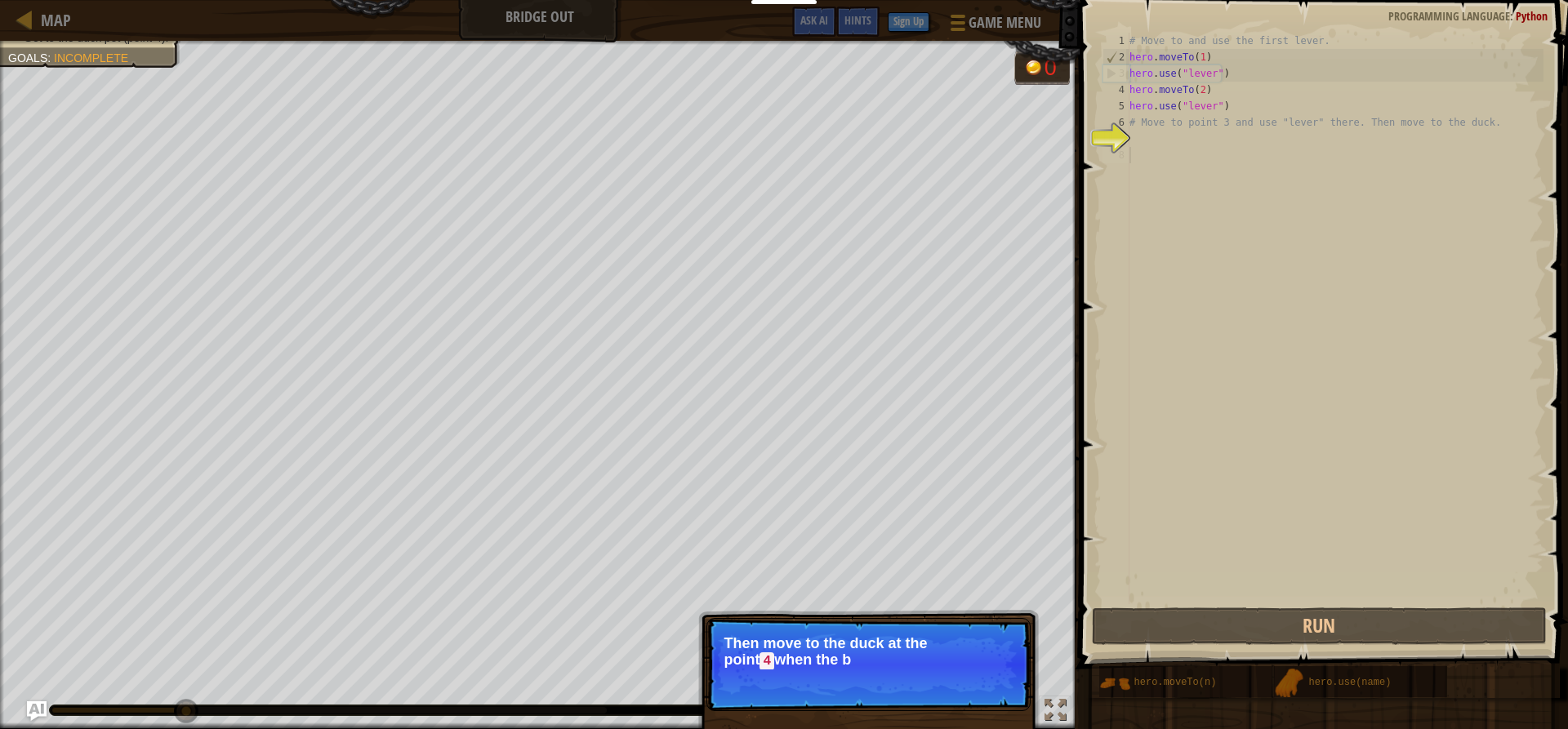
click at [943, 679] on p "Skip (esc) Continue Then move to the duck at the point 4 when the b" at bounding box center [868, 665] width 324 height 93
click at [952, 688] on p "Skip (esc) Continue Then move to the duck at the [GEOGRAPHIC_DATA] when the bri…" at bounding box center [868, 665] width 324 height 93
click at [962, 690] on p "Skip (esc) Continue Then move to the duck at the [GEOGRAPHIC_DATA] when the bri…" at bounding box center [868, 665] width 324 height 93
click at [964, 692] on button "Continue" at bounding box center [984, 683] width 68 height 21
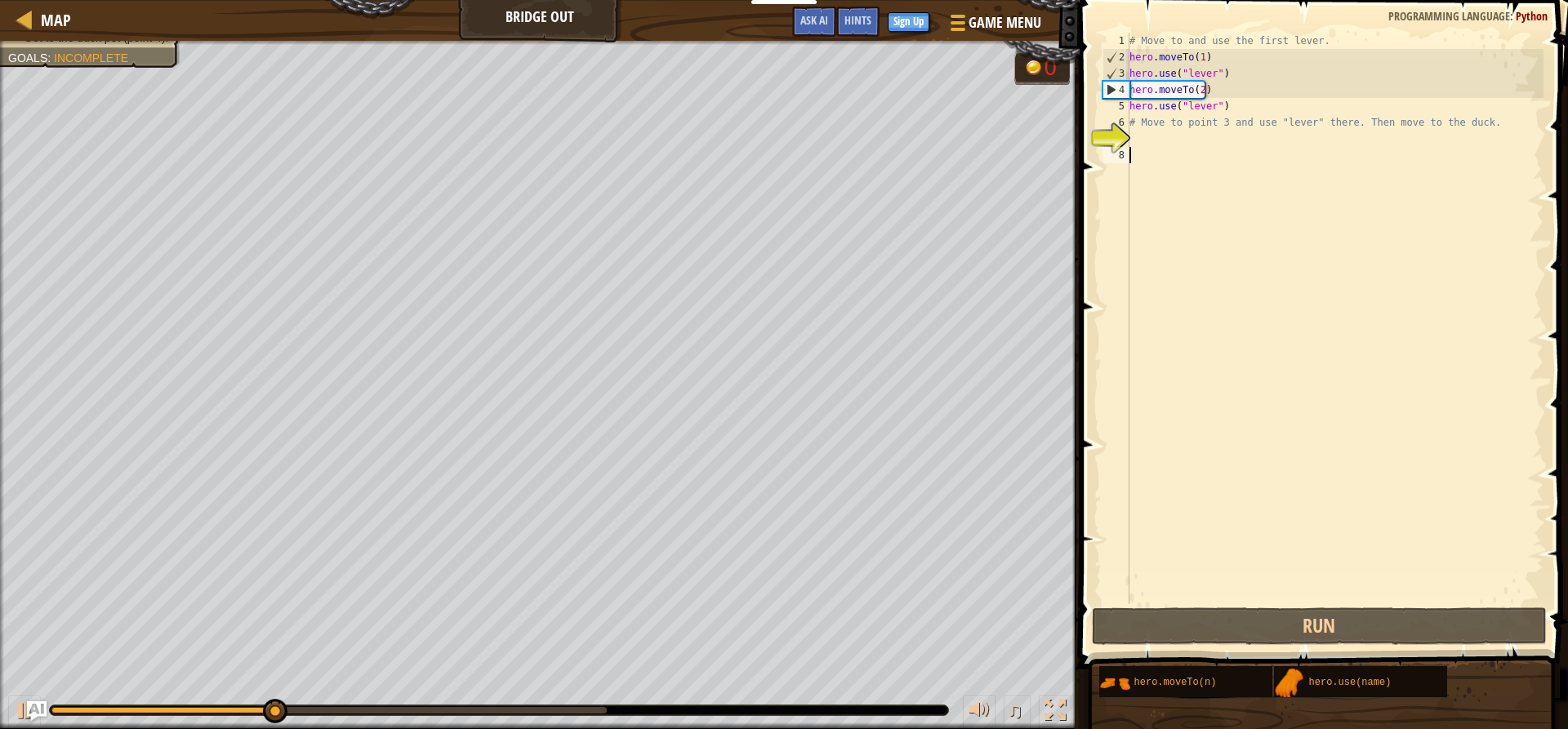
click at [1139, 158] on div "# Move to and use the first lever. hero . moveTo ( 1 ) hero . use ( "lever" ) h…" at bounding box center [1335, 334] width 418 height 604
click at [1133, 138] on div "# Move to and use the first lever. hero . moveTo ( 1 ) hero . use ( "lever" ) h…" at bounding box center [1335, 334] width 418 height 604
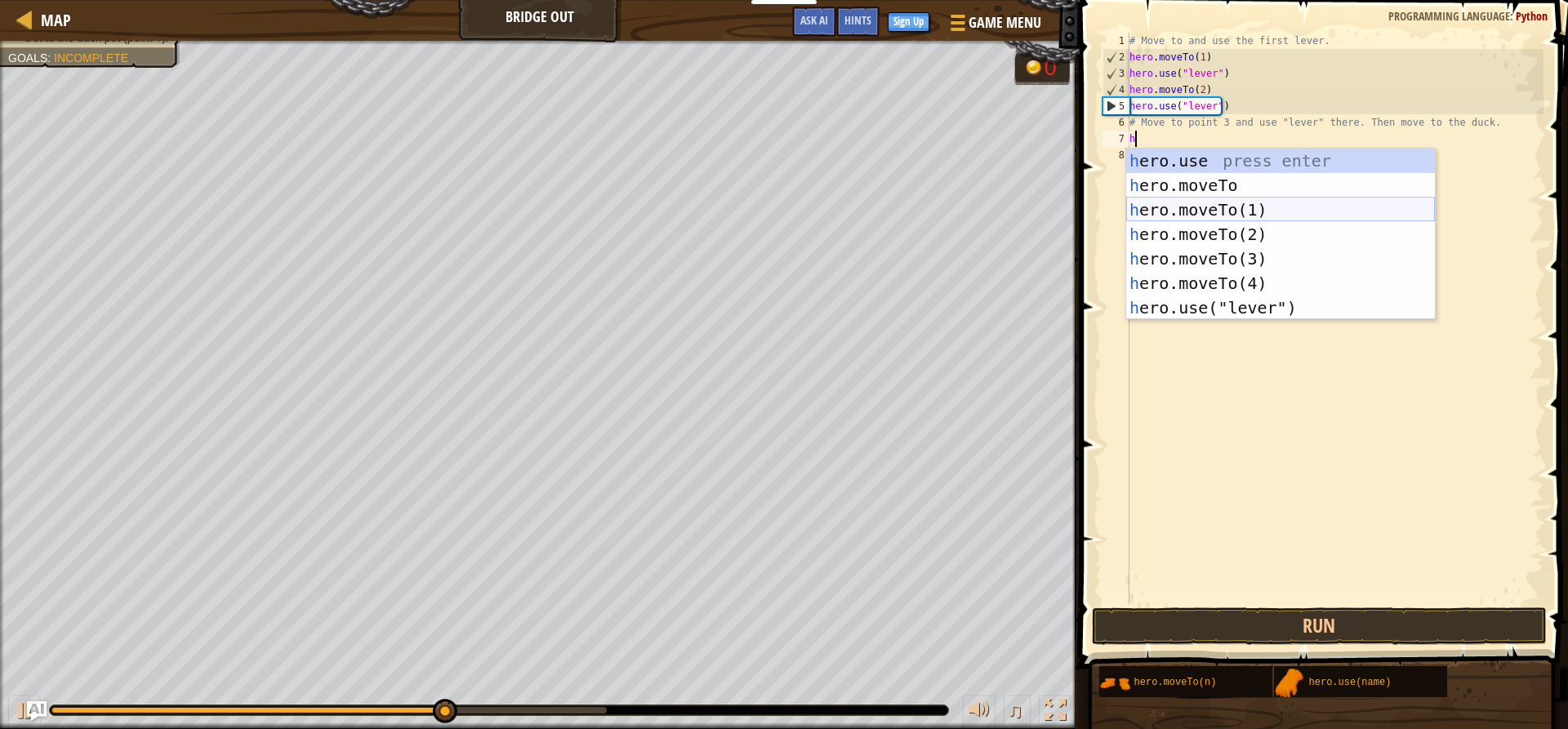
click at [1179, 204] on div "h ero.use press enter h ero.moveTo press enter h ero.moveTo(1) press enter h er…" at bounding box center [1280, 259] width 309 height 220
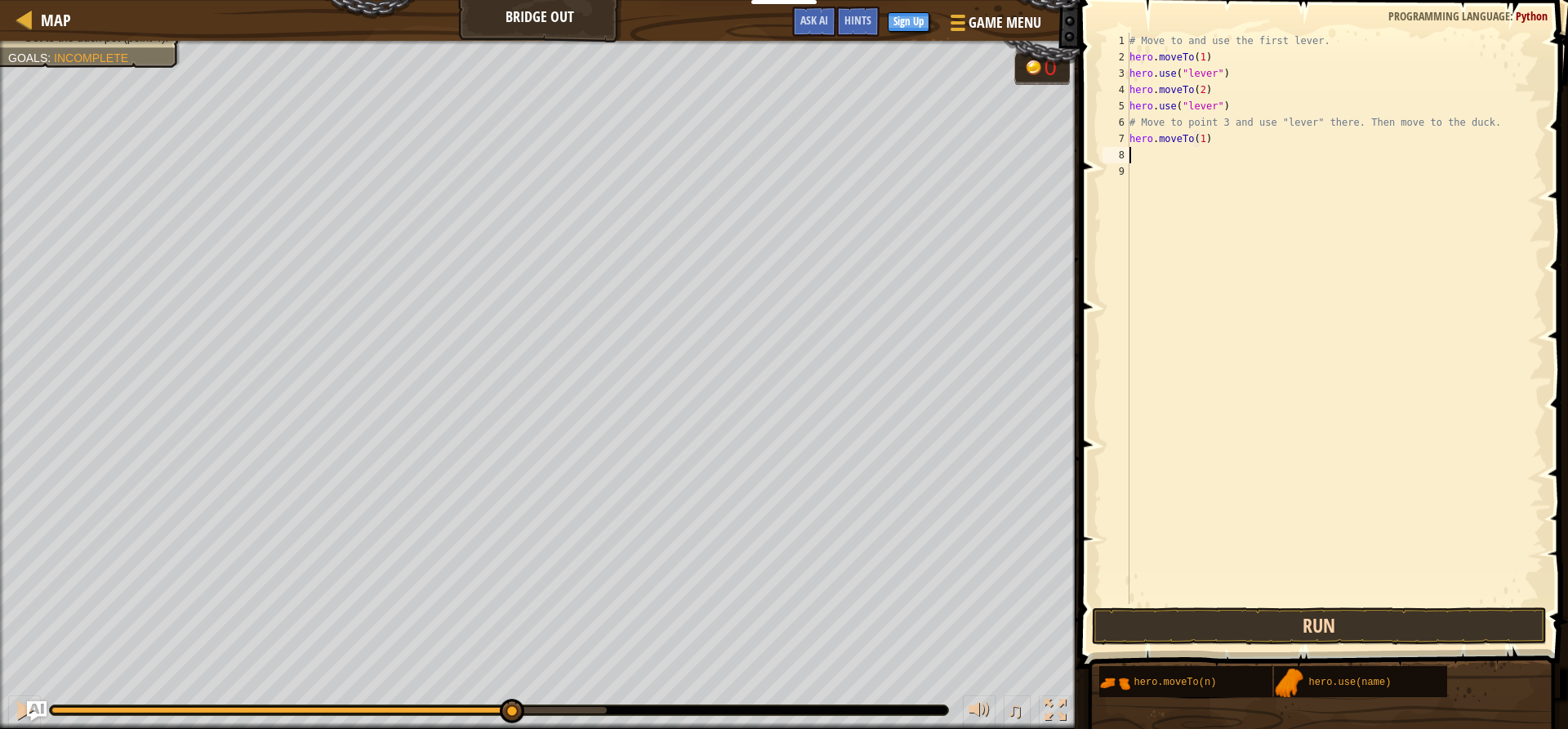
type textarea "hero.moveTo(1)"
drag, startPoint x: 1276, startPoint y: 640, endPoint x: 1278, endPoint y: 619, distance: 21.1
click at [1276, 632] on button "Run" at bounding box center [1319, 626] width 454 height 38
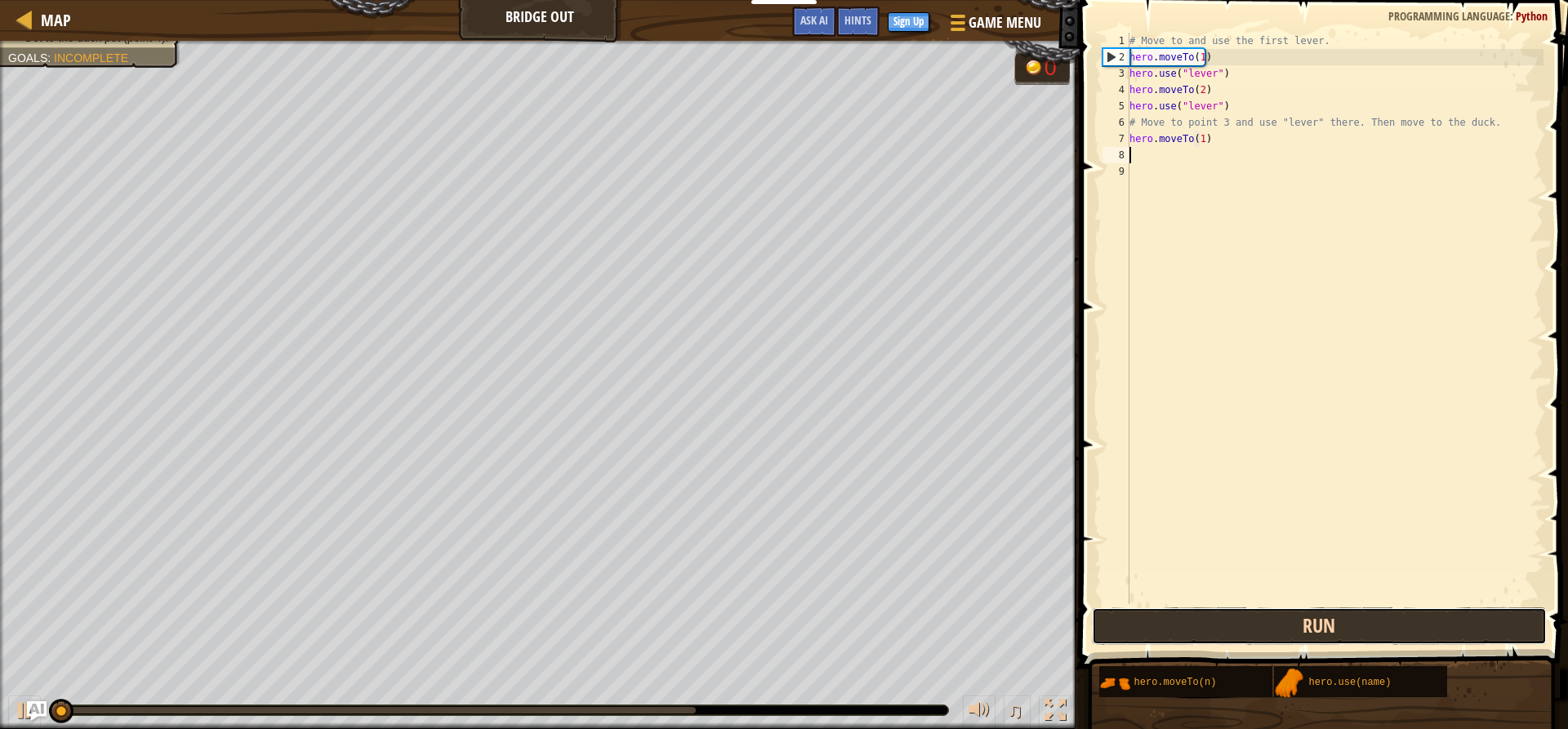
click at [1278, 619] on button "Run" at bounding box center [1319, 626] width 454 height 38
click at [1277, 614] on button "Run" at bounding box center [1319, 626] width 454 height 38
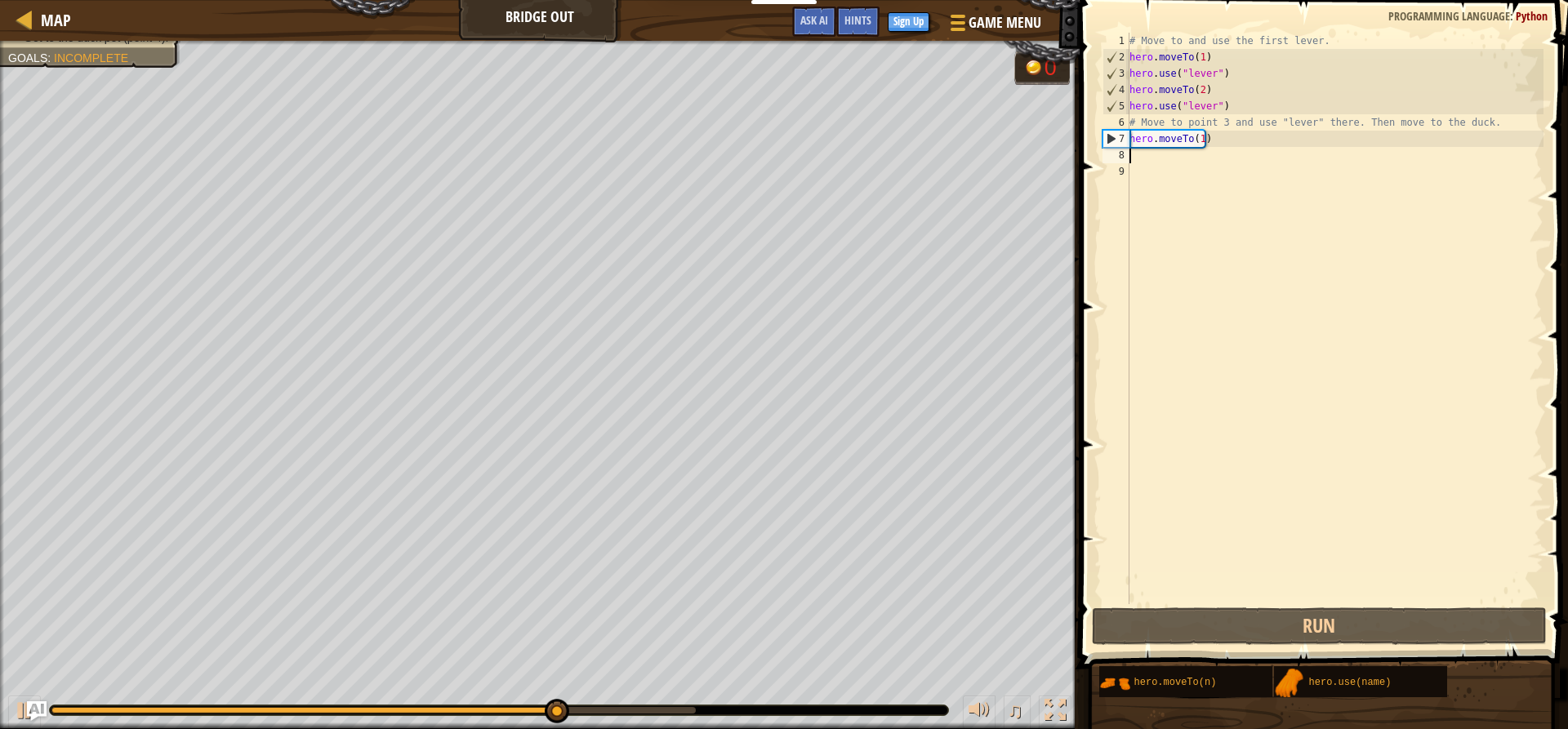
click at [1147, 161] on div "# Move to and use the first lever. hero . moveTo ( 1 ) hero . use ( "lever" ) h…" at bounding box center [1335, 334] width 418 height 604
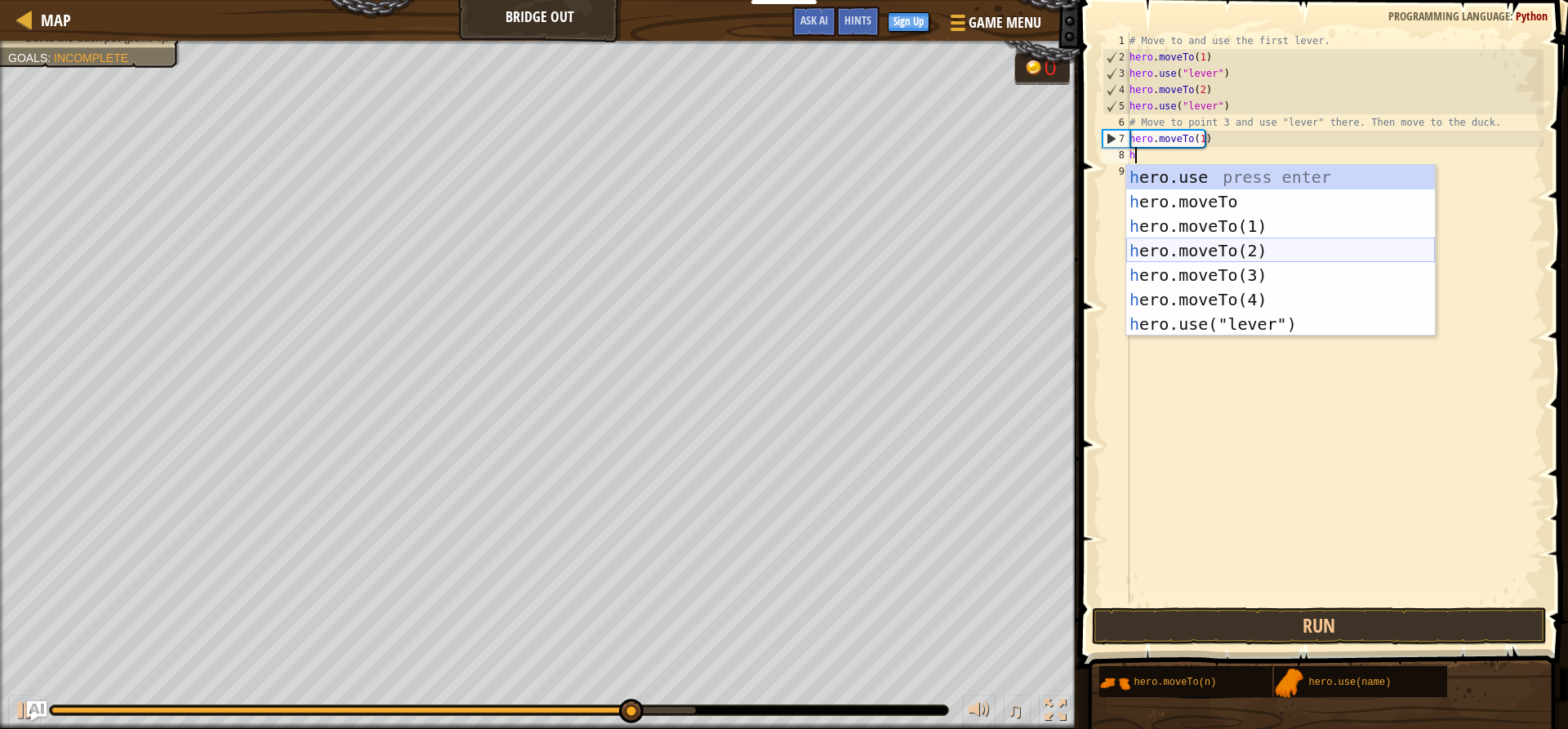
click at [1221, 239] on div "h ero.use press enter h ero.moveTo press enter h ero.moveTo(1) press enter h er…" at bounding box center [1280, 275] width 309 height 220
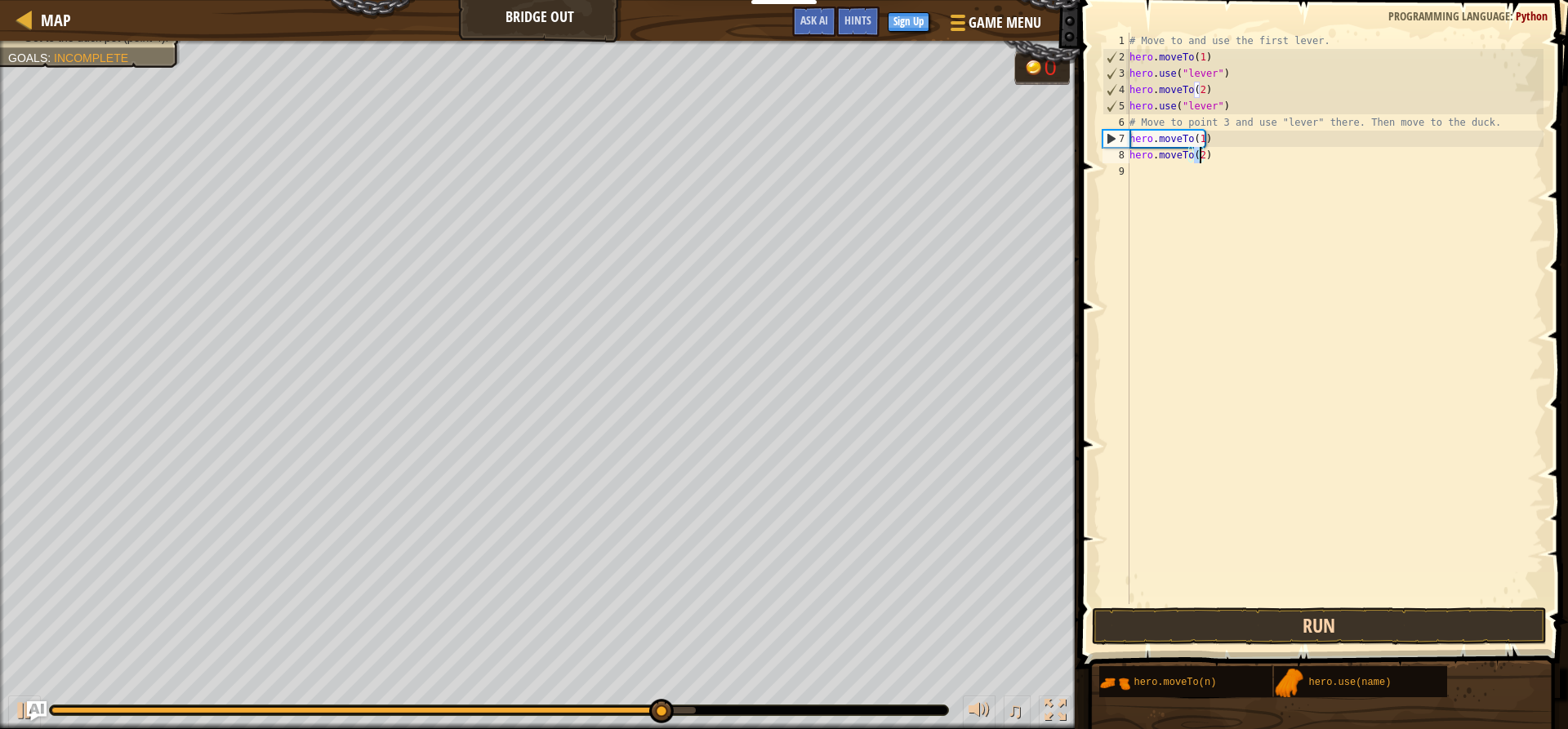
type textarea "hero.moveTo(2)"
click at [1281, 623] on button "Run" at bounding box center [1319, 626] width 454 height 38
